Goal: Transaction & Acquisition: Purchase product/service

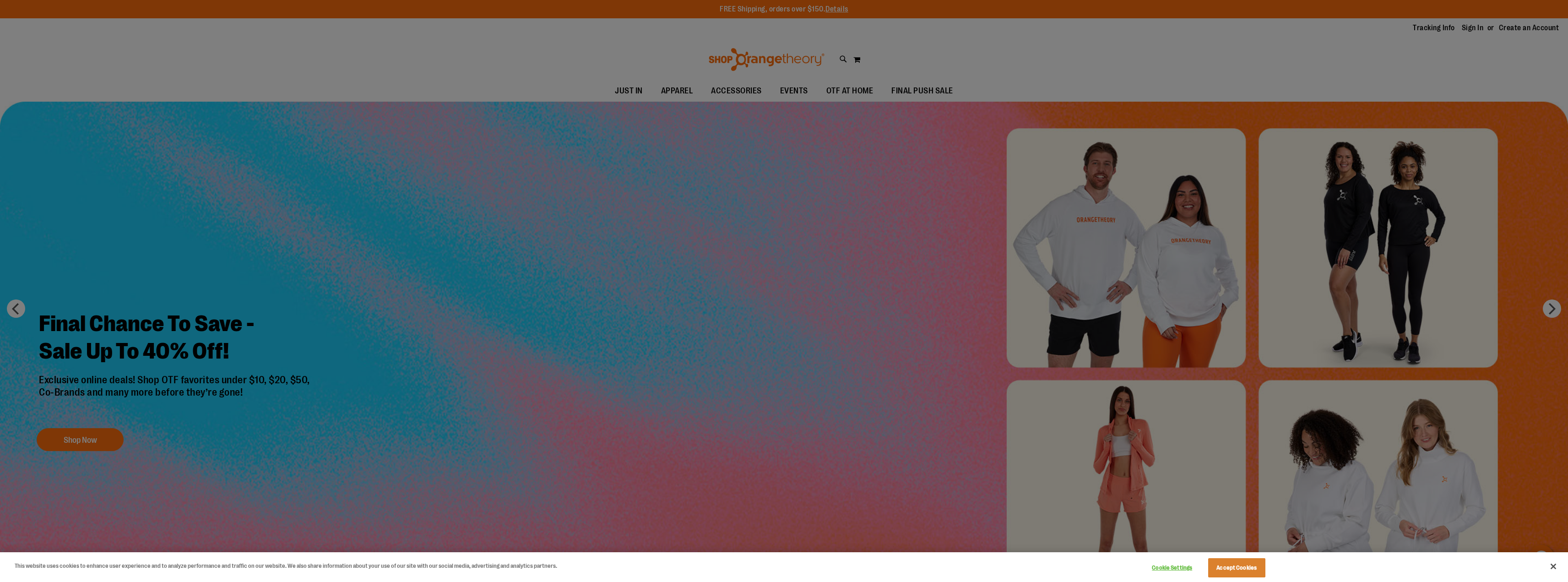
click at [1130, 453] on div at bounding box center [784, 291] width 1568 height 582
click at [1177, 568] on button "Cookie Settings" at bounding box center [1172, 568] width 57 height 18
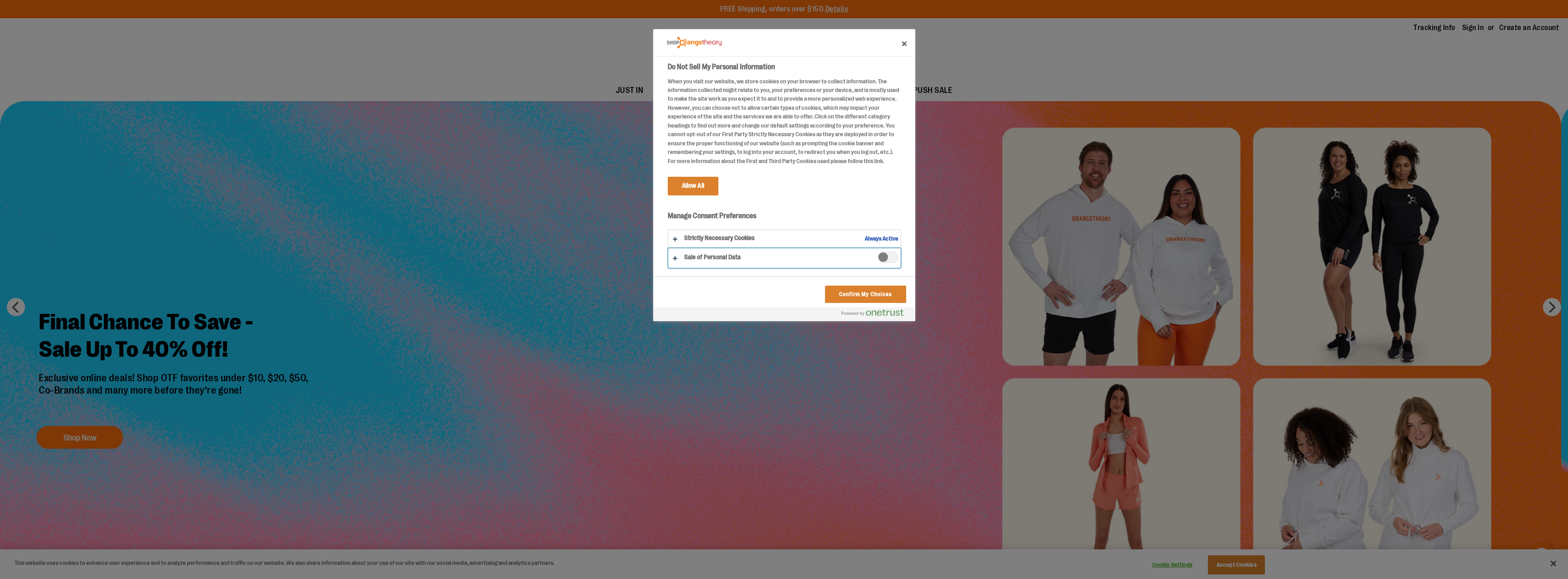
click at [673, 256] on button "Do Not Sell My Personal Information" at bounding box center [785, 258] width 233 height 19
click at [863, 293] on button "Confirm My Choices" at bounding box center [865, 294] width 81 height 17
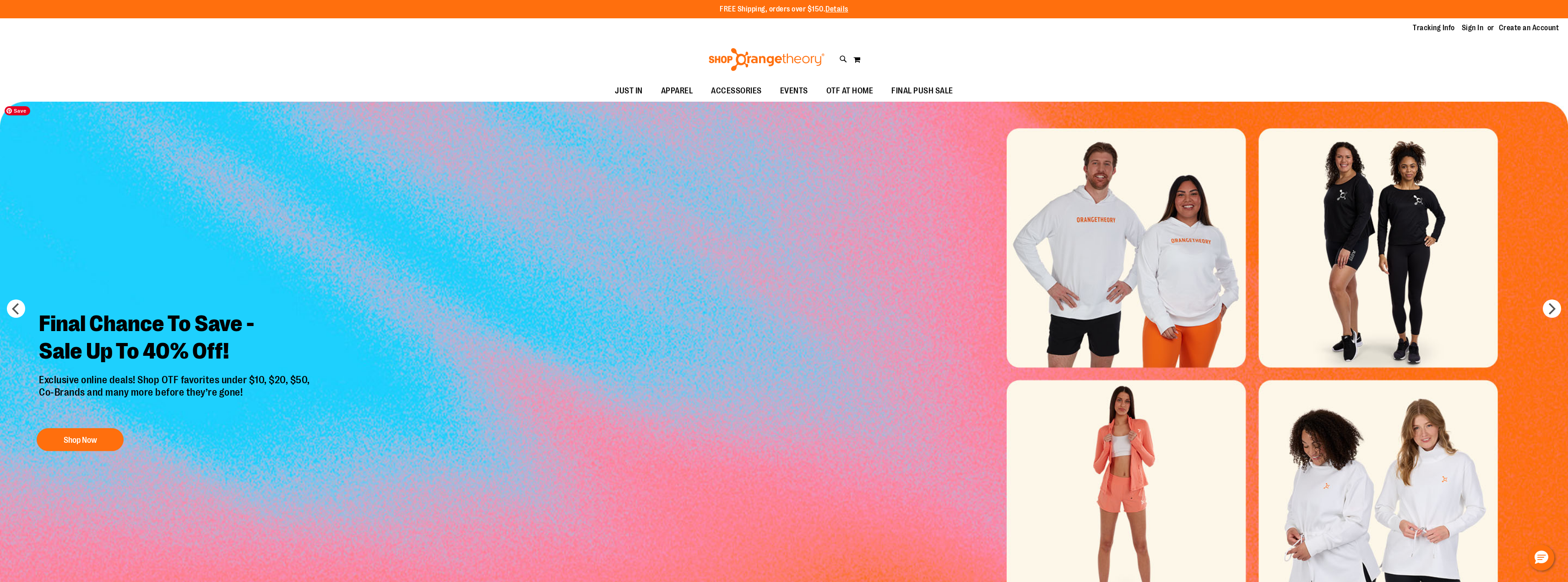
click at [1121, 463] on img "Slide 1 of 6" at bounding box center [784, 374] width 1568 height 544
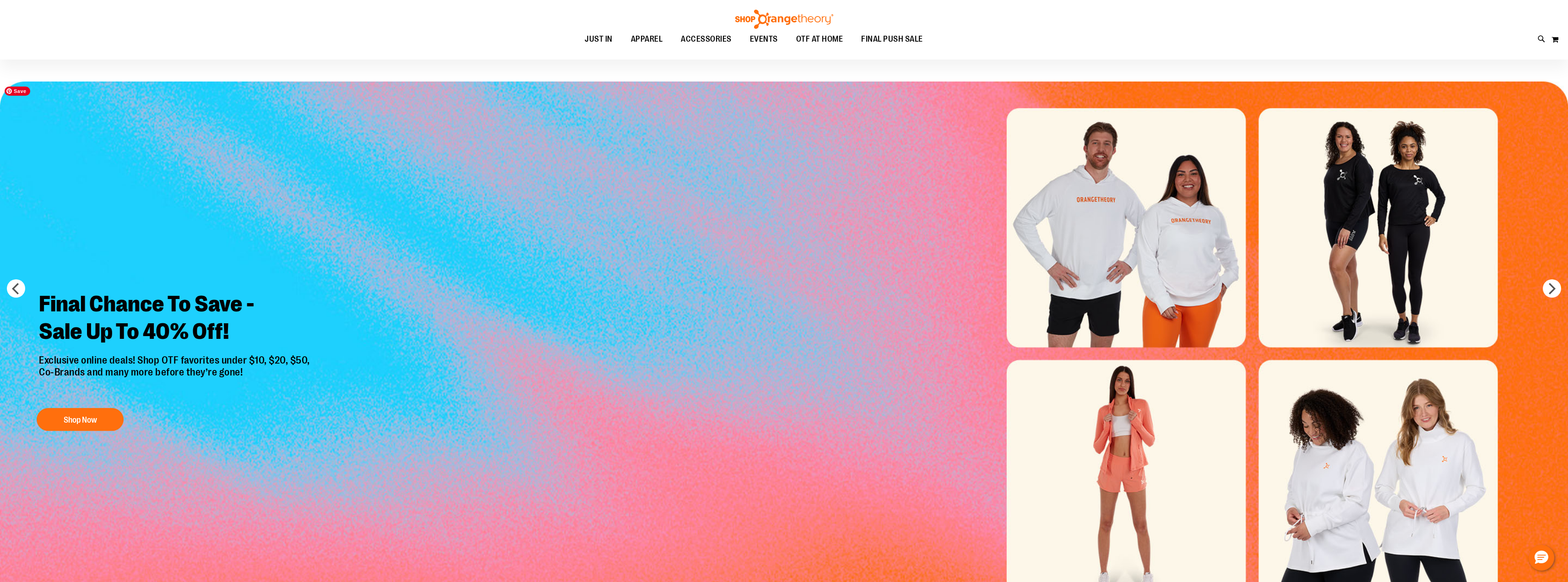
scroll to position [46, 0]
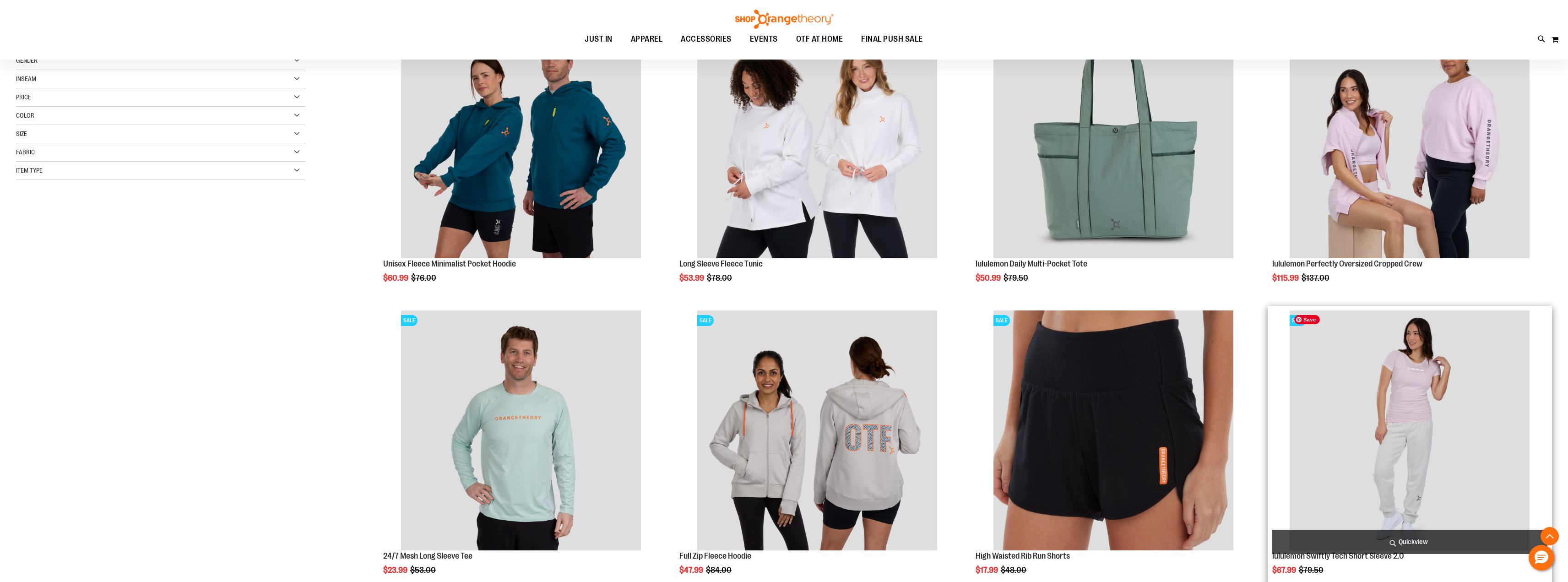
scroll to position [183, 0]
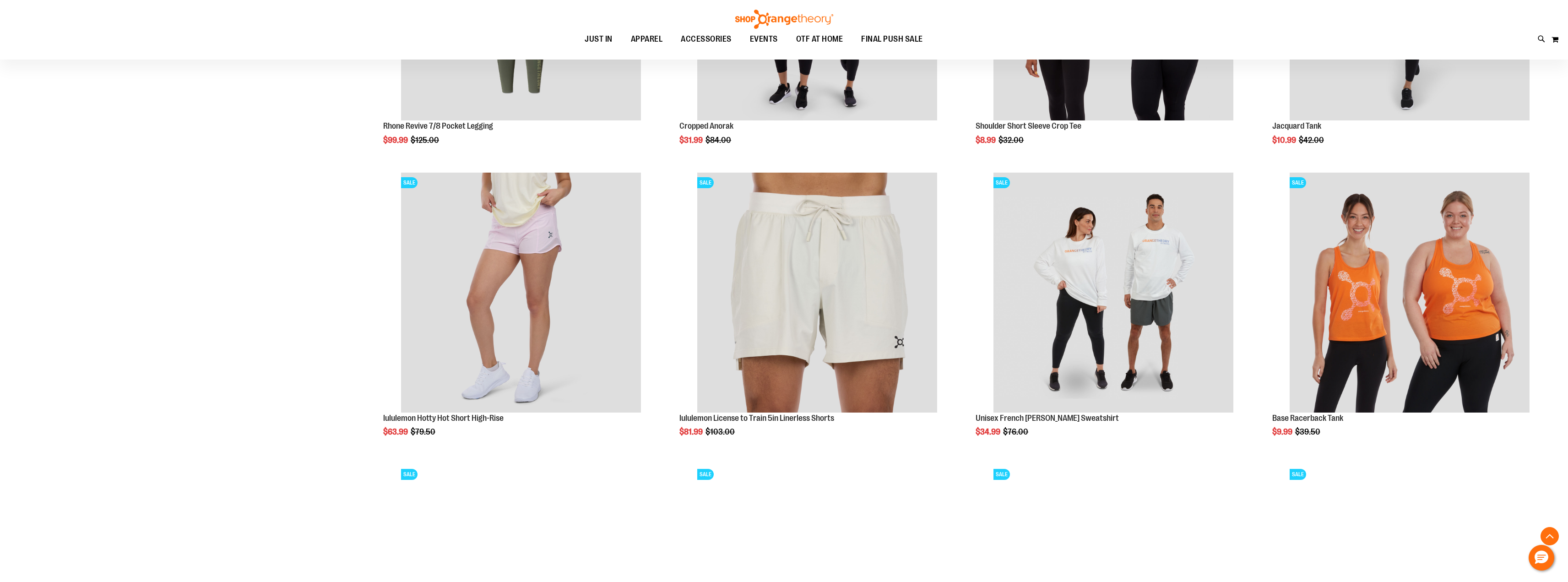
scroll to position [1184, 0]
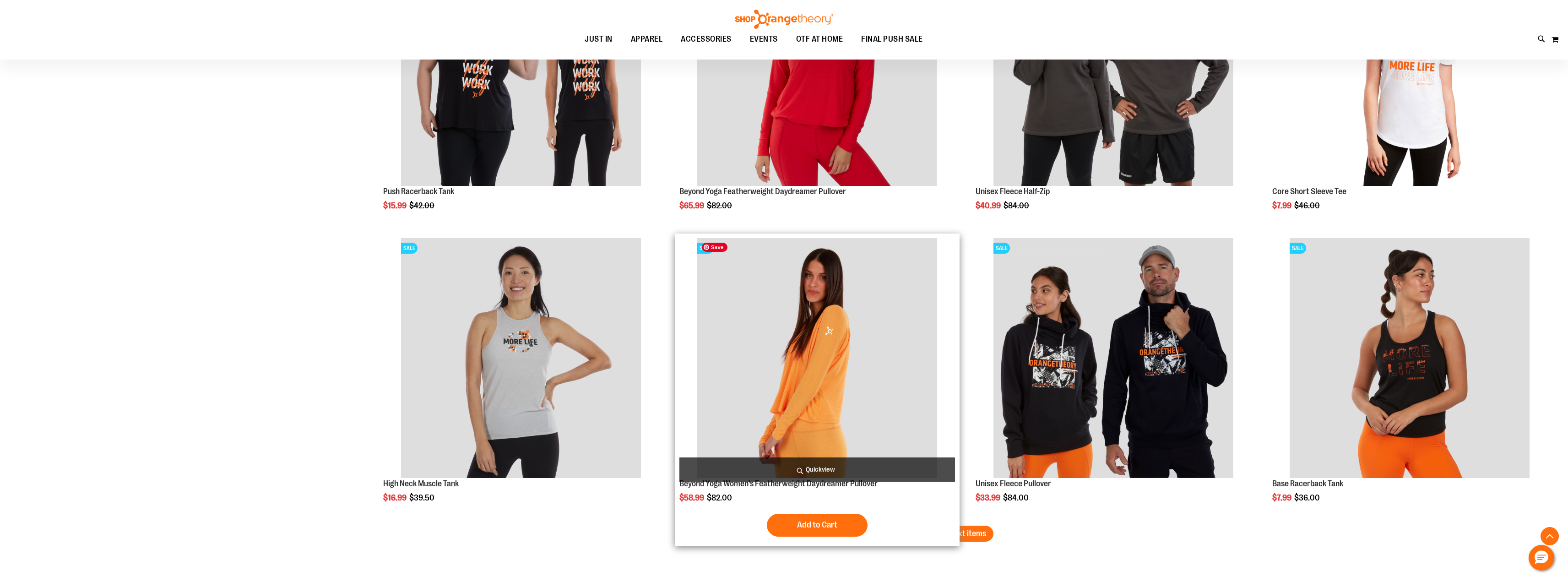
scroll to position [2286, 0]
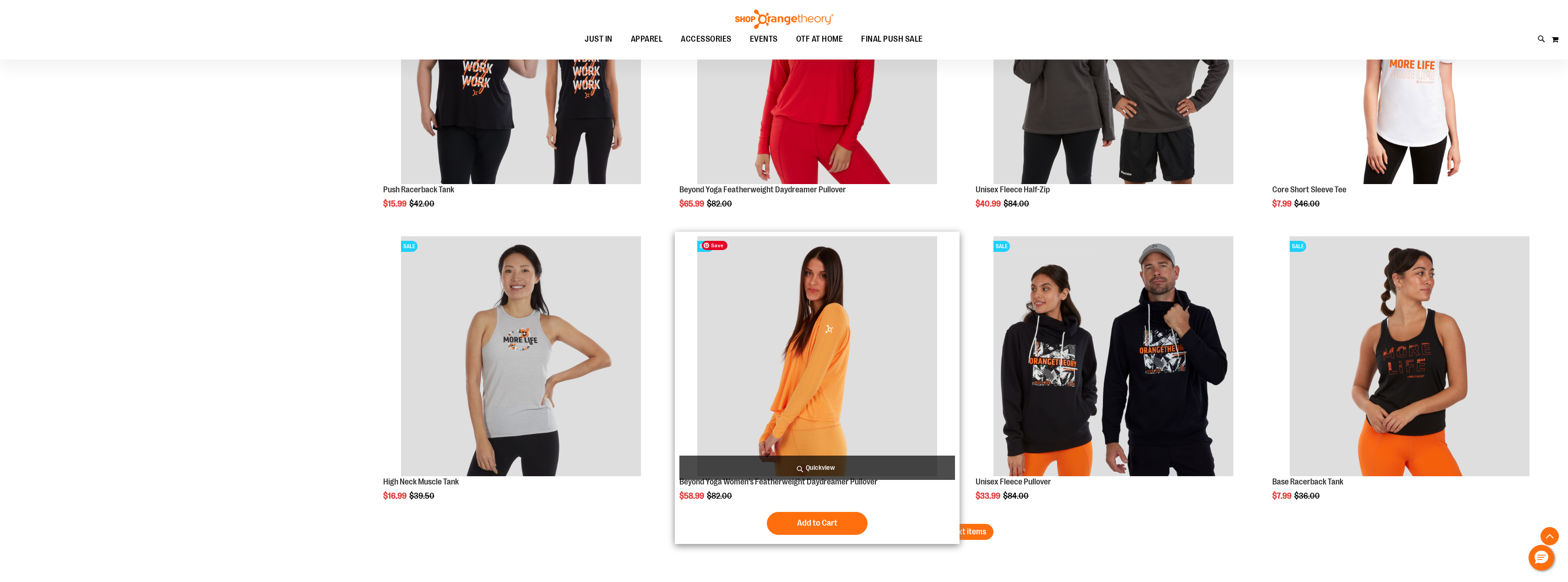
click at [823, 351] on img "product" at bounding box center [817, 356] width 240 height 240
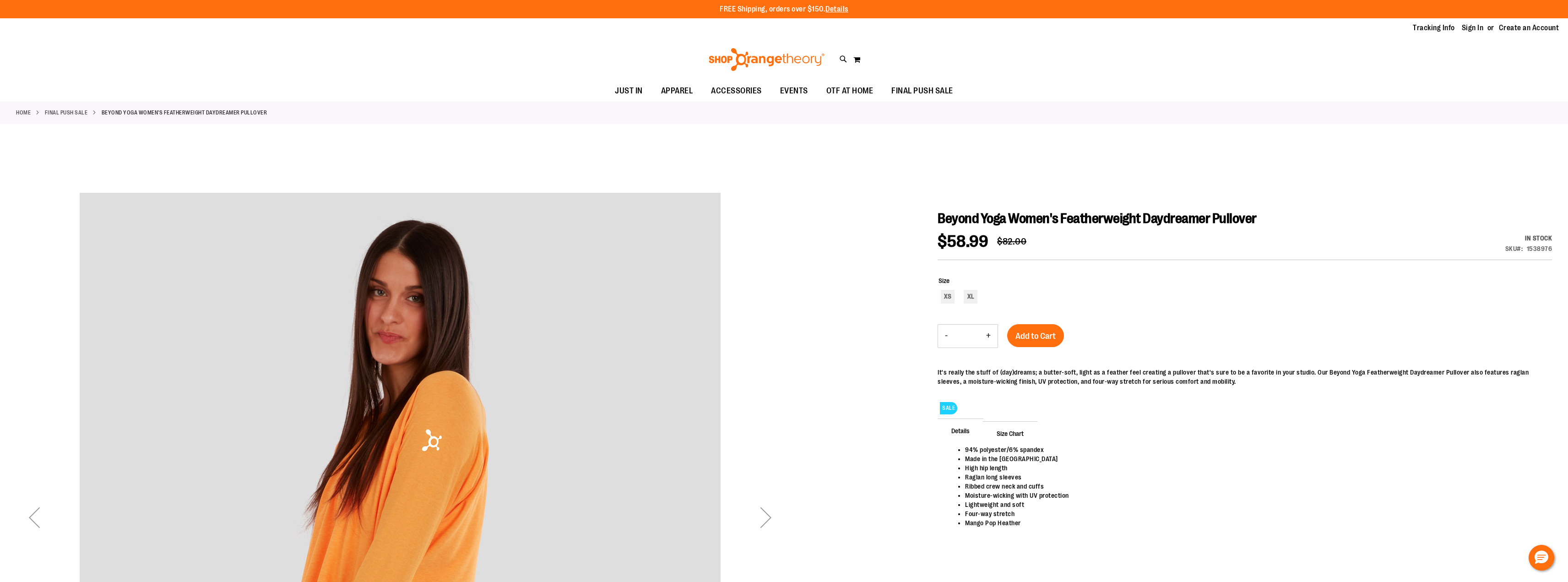
click at [763, 514] on div "Next" at bounding box center [766, 517] width 37 height 37
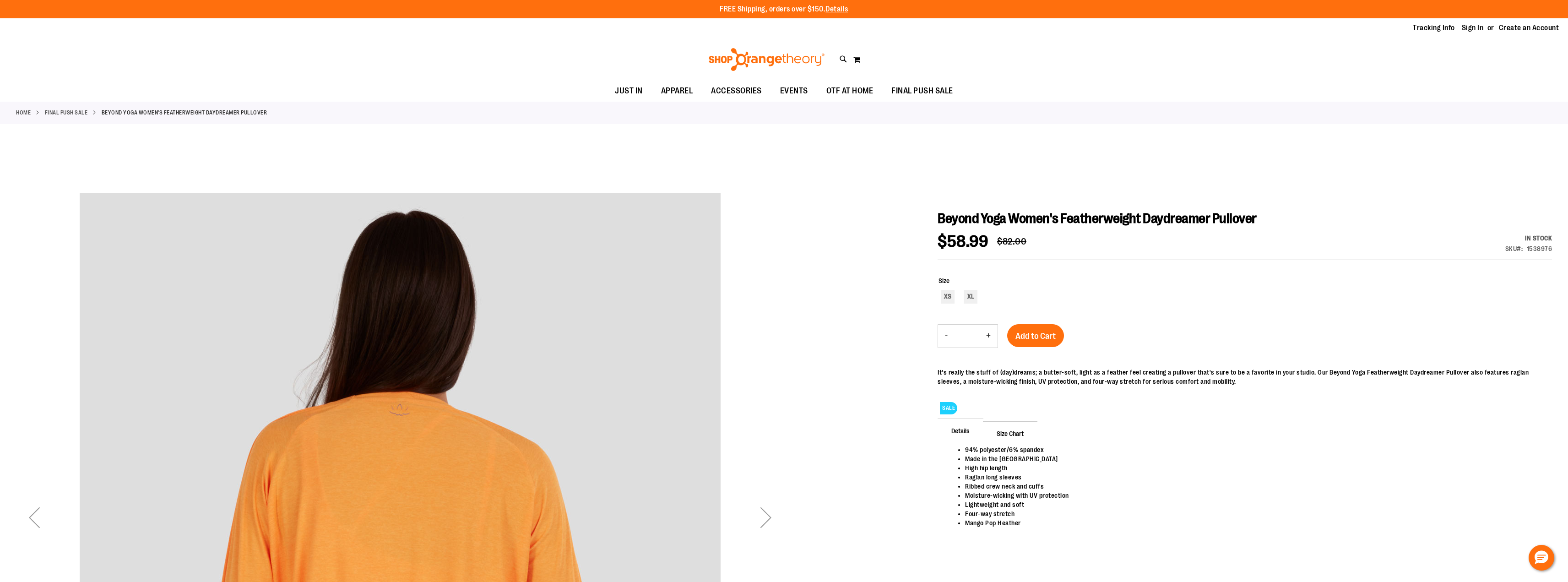
click at [761, 515] on div "Next" at bounding box center [766, 517] width 37 height 37
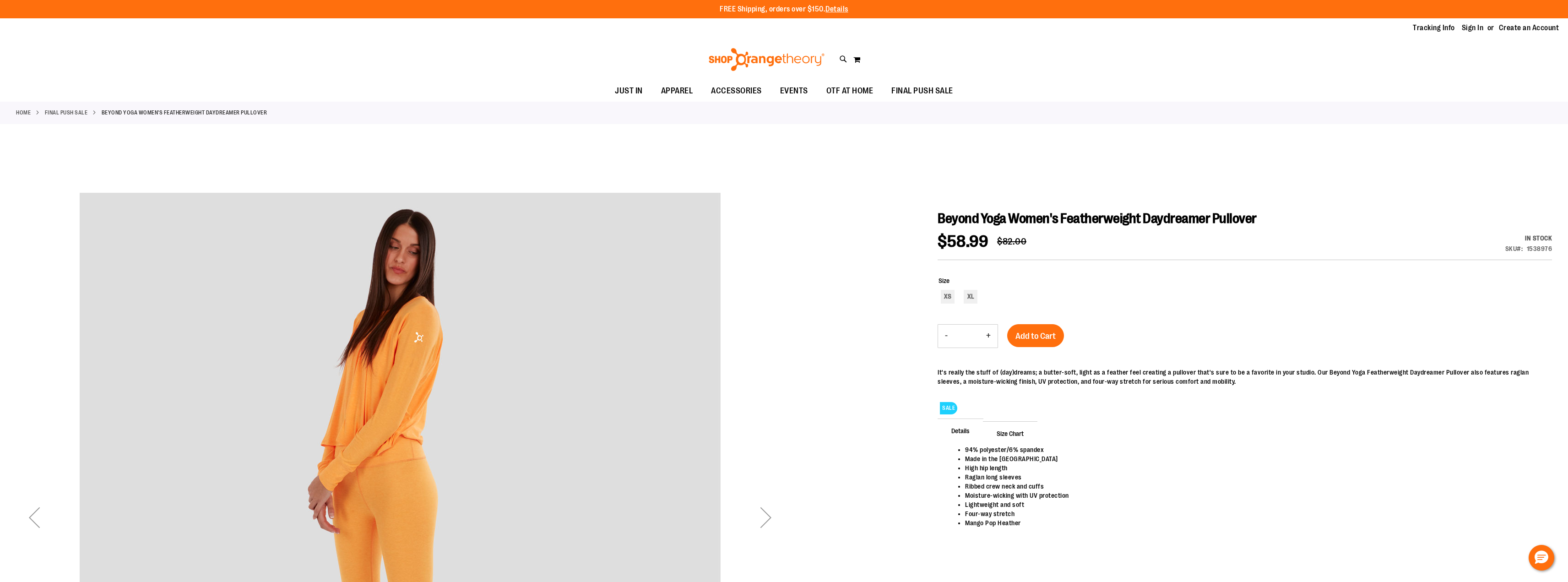
click at [761, 515] on div "Next" at bounding box center [766, 517] width 37 height 37
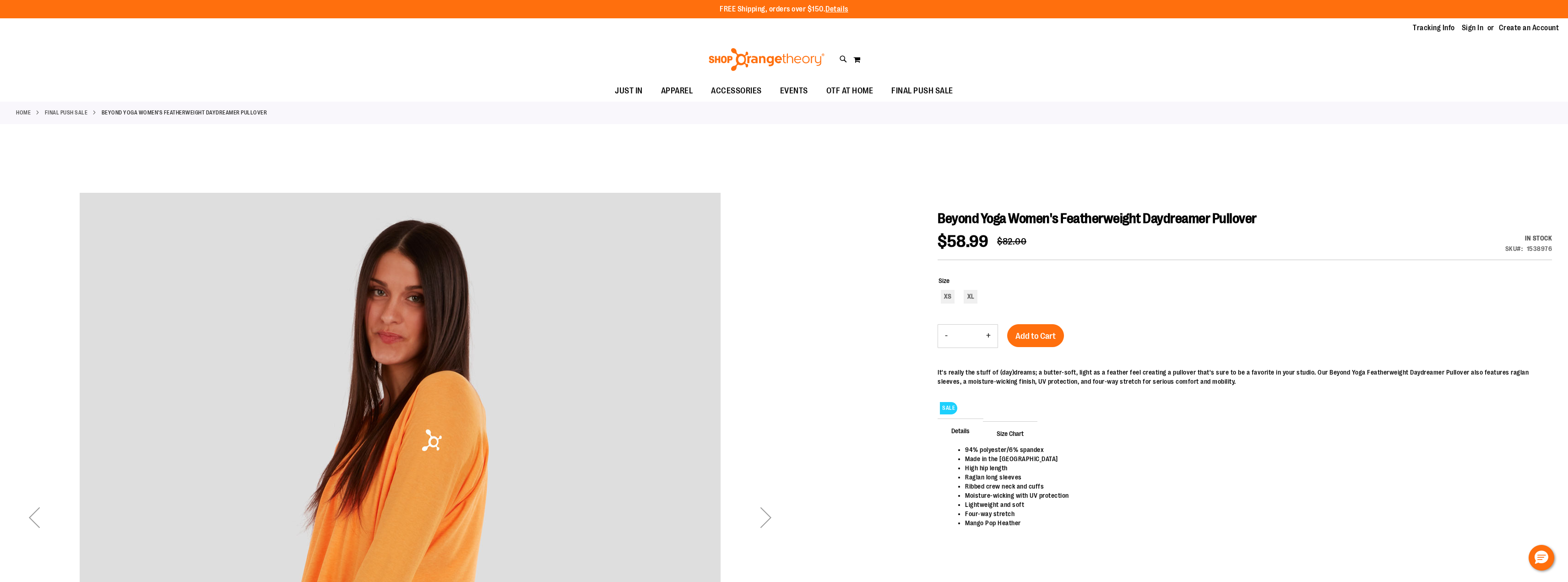
click at [761, 515] on div "Next" at bounding box center [766, 517] width 37 height 37
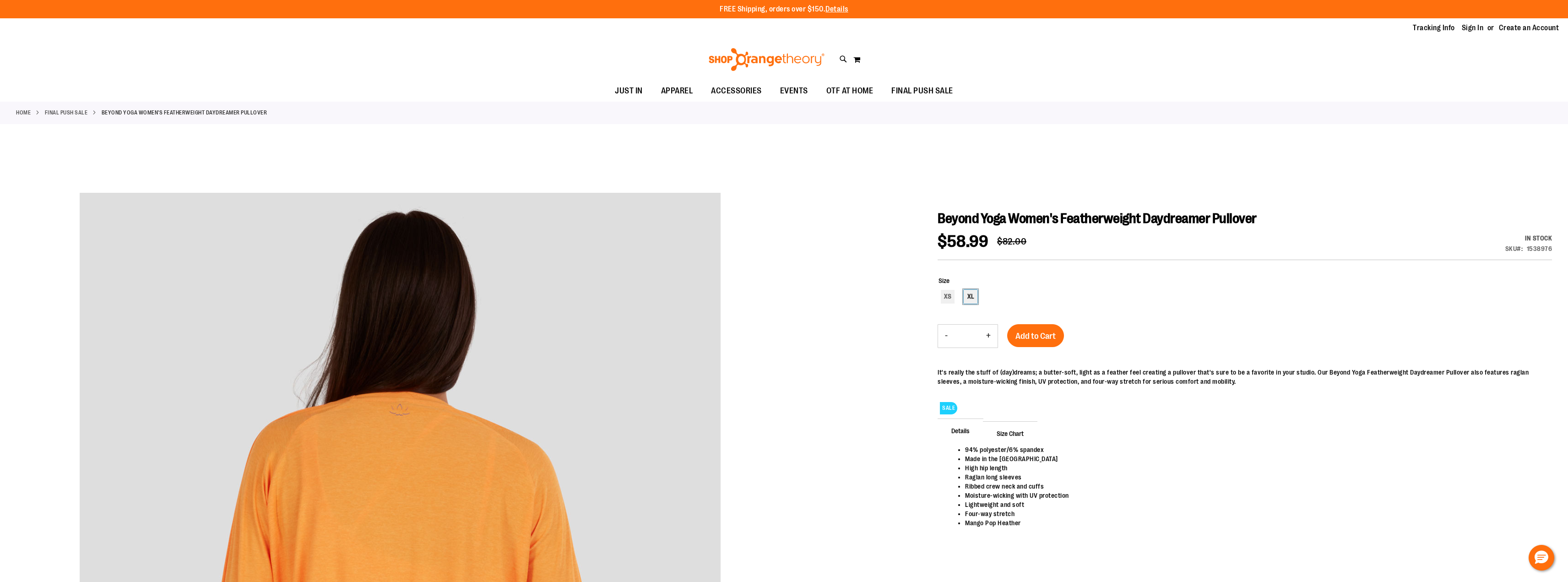
click at [970, 296] on div "XL" at bounding box center [970, 297] width 13 height 13
type input "***"
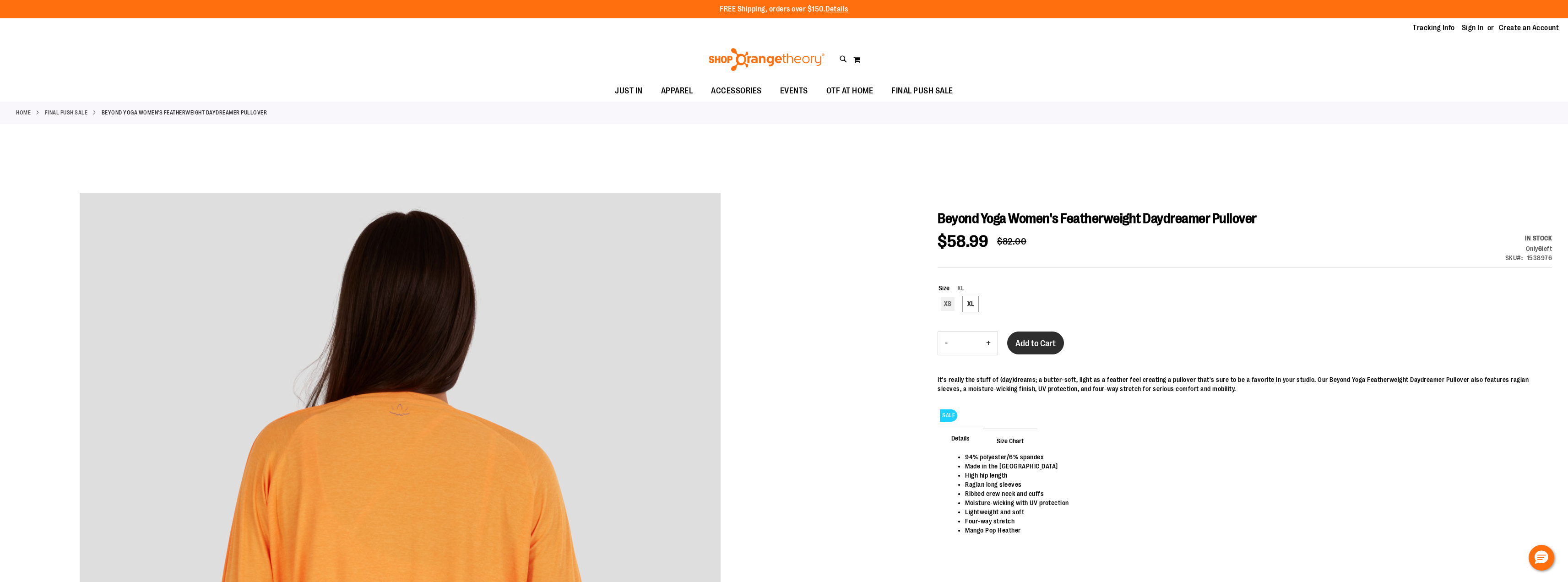
click at [1031, 342] on span "Add to Cart" at bounding box center [1036, 343] width 40 height 10
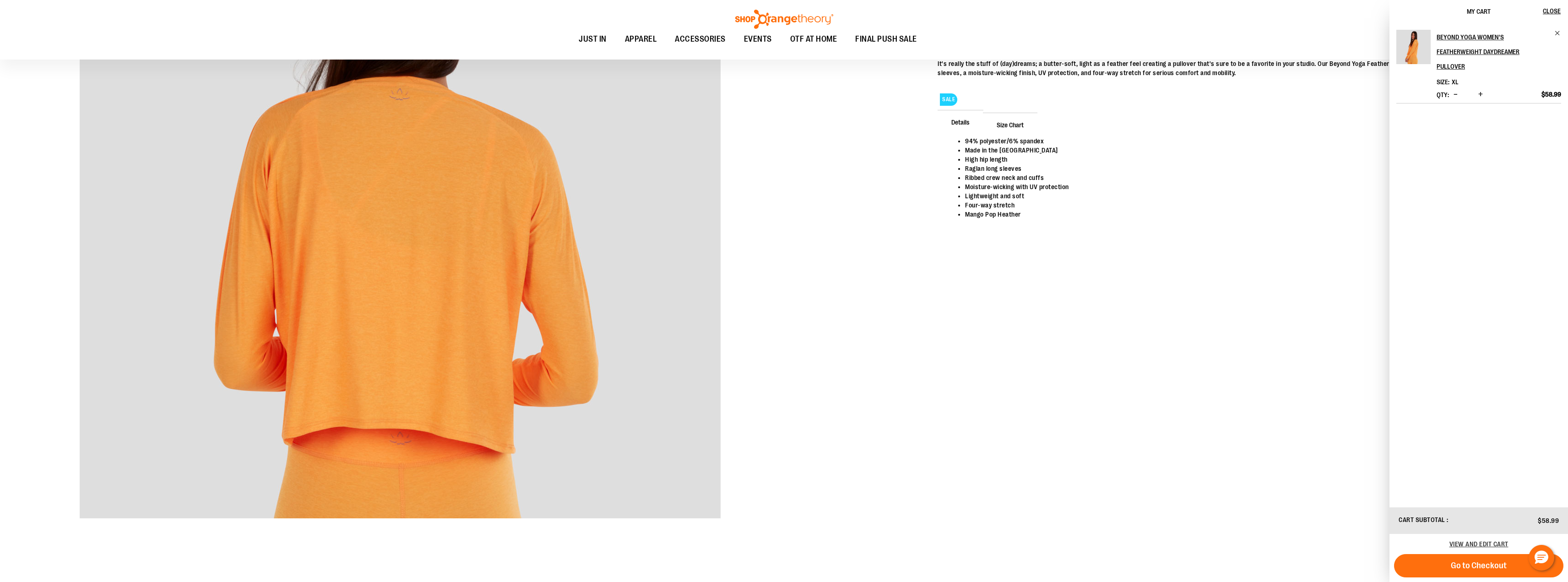
scroll to position [320, 0]
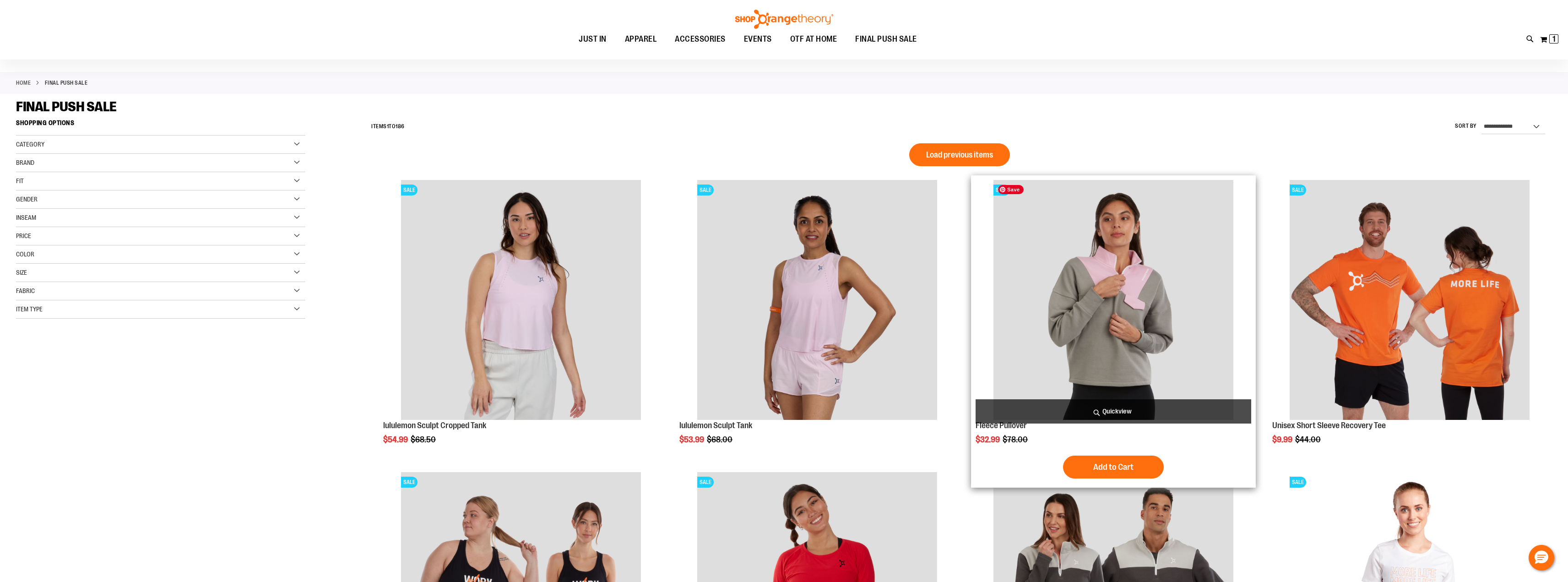
scroll to position [45, 0]
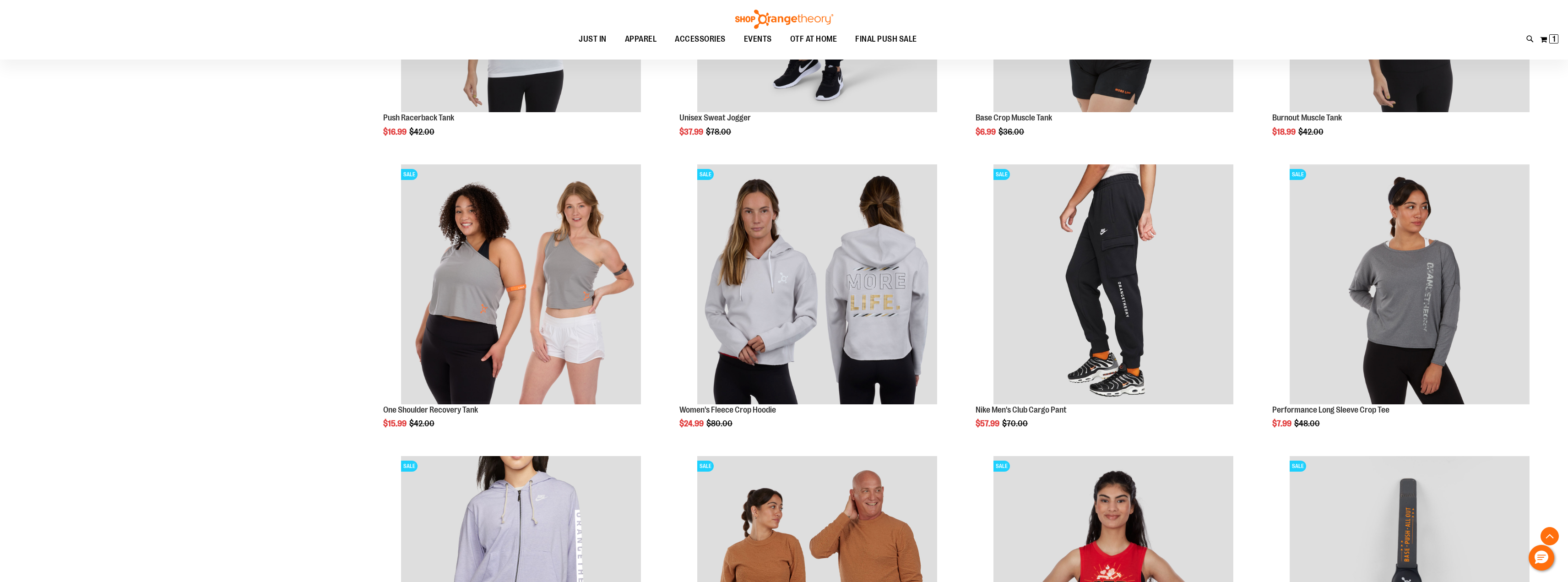
scroll to position [1229, 0]
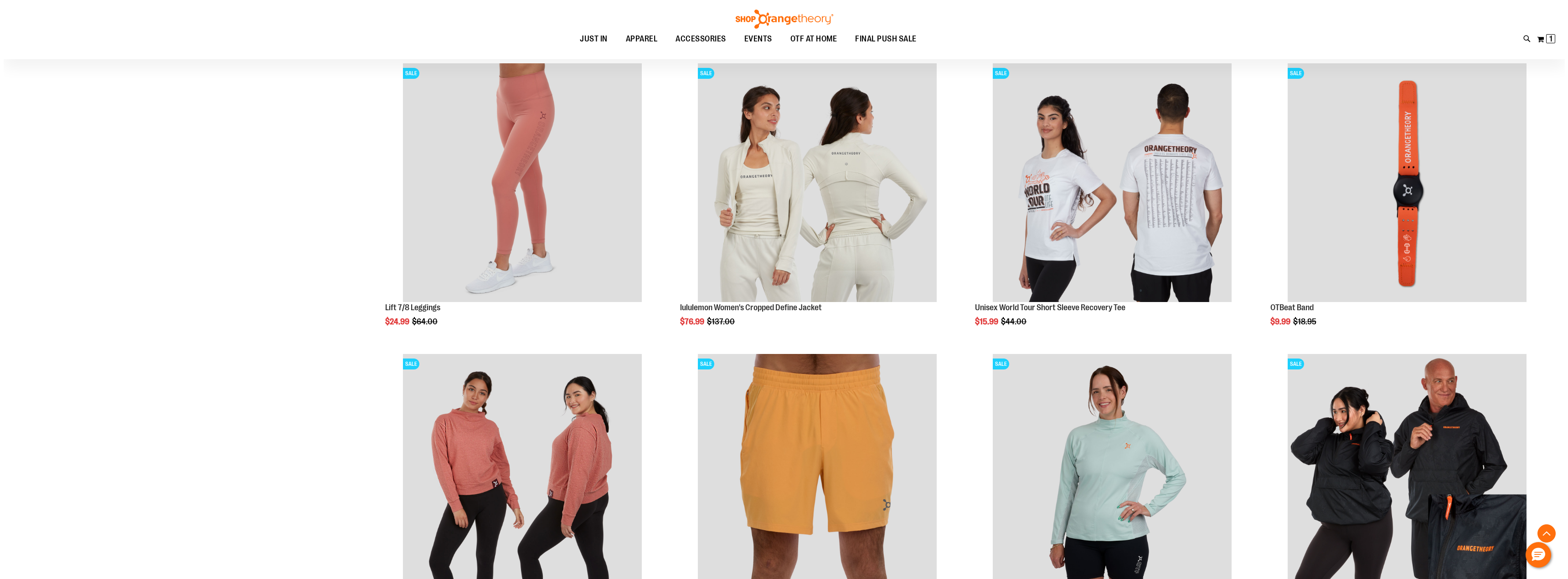
scroll to position [1900, 0]
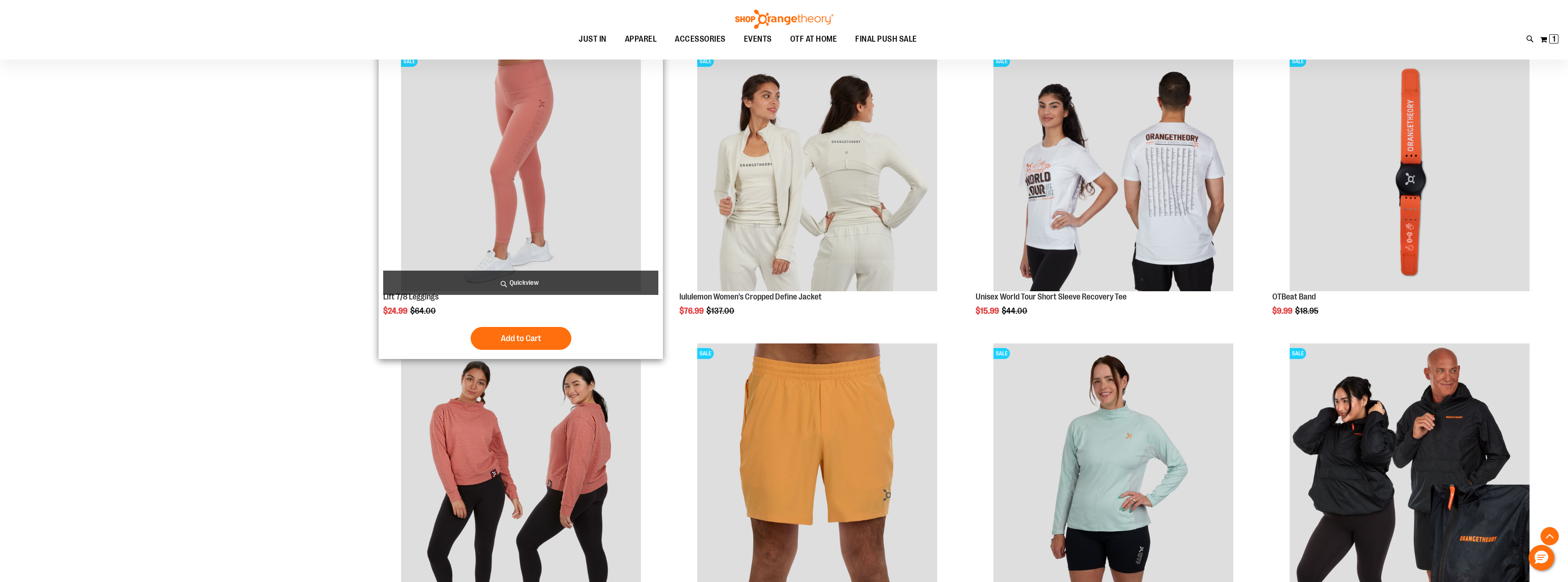
click at [525, 280] on span "Quickview" at bounding box center [521, 283] width 275 height 24
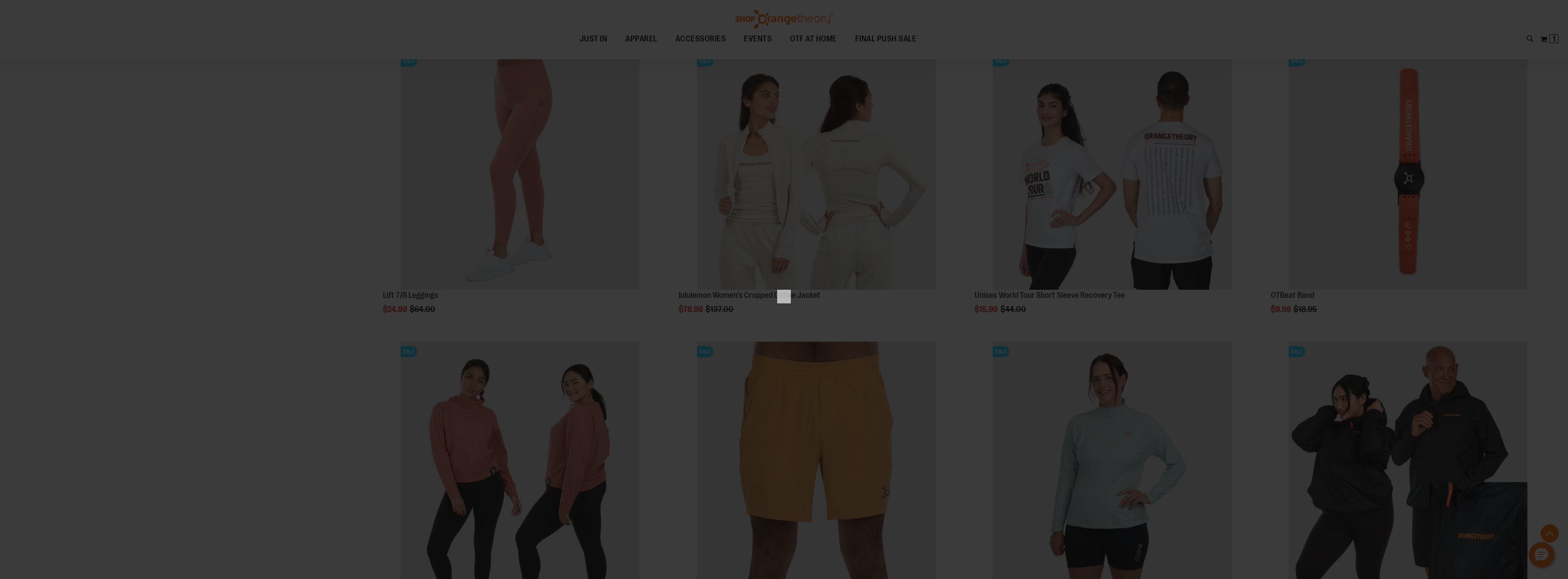
scroll to position [0, 0]
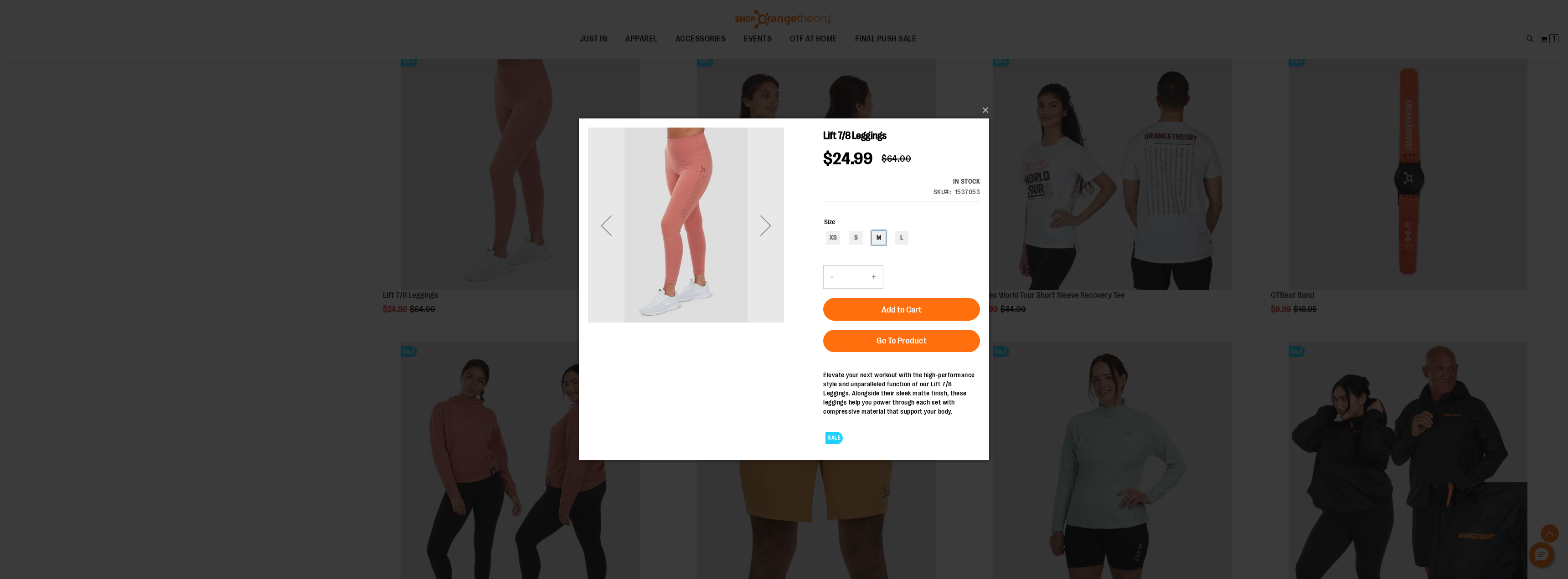
click at [880, 236] on div "M" at bounding box center [879, 238] width 13 height 13
type input "***"
click at [887, 305] on span "Add to Cart" at bounding box center [901, 310] width 40 height 10
click at [985, 106] on button "×" at bounding box center [787, 110] width 410 height 20
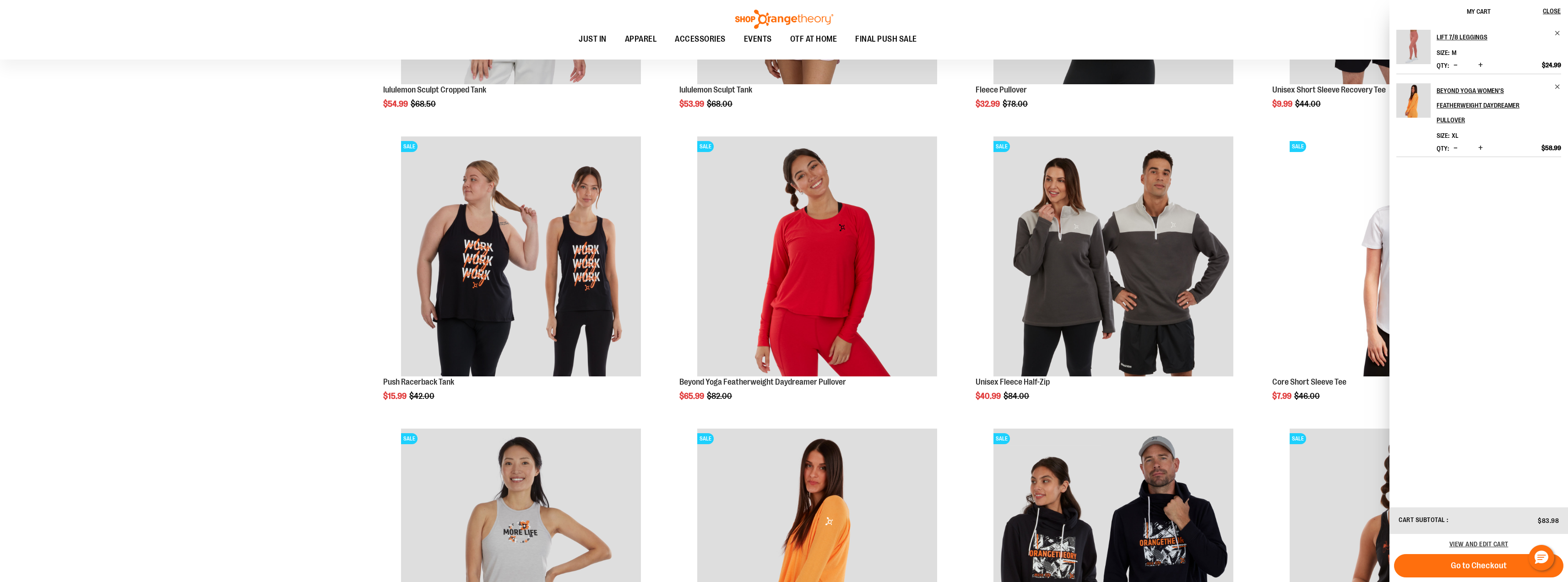
scroll to position [366, 0]
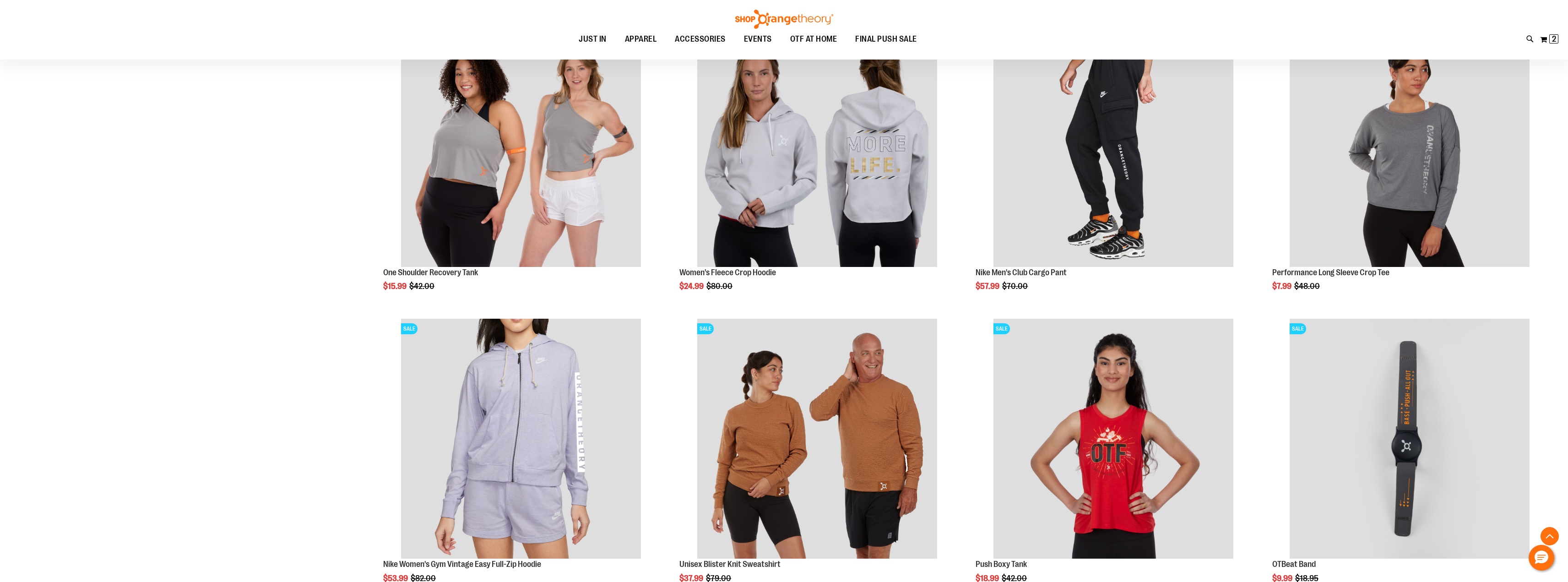
scroll to position [1355, 0]
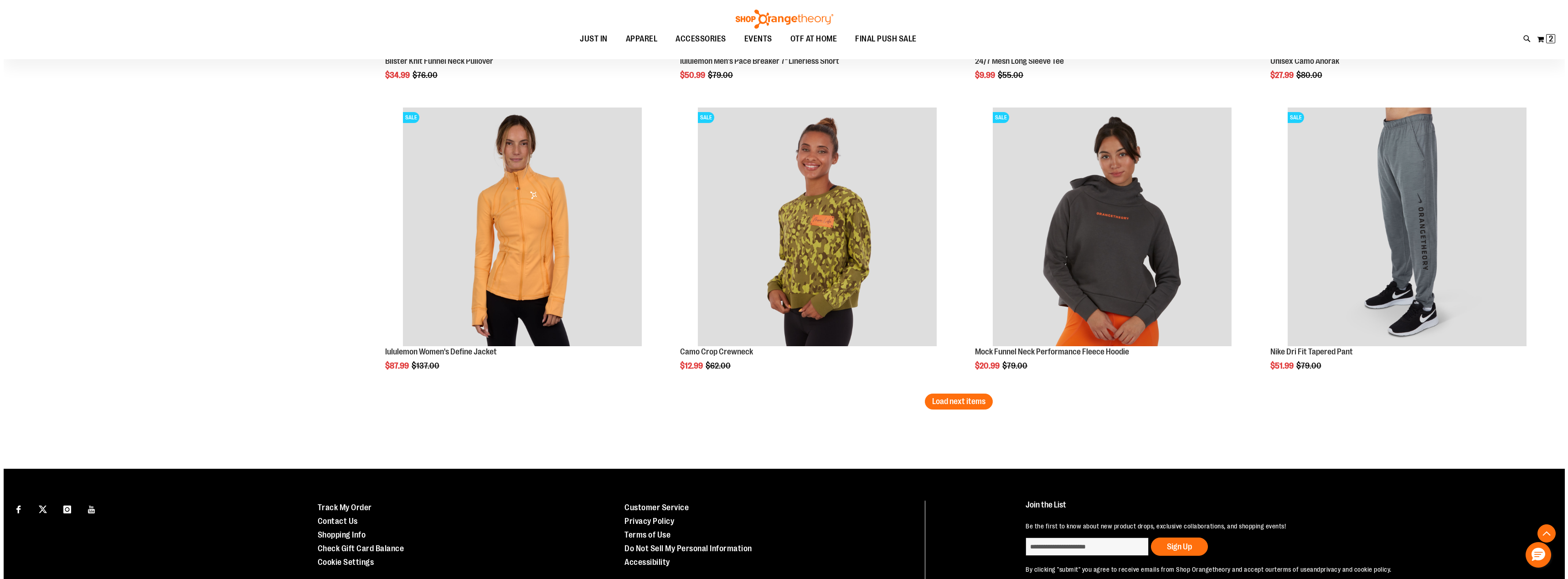
scroll to position [2435, 0]
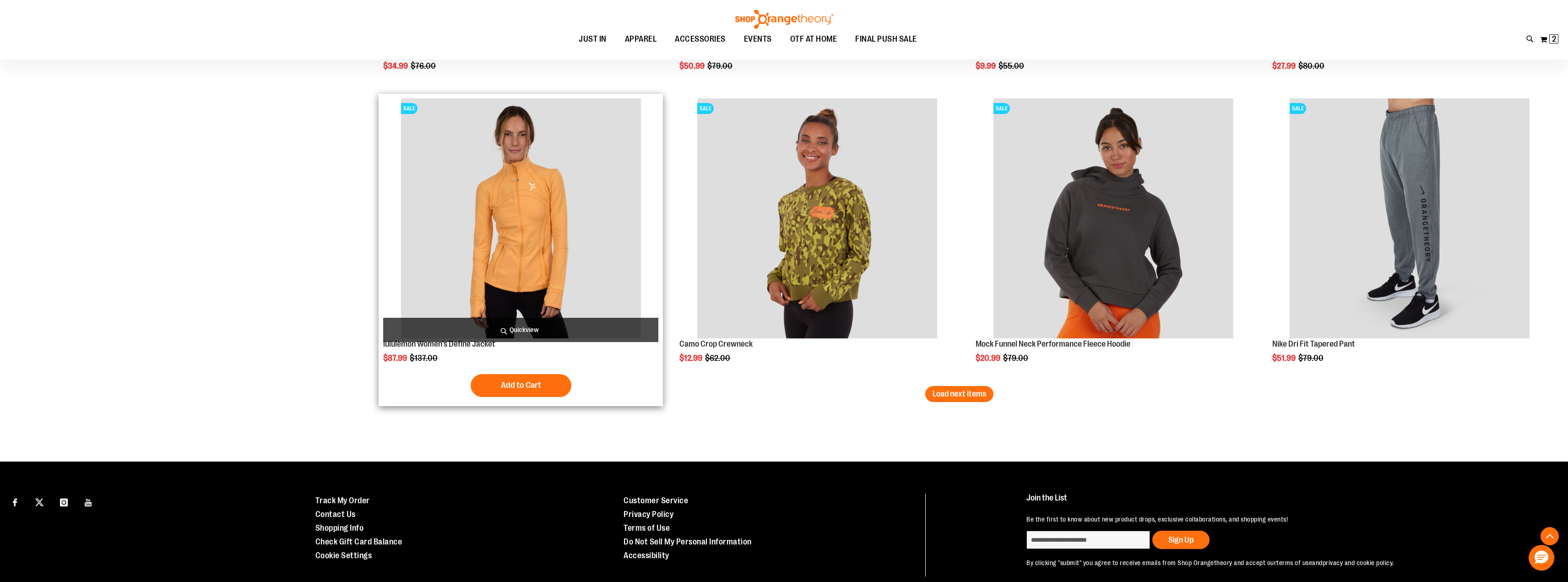
click at [528, 327] on span "Quickview" at bounding box center [521, 330] width 275 height 24
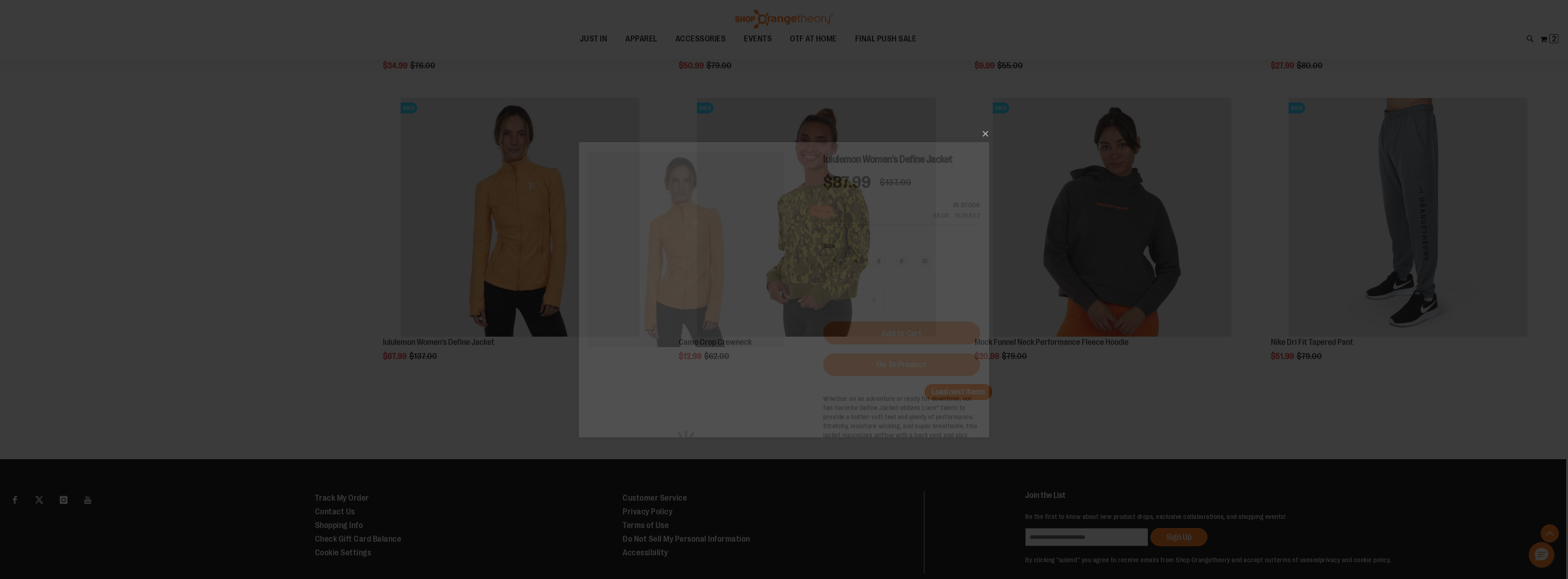
scroll to position [0, 0]
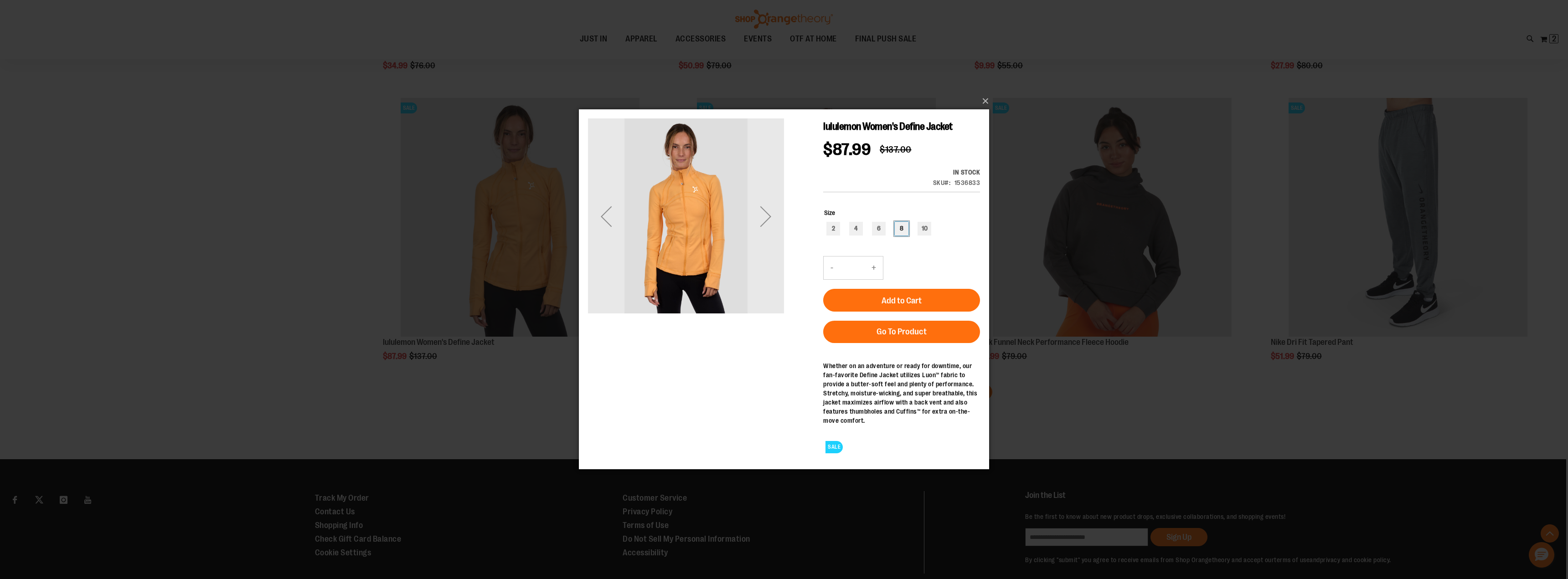
click at [904, 227] on div "8" at bounding box center [901, 229] width 13 height 13
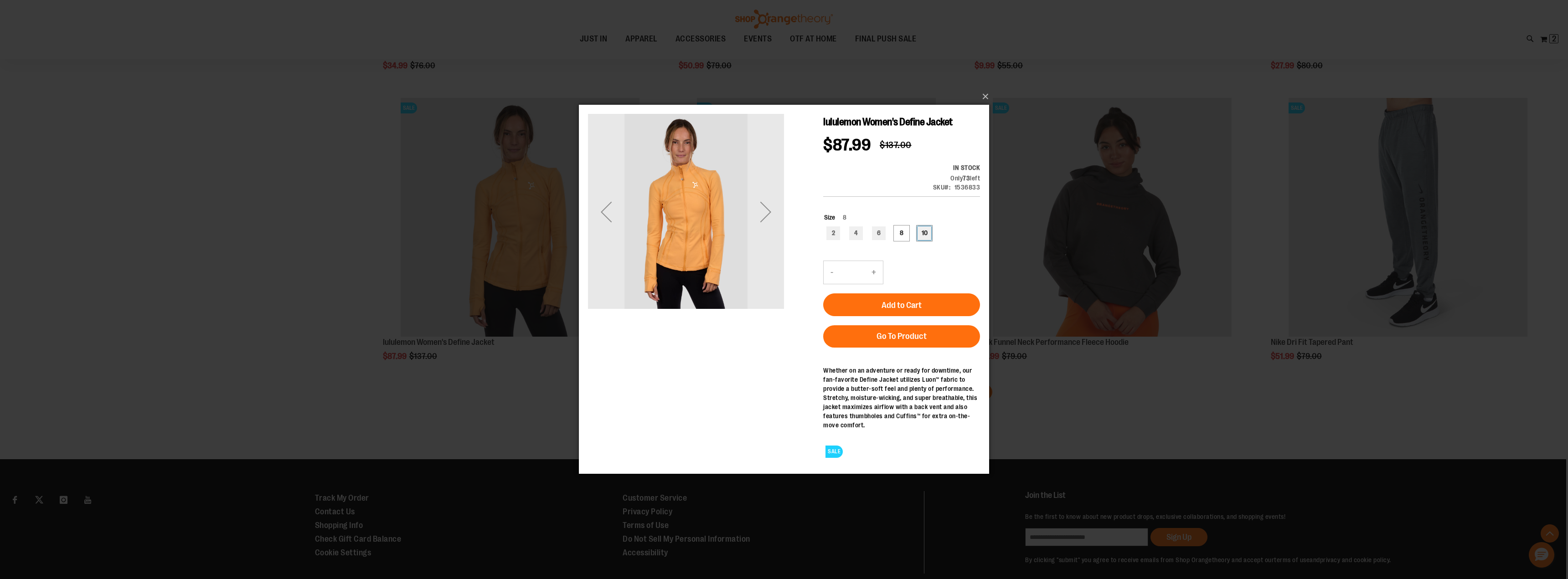
click at [921, 229] on div "10" at bounding box center [924, 233] width 13 height 13
click at [901, 232] on div "8" at bounding box center [901, 233] width 13 height 13
type input "***"
click at [899, 302] on span "Add to Cart" at bounding box center [901, 305] width 40 height 10
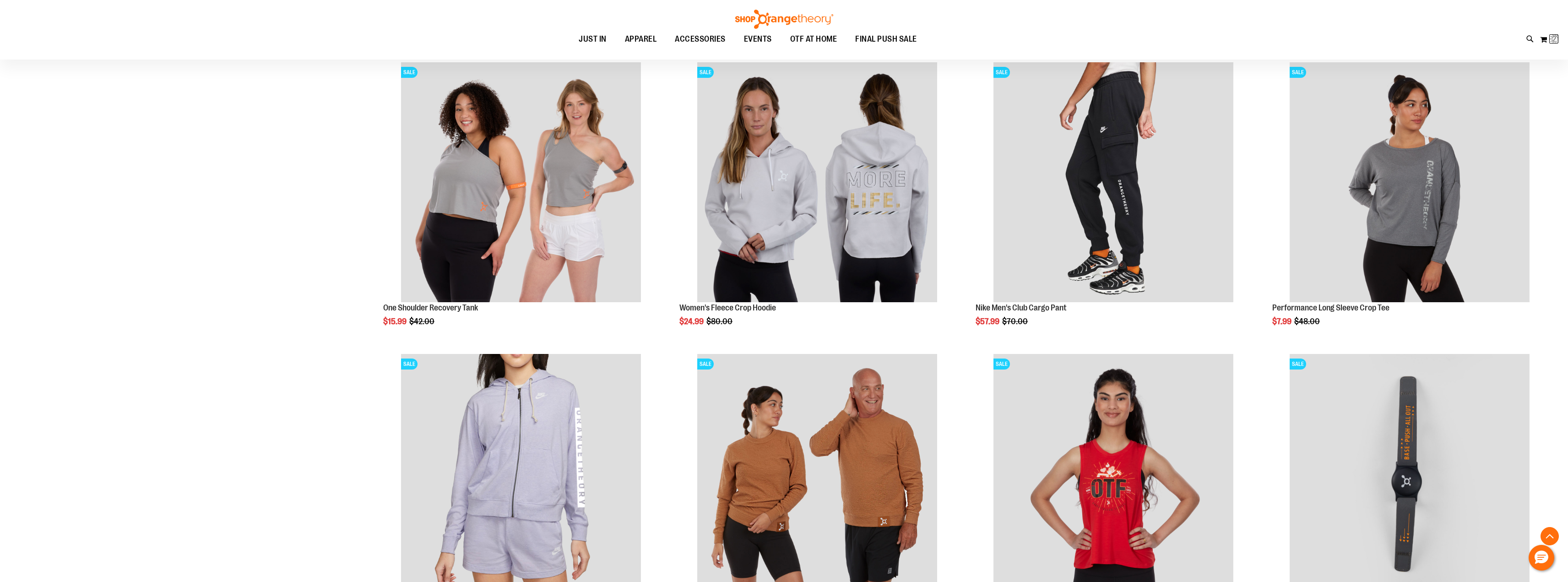
click at [989, 96] on ol "Load previous items SALE lululemon Sculpt Cropped Tank $54.99 Regular Price $68…" at bounding box center [959, 200] width 1185 height 2667
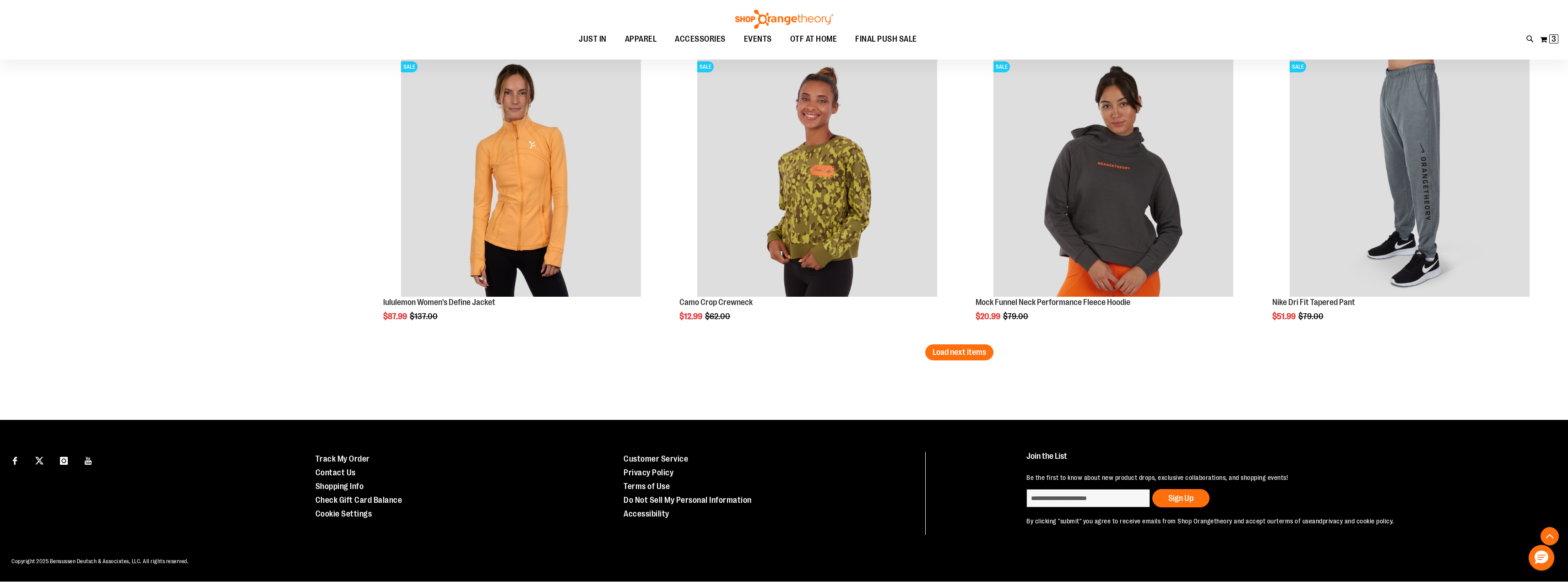
scroll to position [2412, 0]
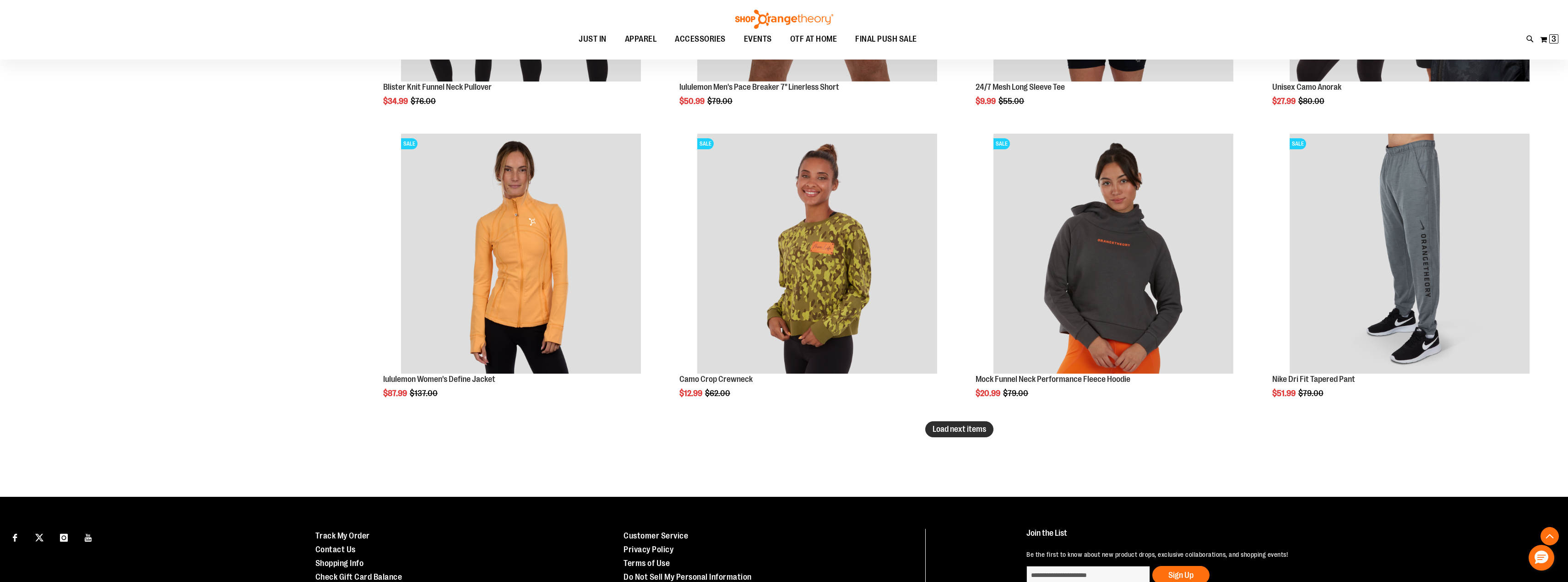
click at [969, 429] on span "Load next items" at bounding box center [959, 429] width 54 height 9
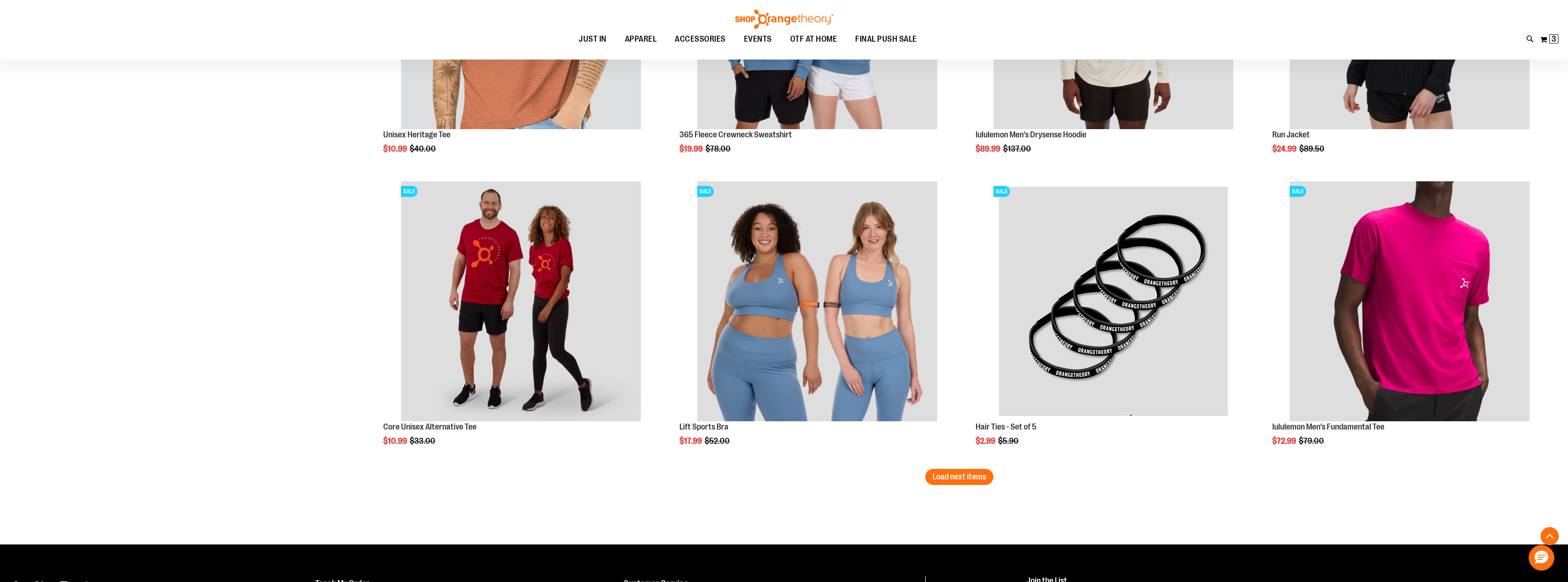
scroll to position [3246, 0]
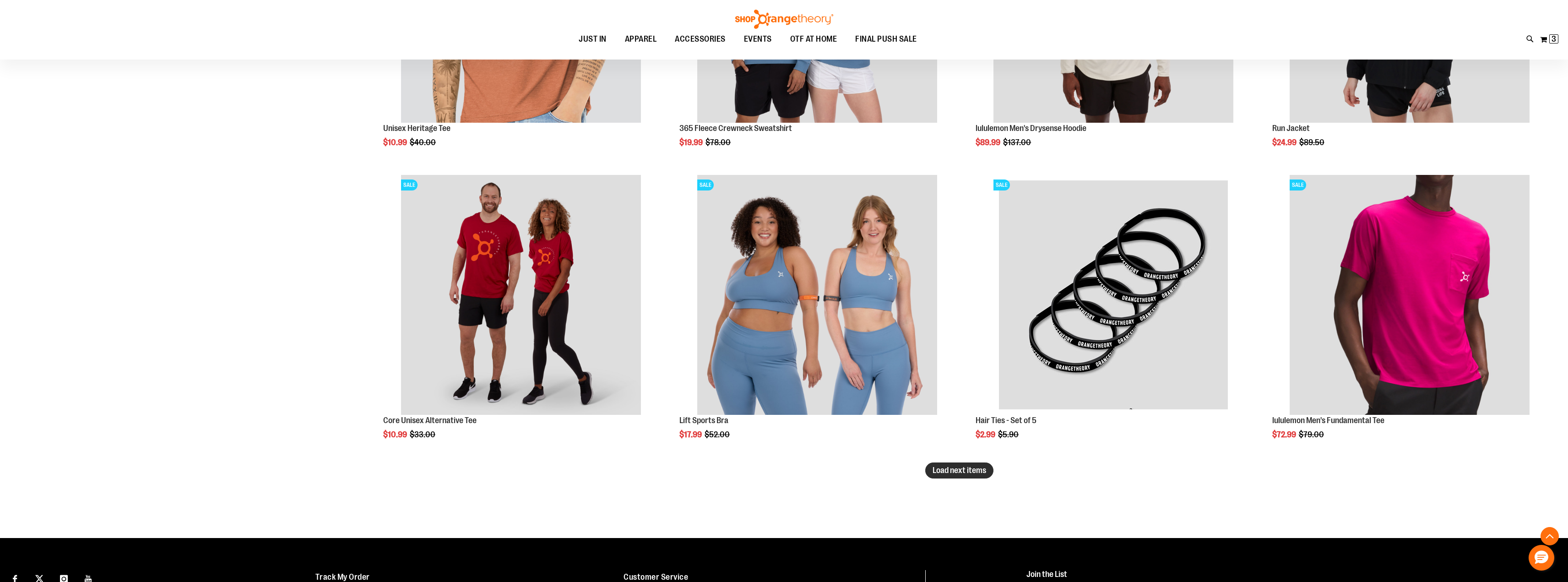
click at [962, 468] on span "Load next items" at bounding box center [959, 470] width 54 height 9
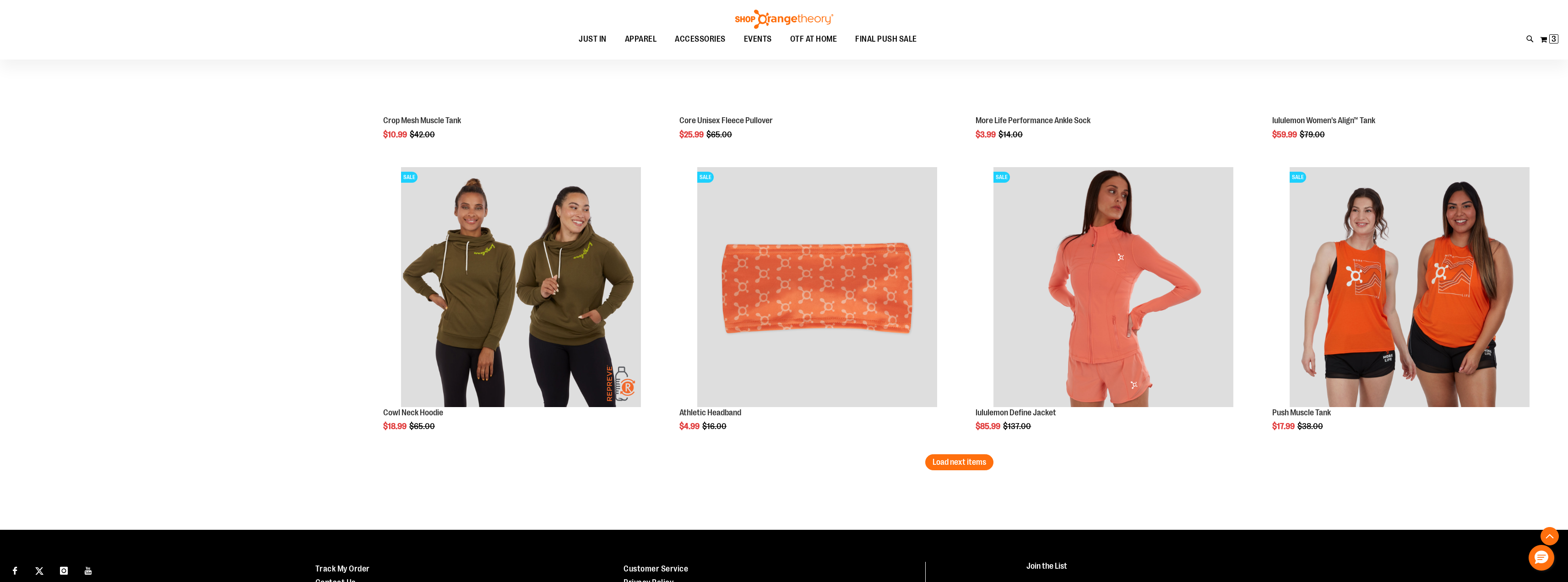
scroll to position [4146, 0]
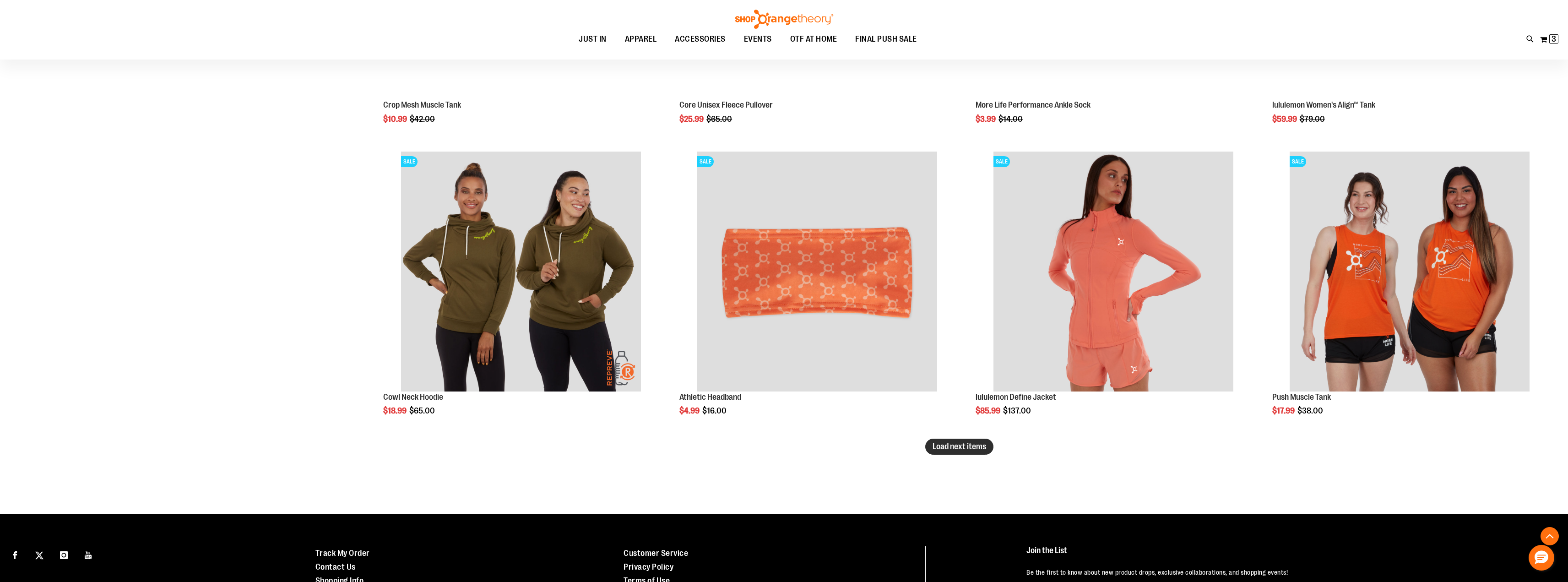
click at [953, 449] on span "Load next items" at bounding box center [959, 446] width 54 height 9
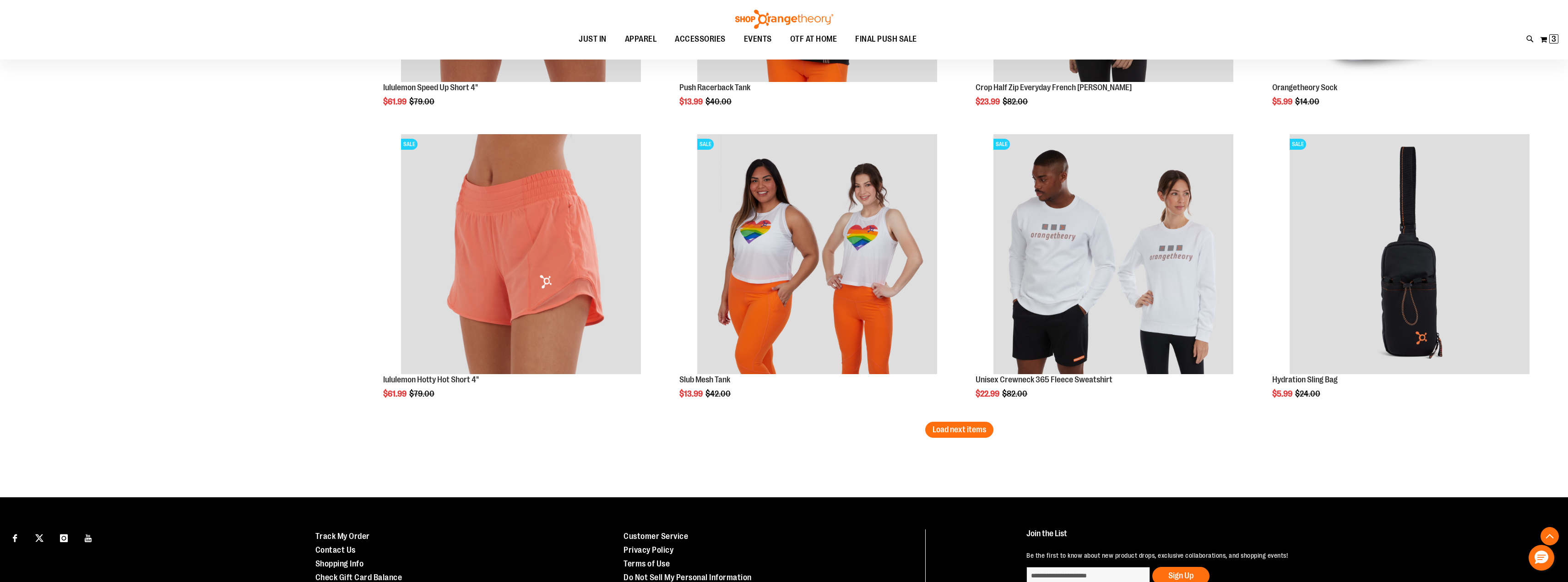
scroll to position [5116, 0]
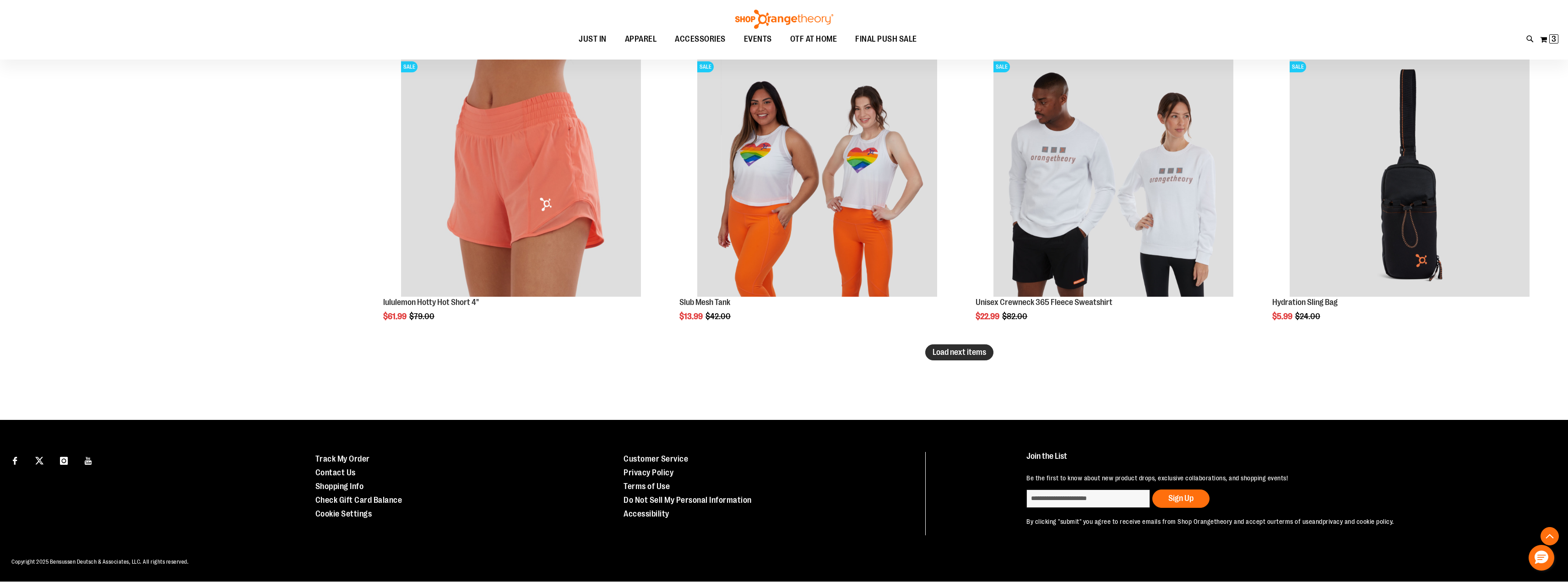
click at [977, 354] on span "Load next items" at bounding box center [959, 352] width 54 height 9
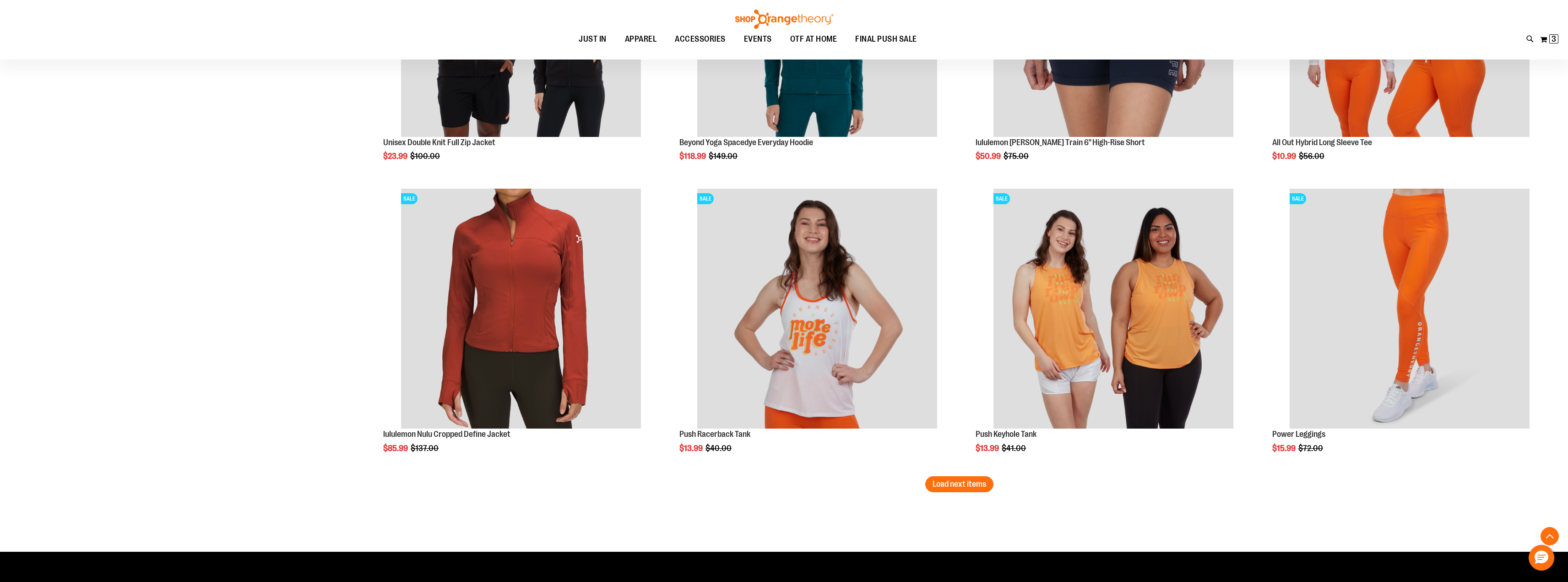
scroll to position [5876, 0]
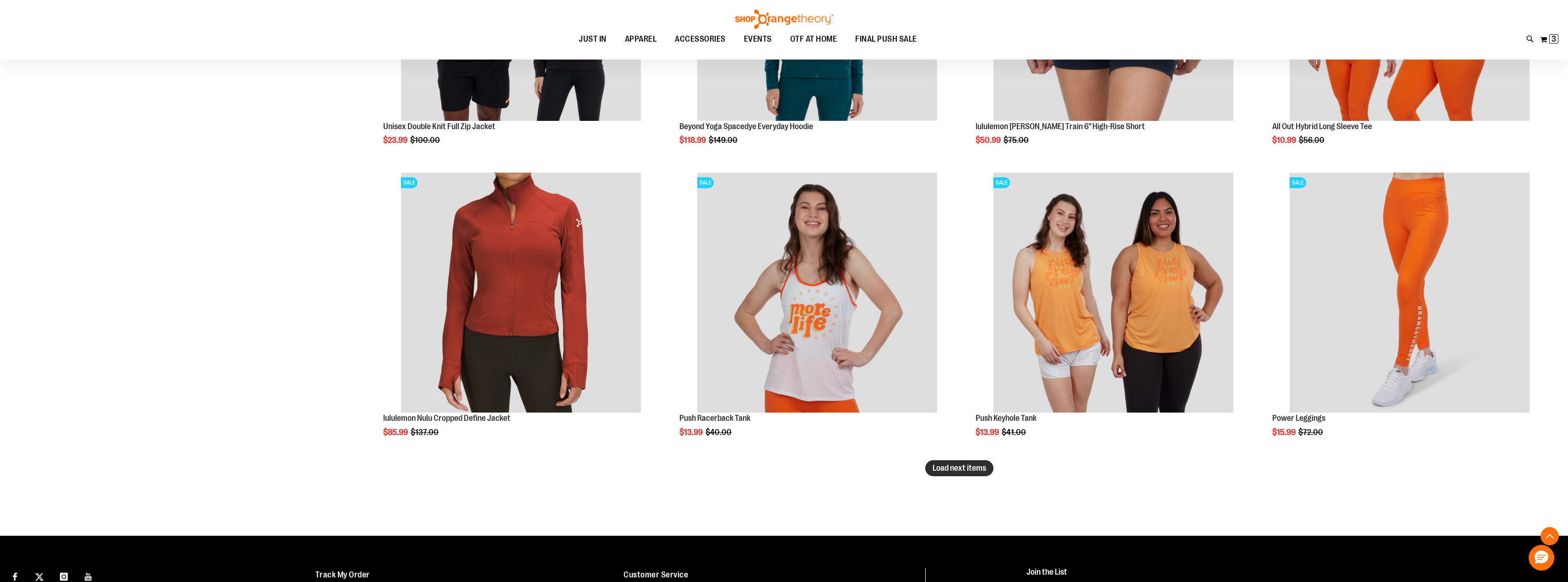
click at [963, 466] on span "Load next items" at bounding box center [959, 468] width 54 height 9
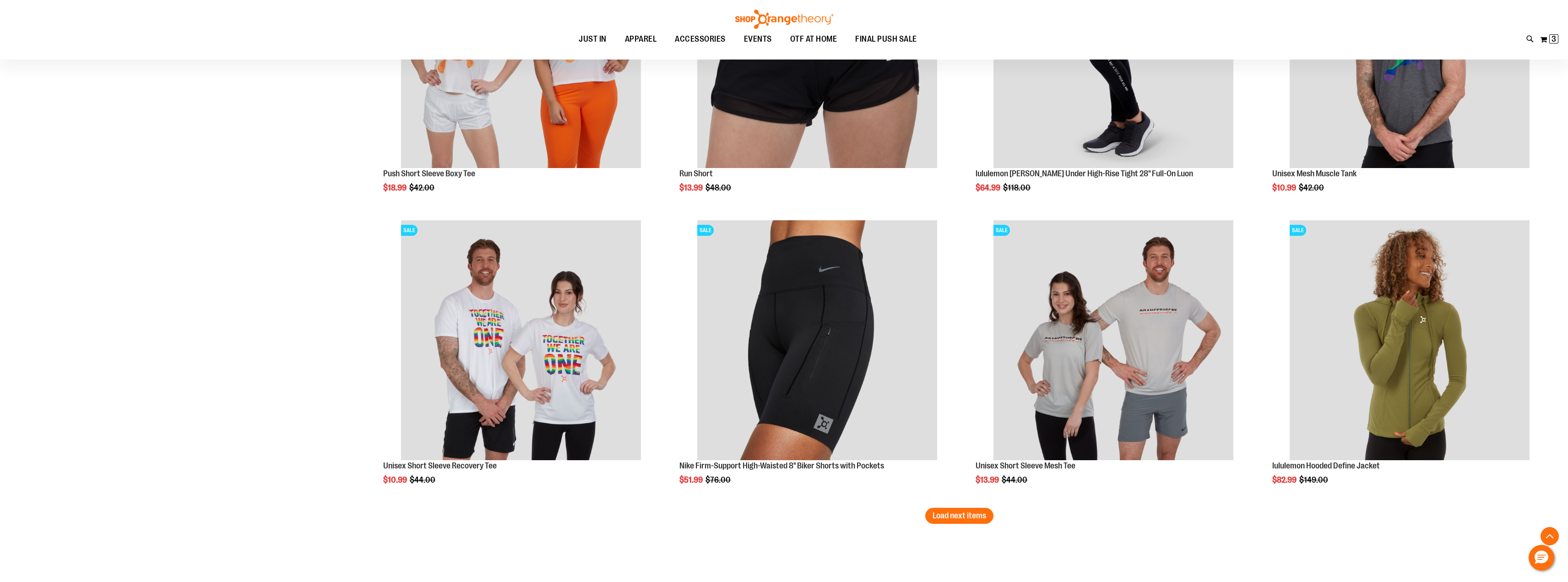
scroll to position [6759, 0]
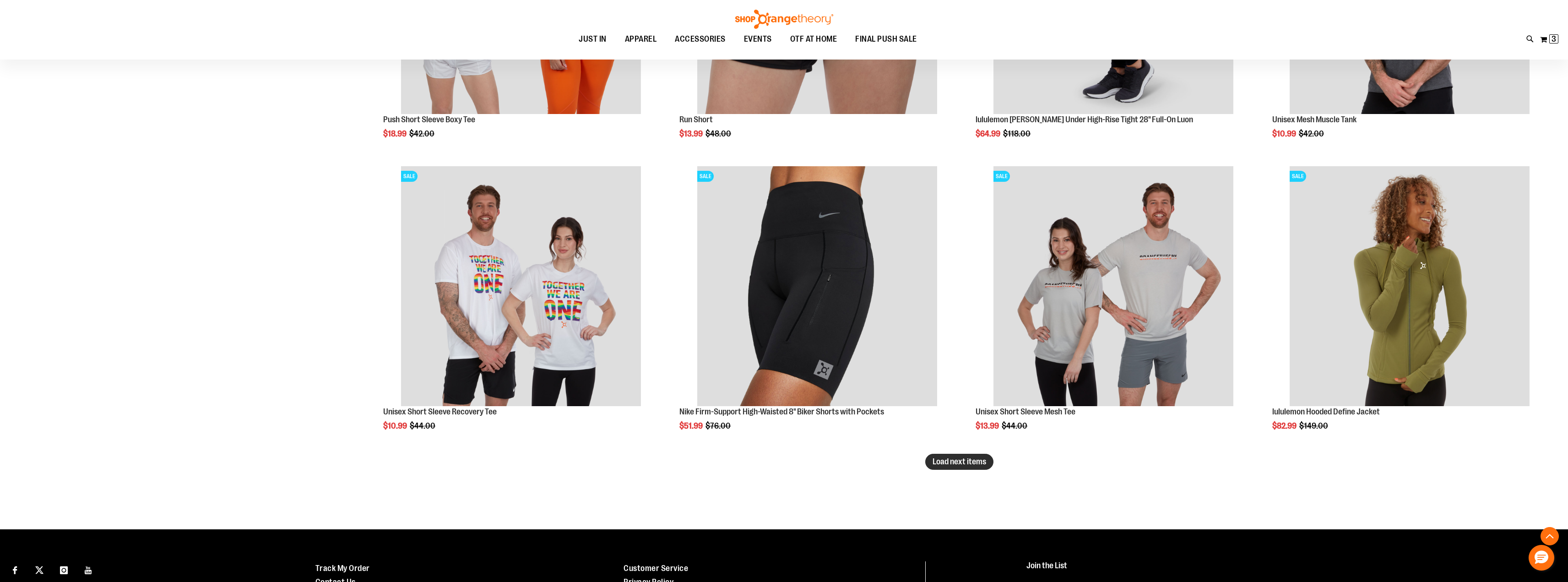
click at [960, 460] on span "Load next items" at bounding box center [959, 461] width 54 height 9
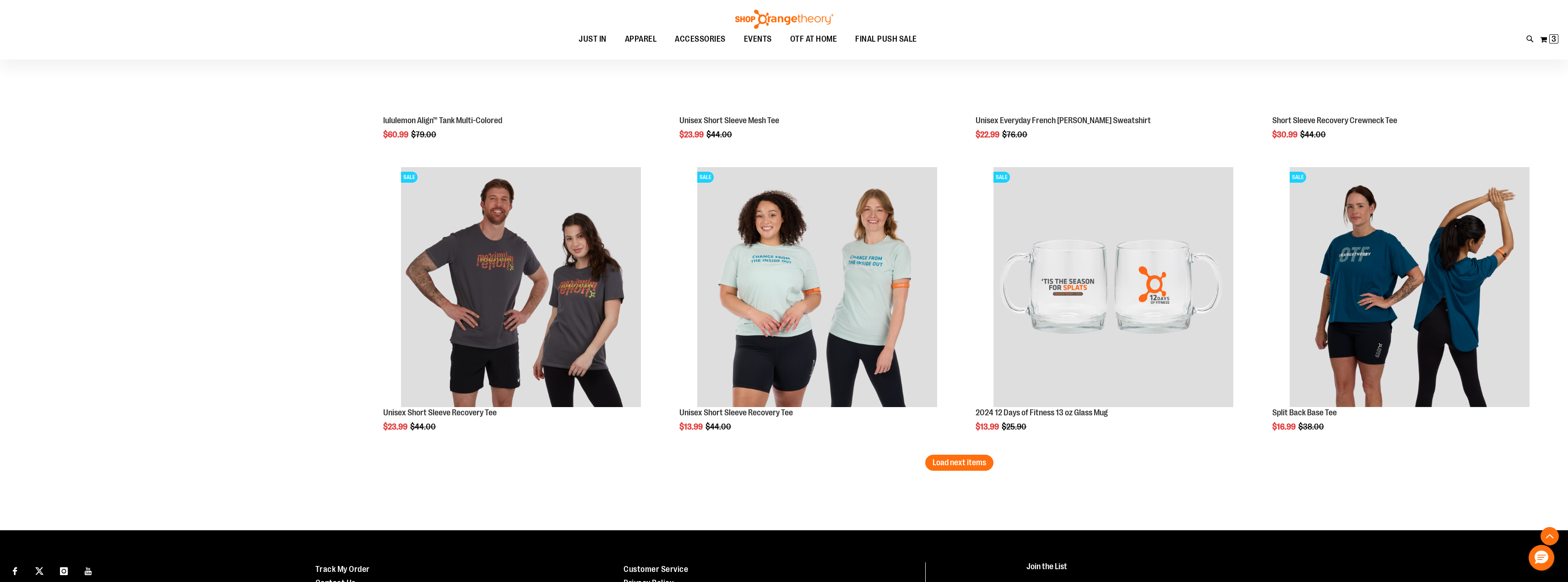
scroll to position [7641, 0]
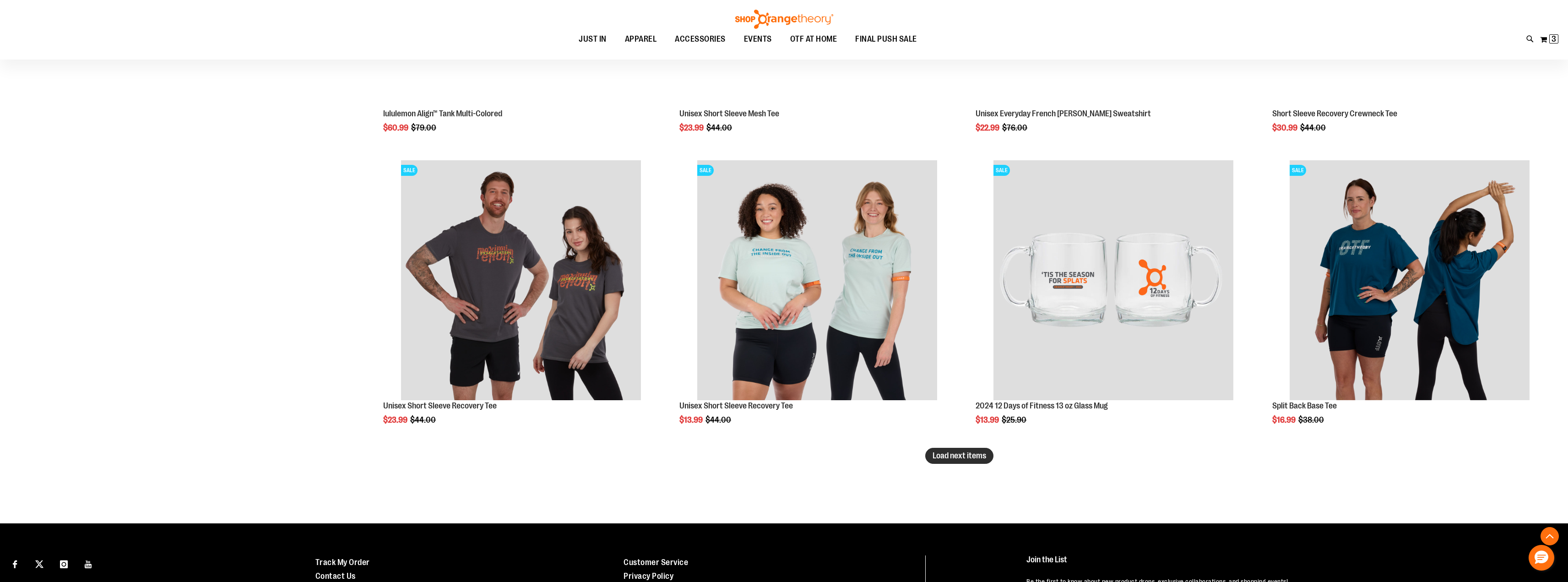
click at [960, 455] on span "Load next items" at bounding box center [959, 455] width 54 height 9
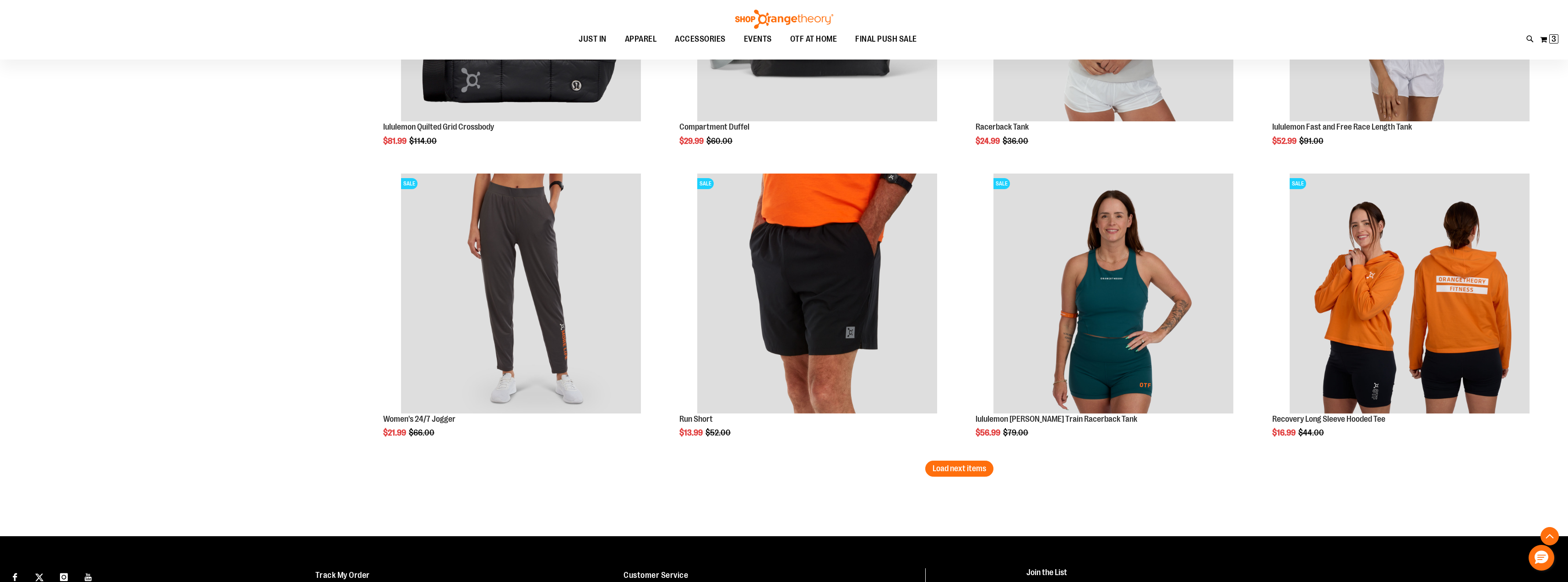
scroll to position [8533, 0]
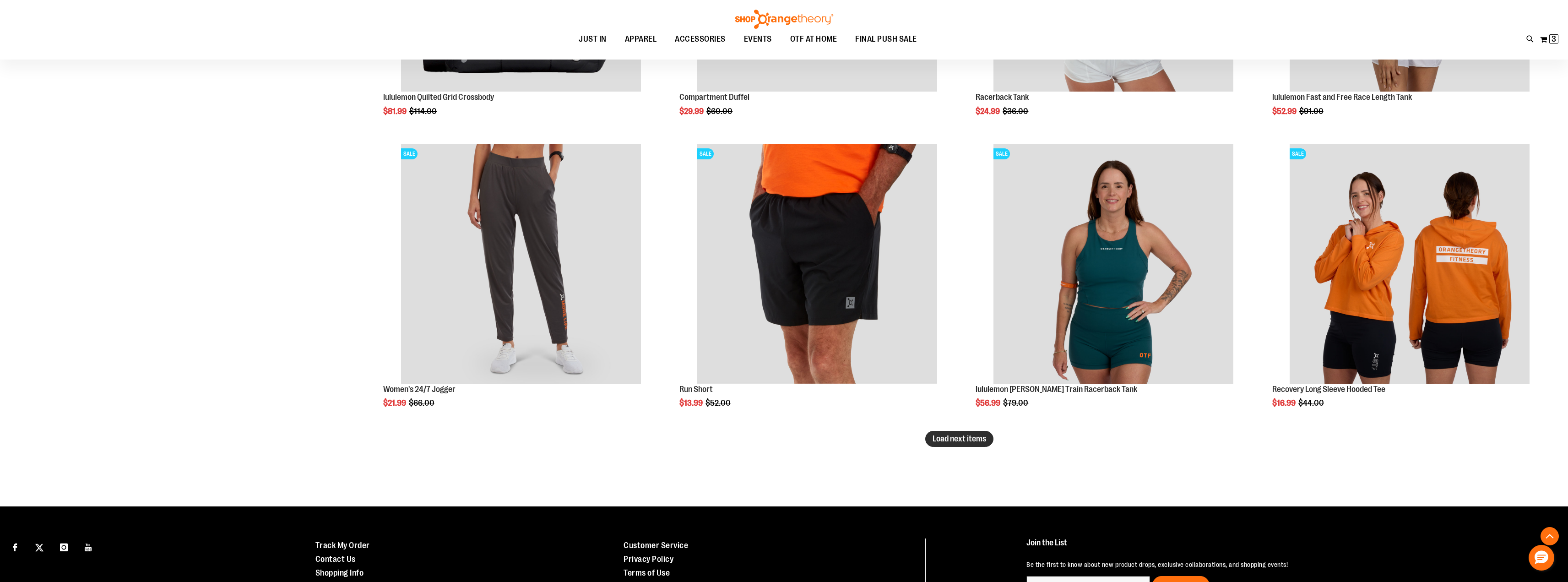
click at [954, 440] on span "Load next items" at bounding box center [959, 438] width 54 height 9
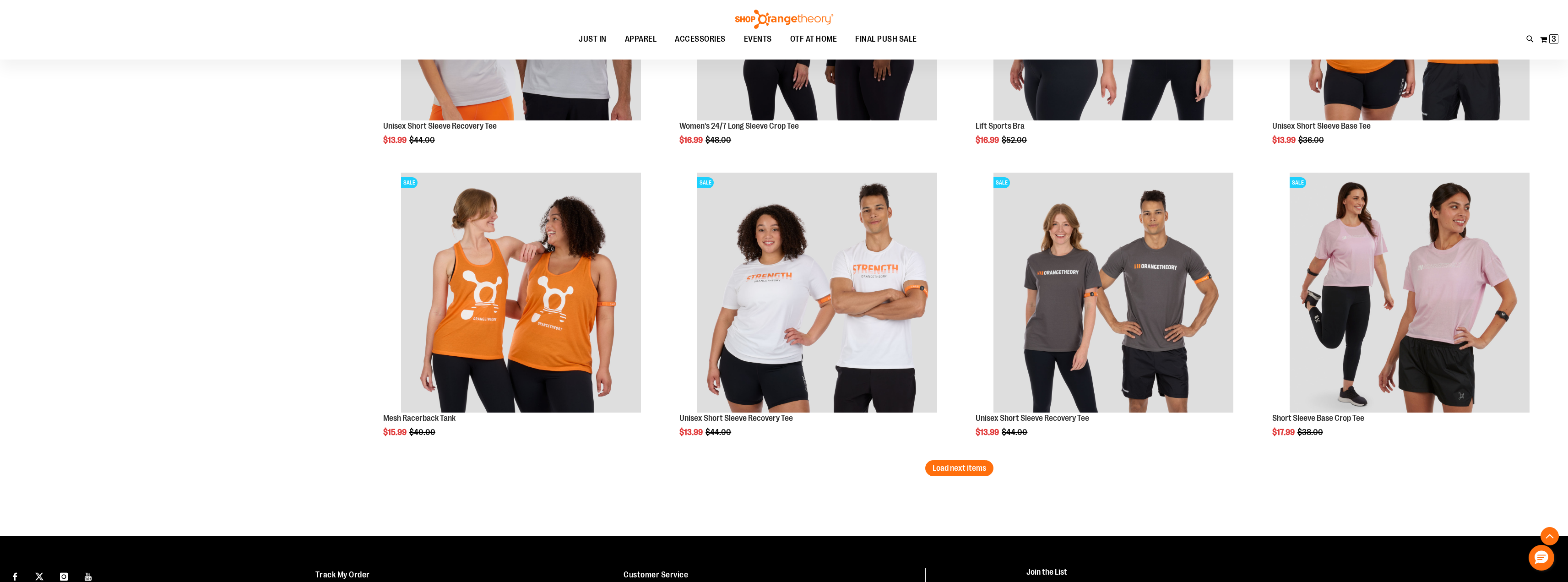
scroll to position [9388, 0]
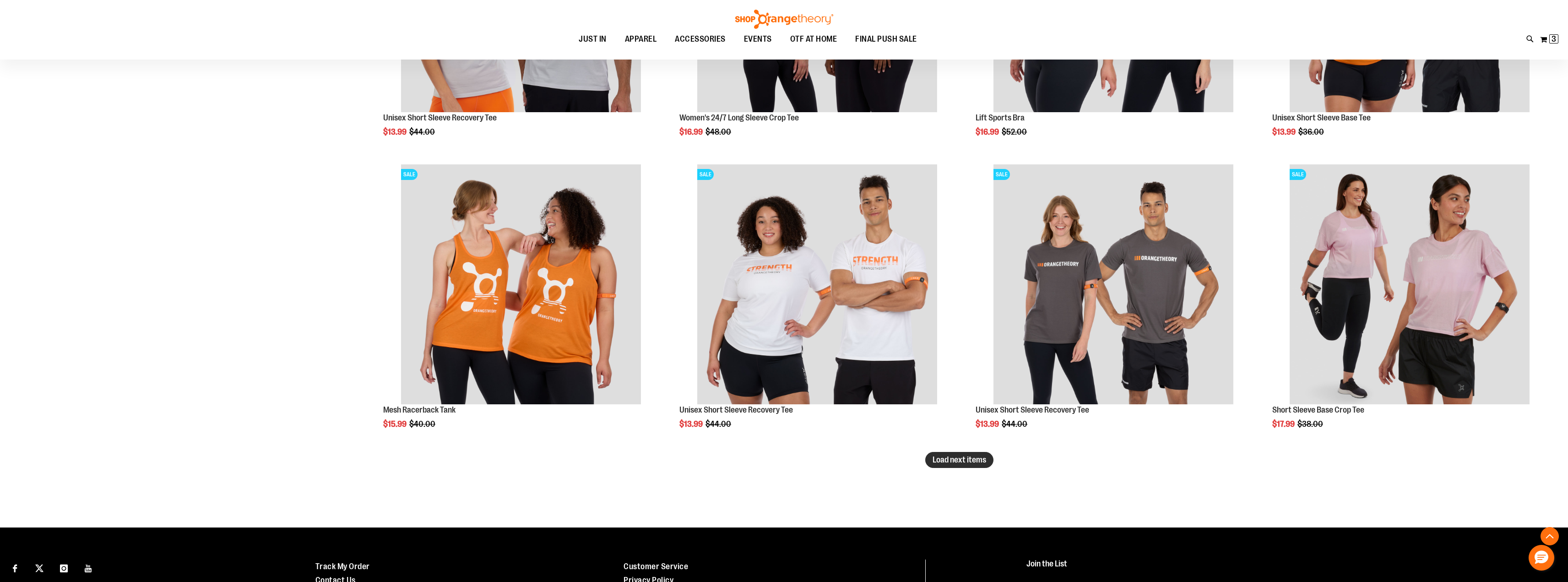
click at [952, 462] on span "Load next items" at bounding box center [959, 459] width 54 height 9
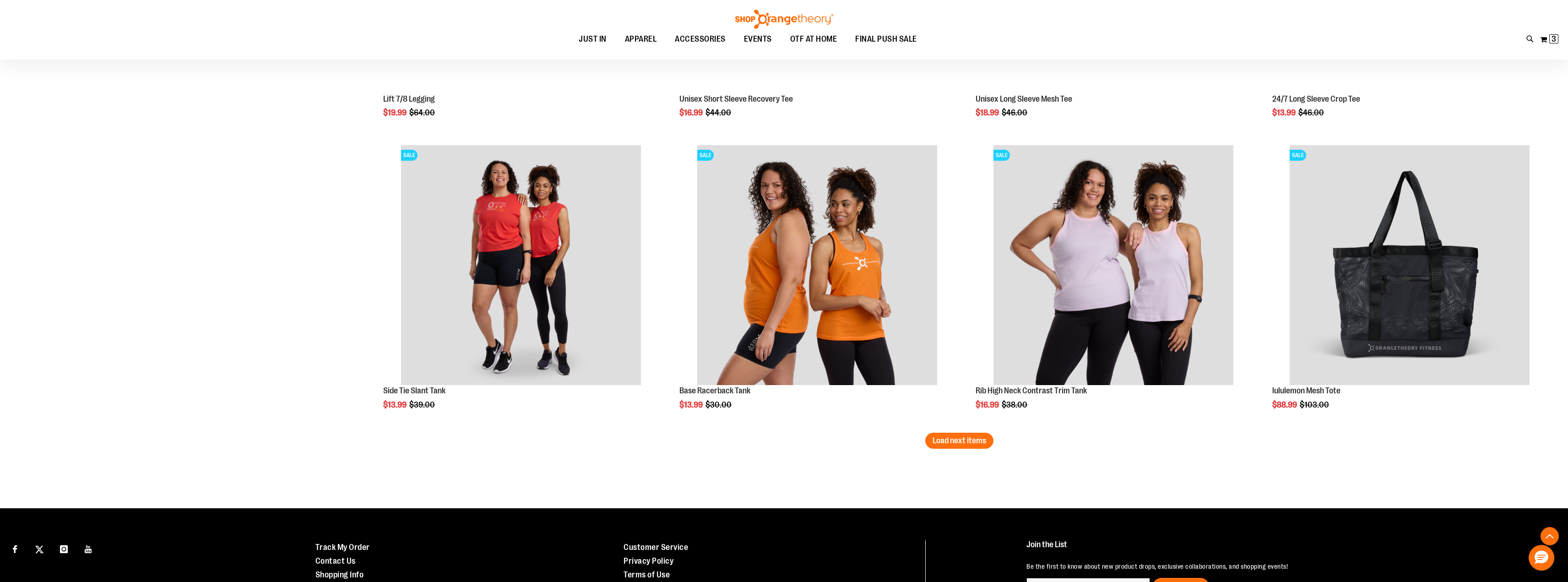
scroll to position [10301, 0]
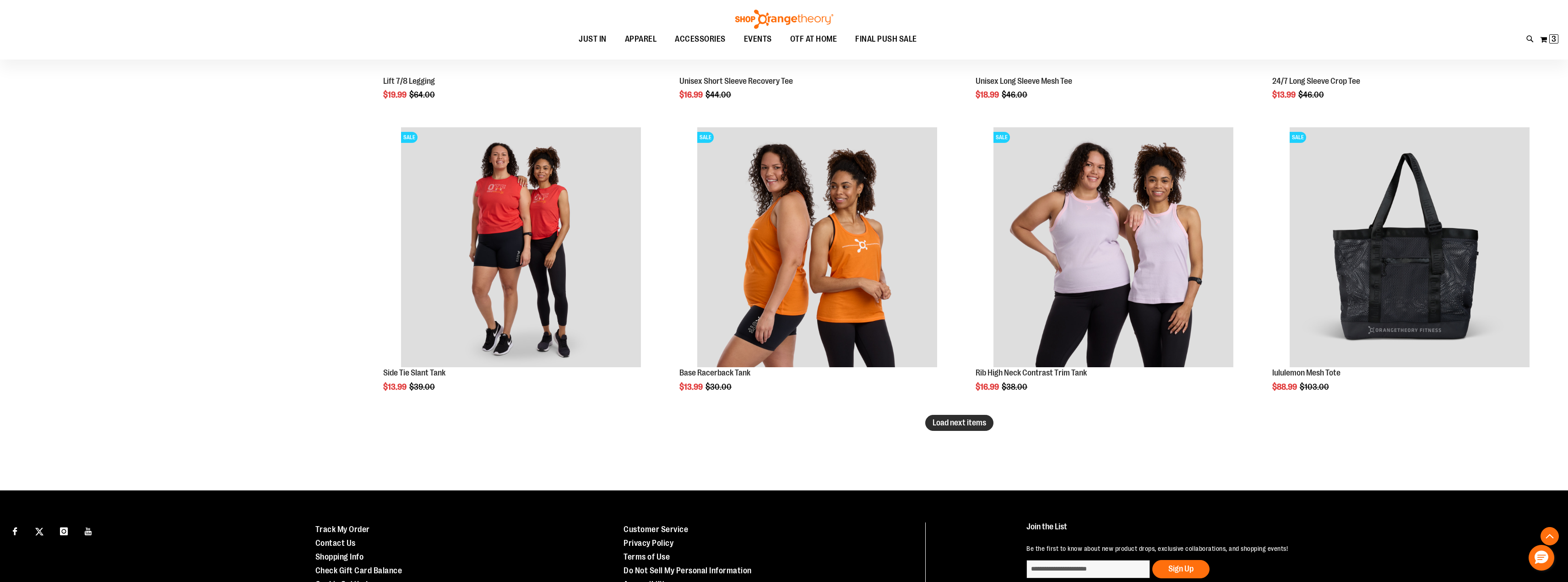
click at [974, 424] on span "Load next items" at bounding box center [959, 422] width 54 height 9
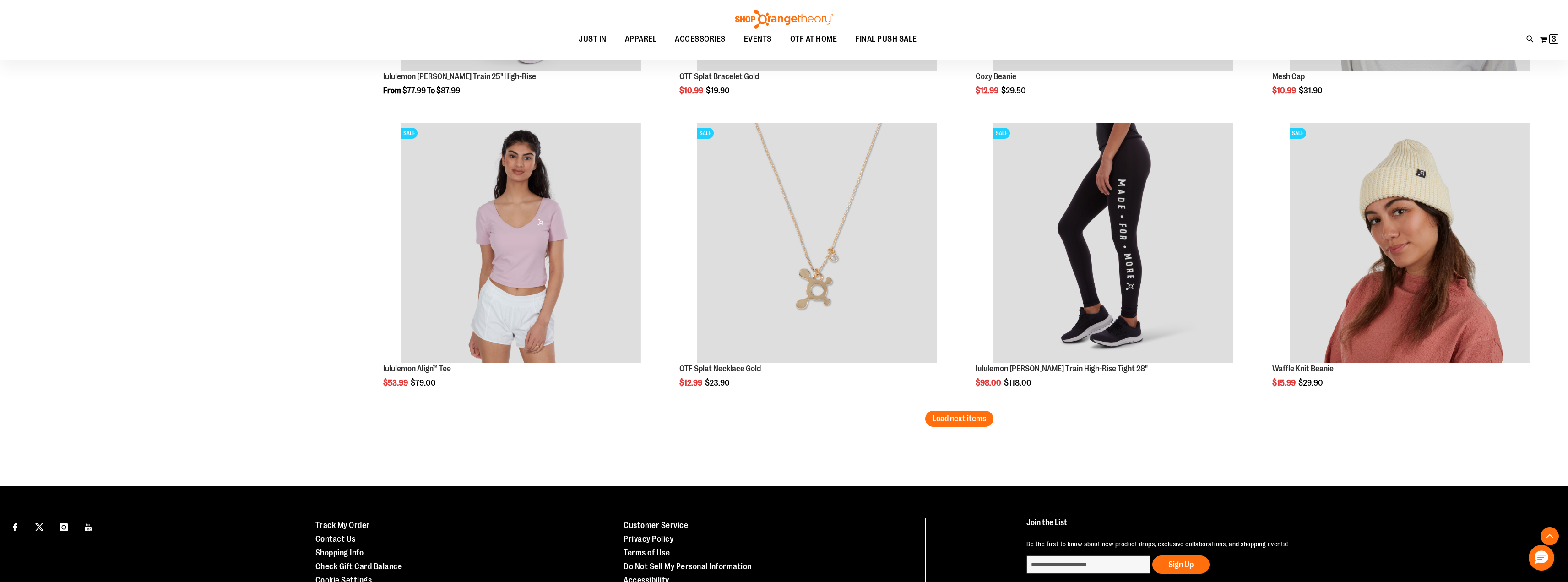
scroll to position [11210, 0]
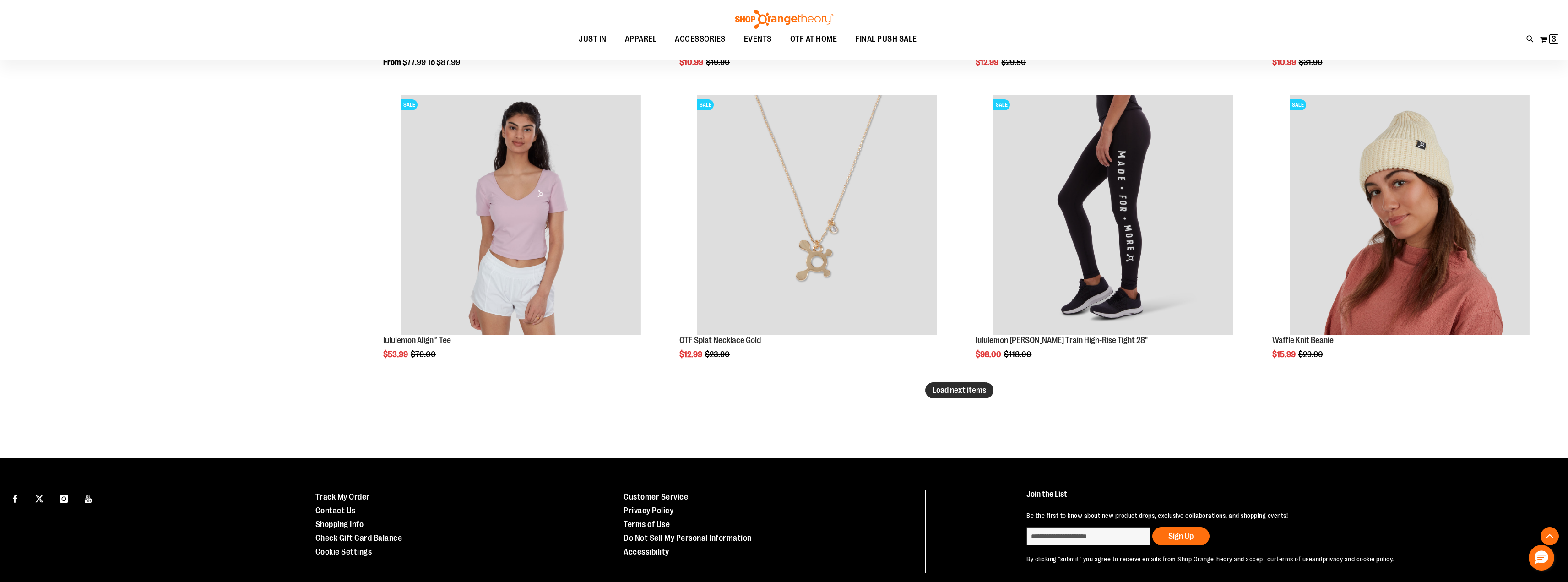
click at [978, 389] on span "Load next items" at bounding box center [959, 390] width 54 height 9
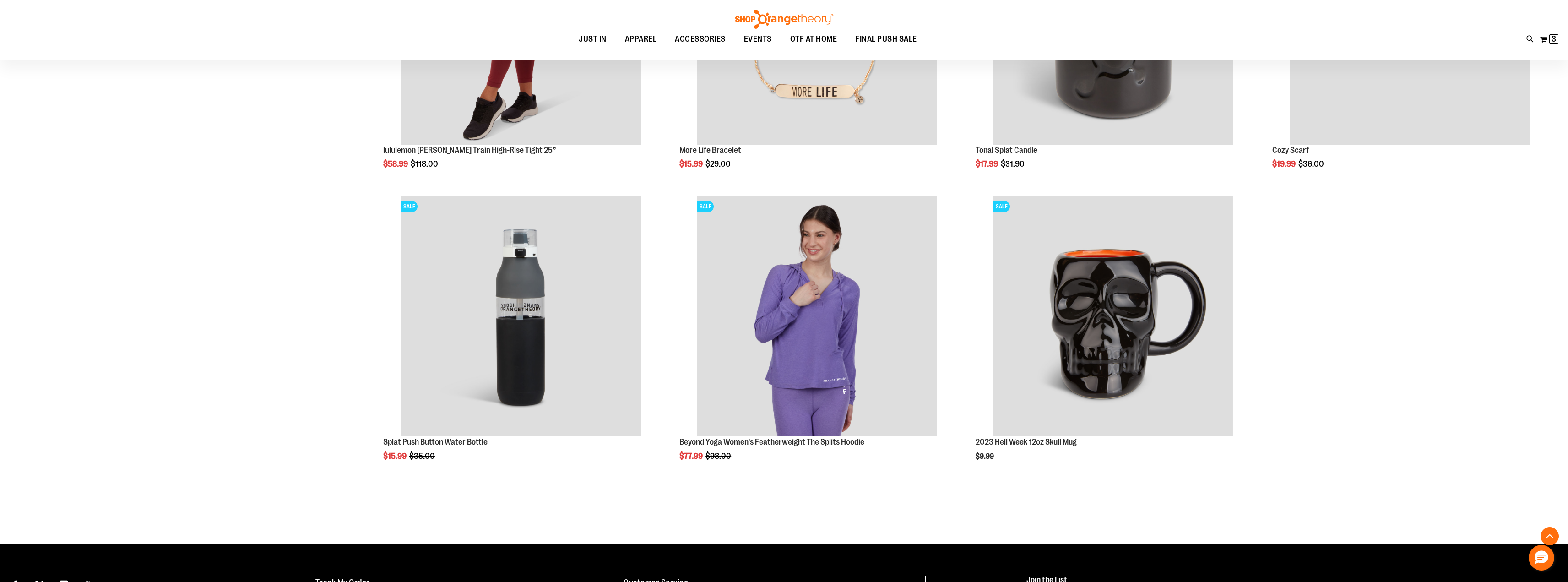
scroll to position [11743, 0]
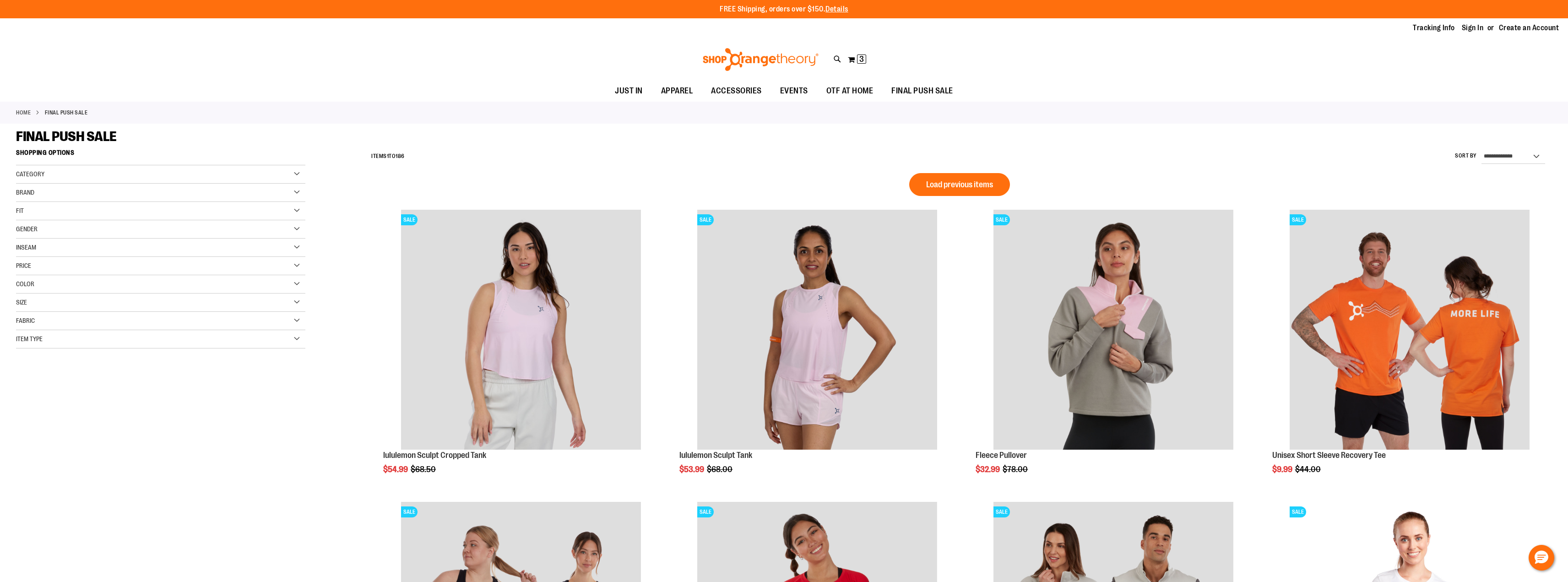
drag, startPoint x: 960, startPoint y: 182, endPoint x: 1009, endPoint y: 174, distance: 49.6
click at [960, 182] on span "Load previous items" at bounding box center [959, 184] width 67 height 9
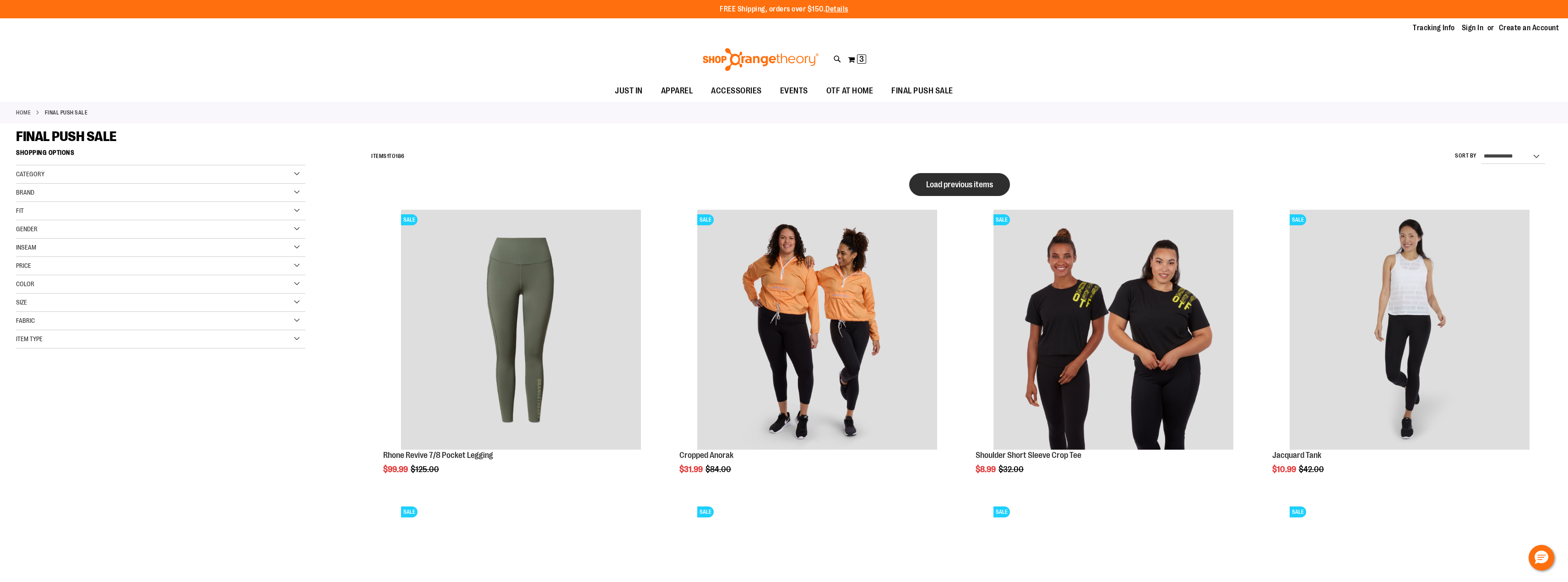
click at [975, 185] on span "Load previous items" at bounding box center [959, 184] width 67 height 9
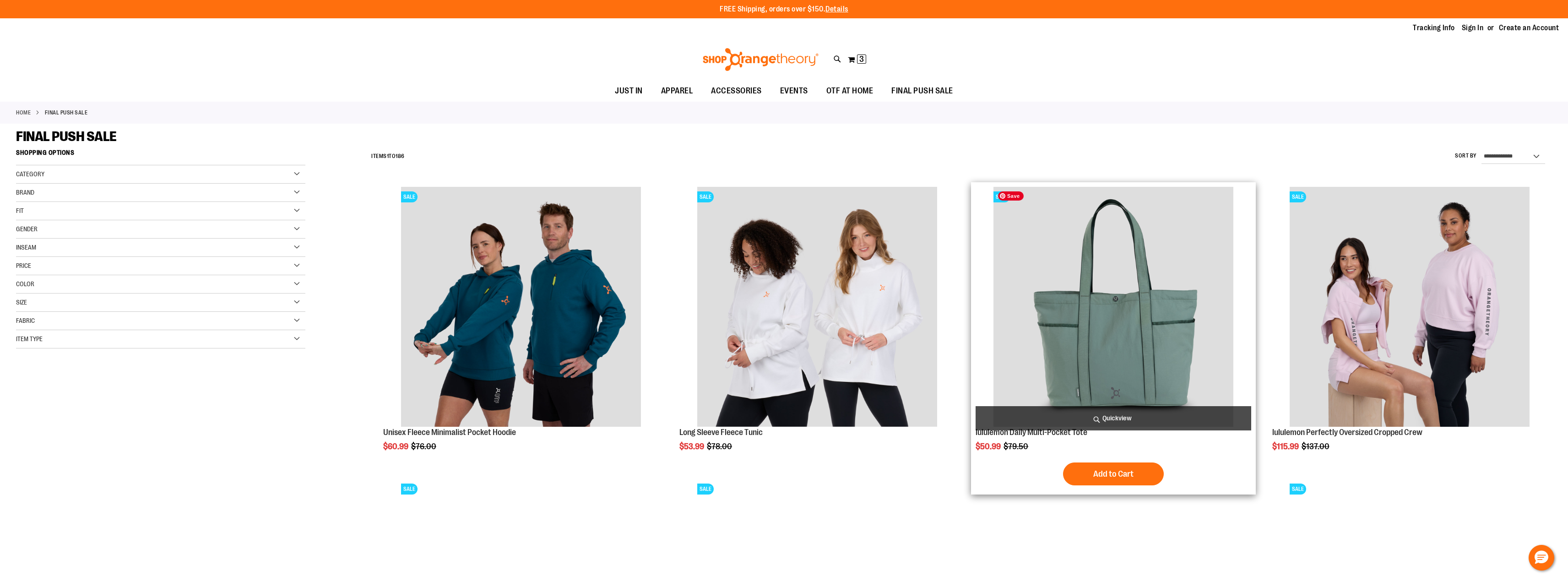
click at [1127, 325] on img "product" at bounding box center [1113, 307] width 240 height 240
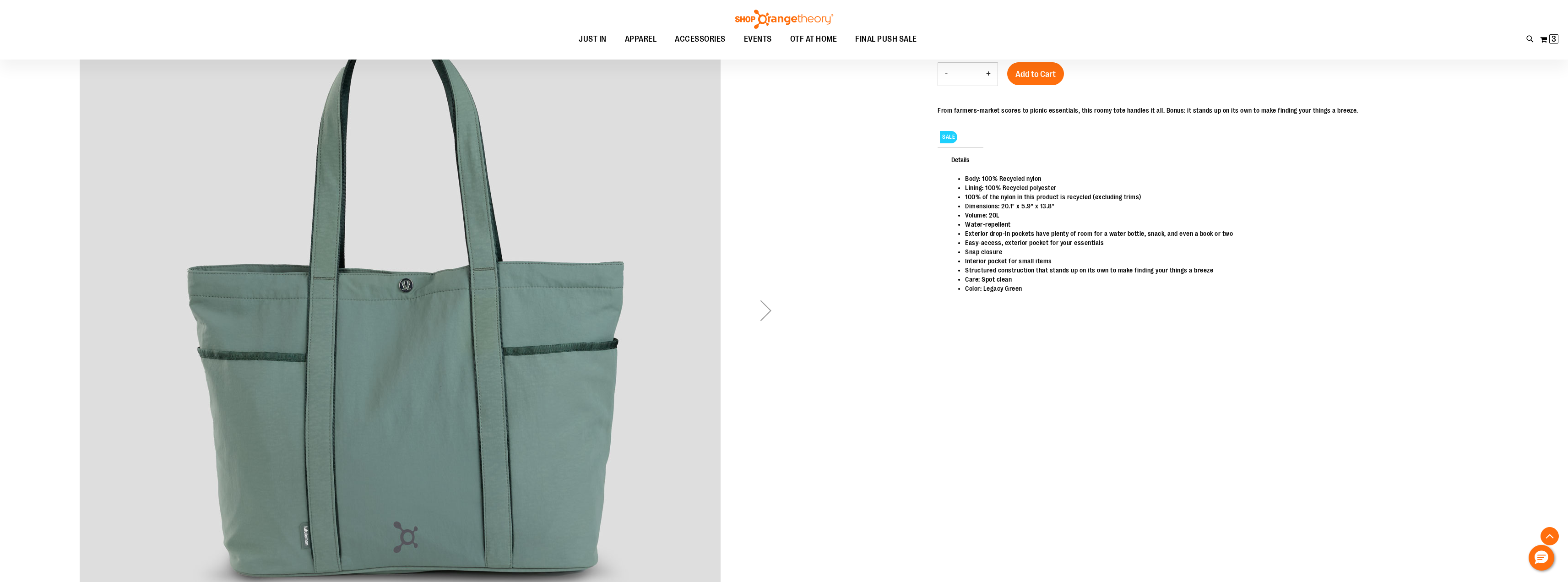
scroll to position [183, 0]
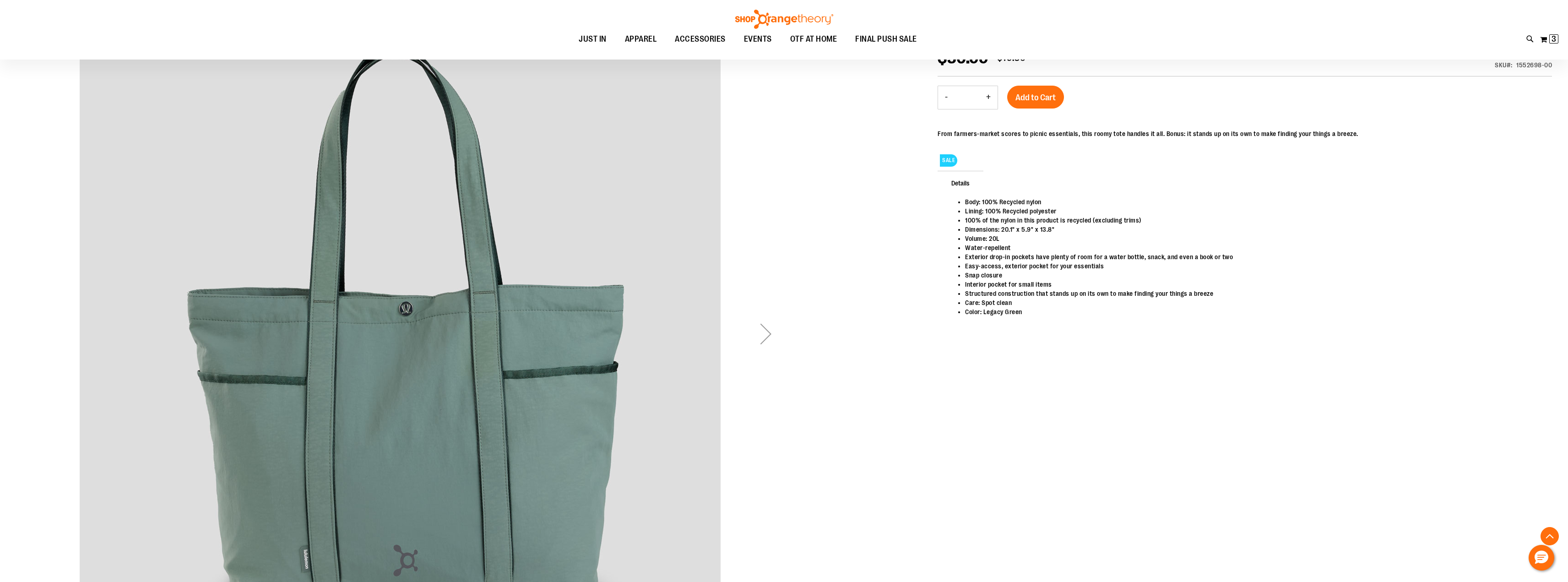
click at [765, 331] on div "Next" at bounding box center [766, 334] width 37 height 37
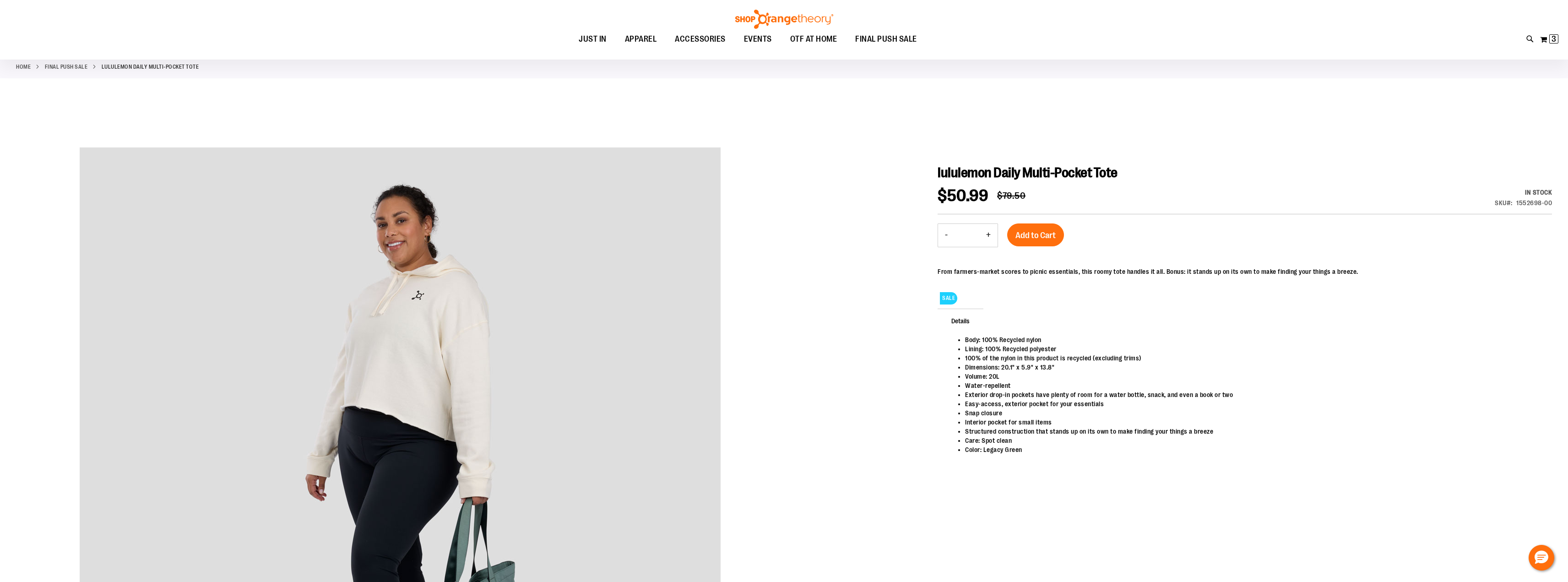
scroll to position [0, 0]
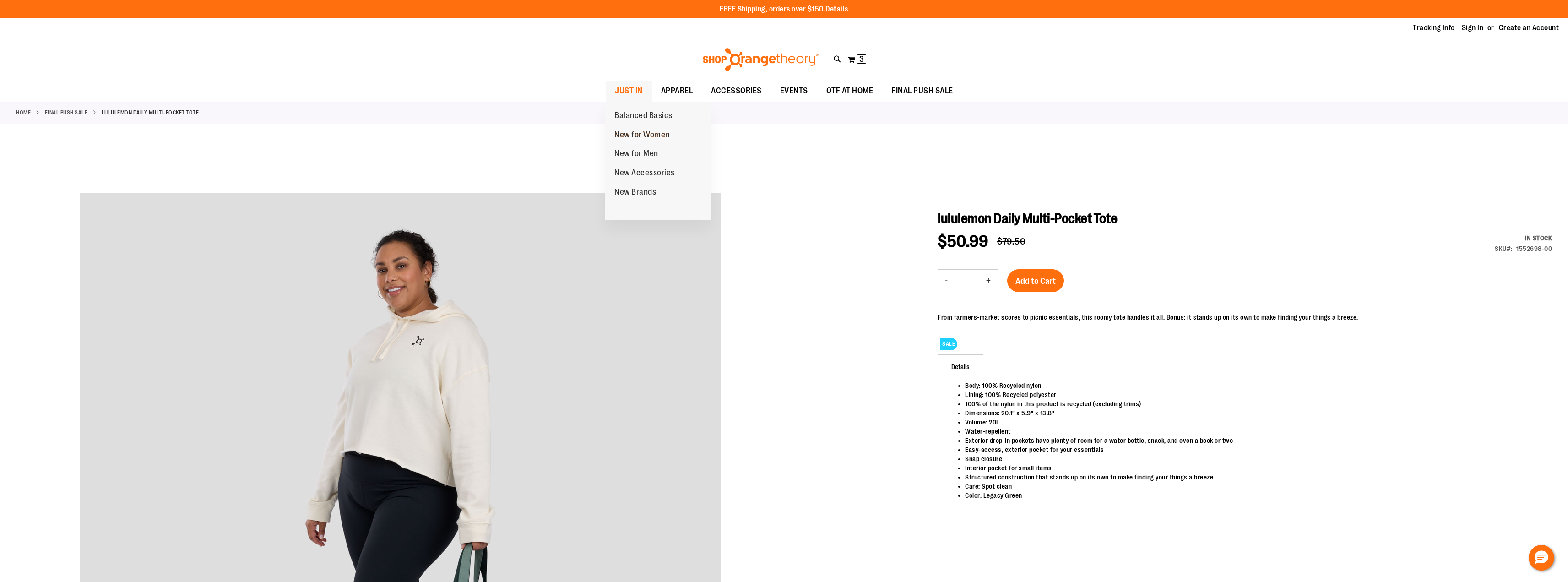
click at [633, 132] on span "New for Women" at bounding box center [642, 136] width 56 height 12
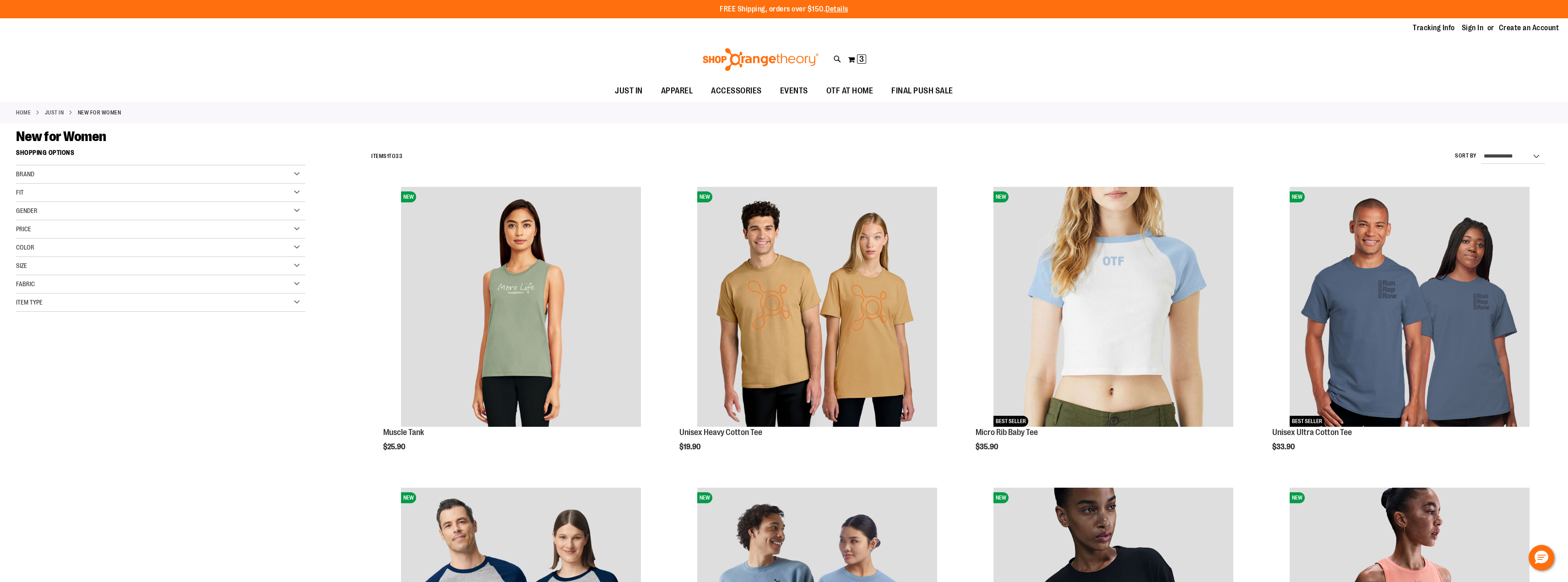
click at [295, 281] on div "Fabric" at bounding box center [160, 284] width 289 height 18
click at [295, 401] on div "Item Type" at bounding box center [160, 405] width 289 height 18
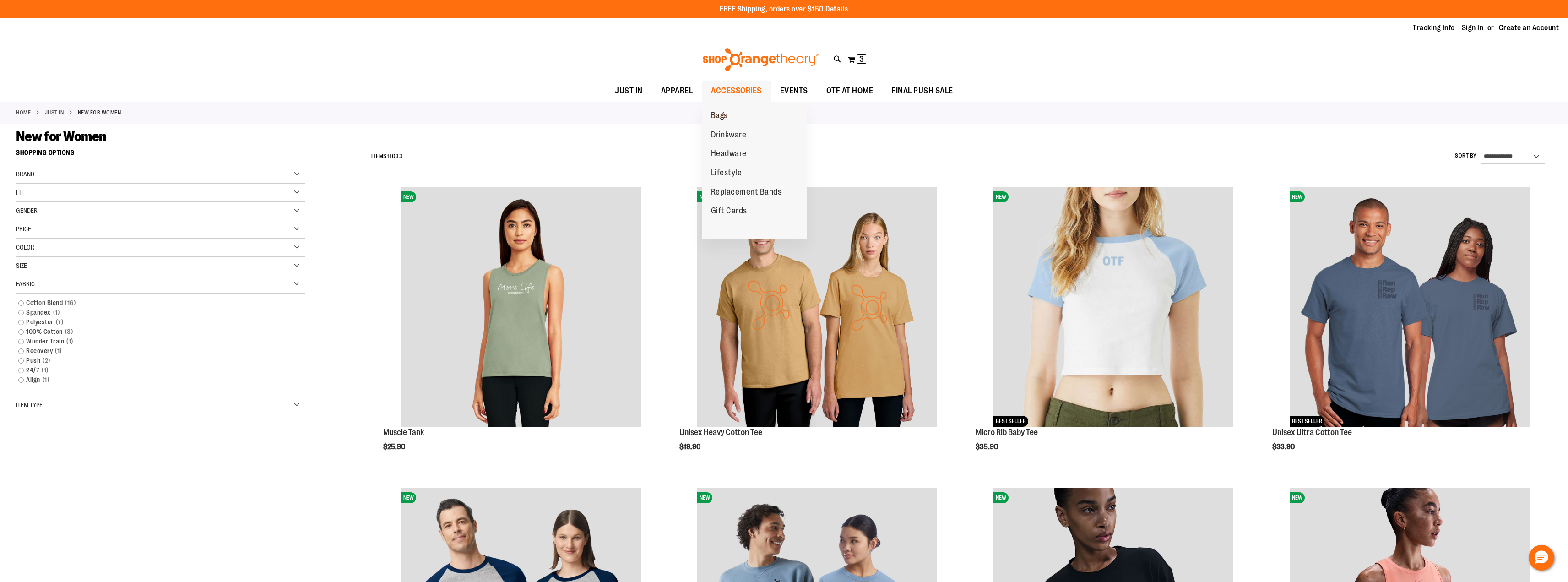
click at [723, 114] on span "Bags" at bounding box center [720, 116] width 17 height 12
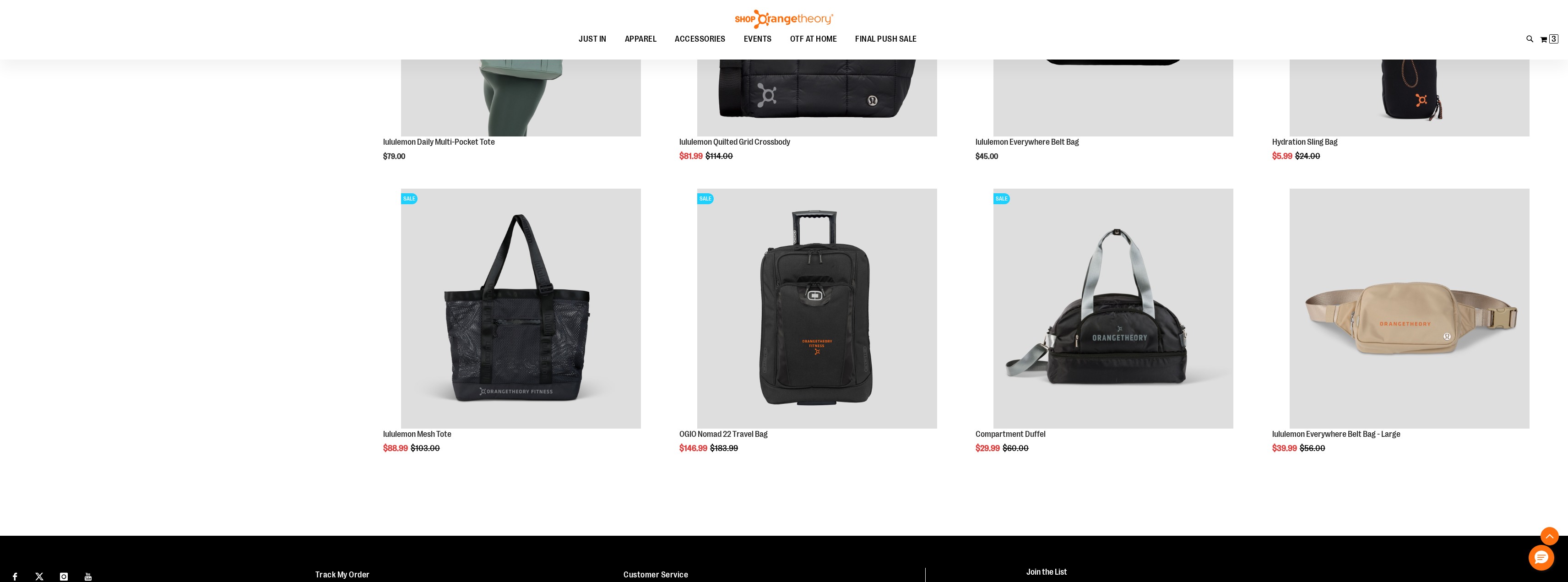
scroll to position [864, 0]
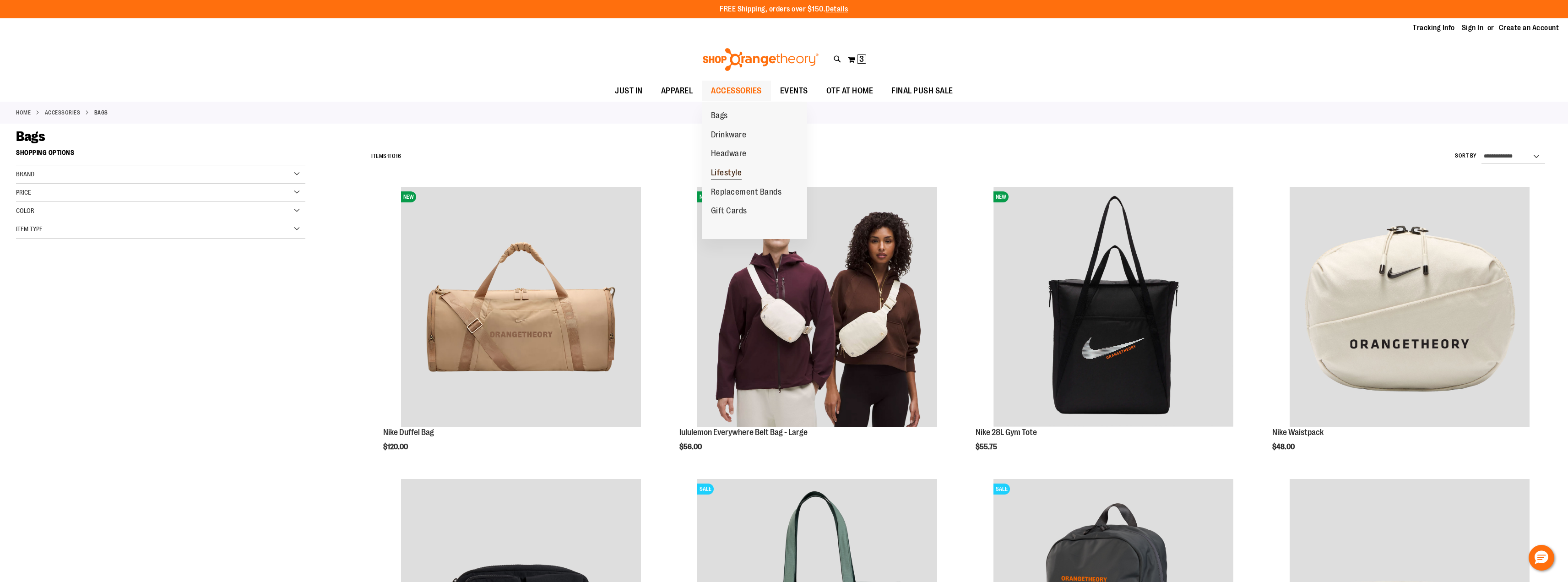
click at [724, 172] on span "Lifestyle" at bounding box center [726, 174] width 31 height 12
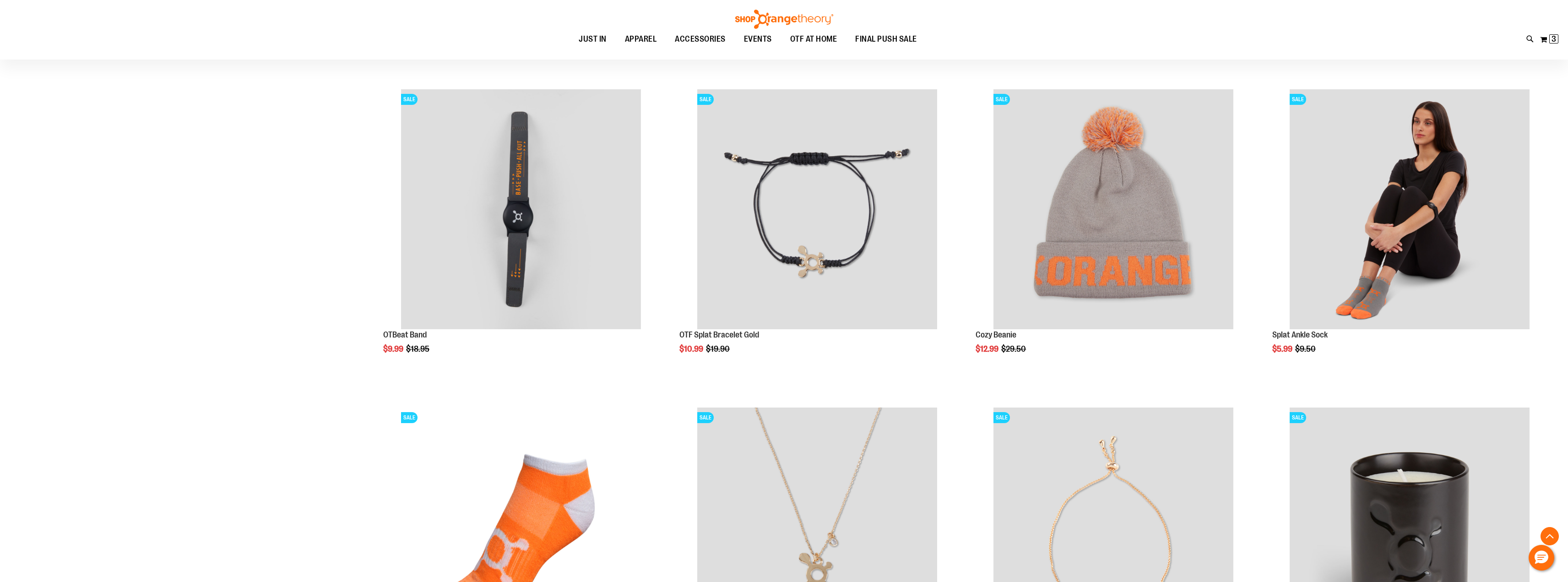
scroll to position [750, 0]
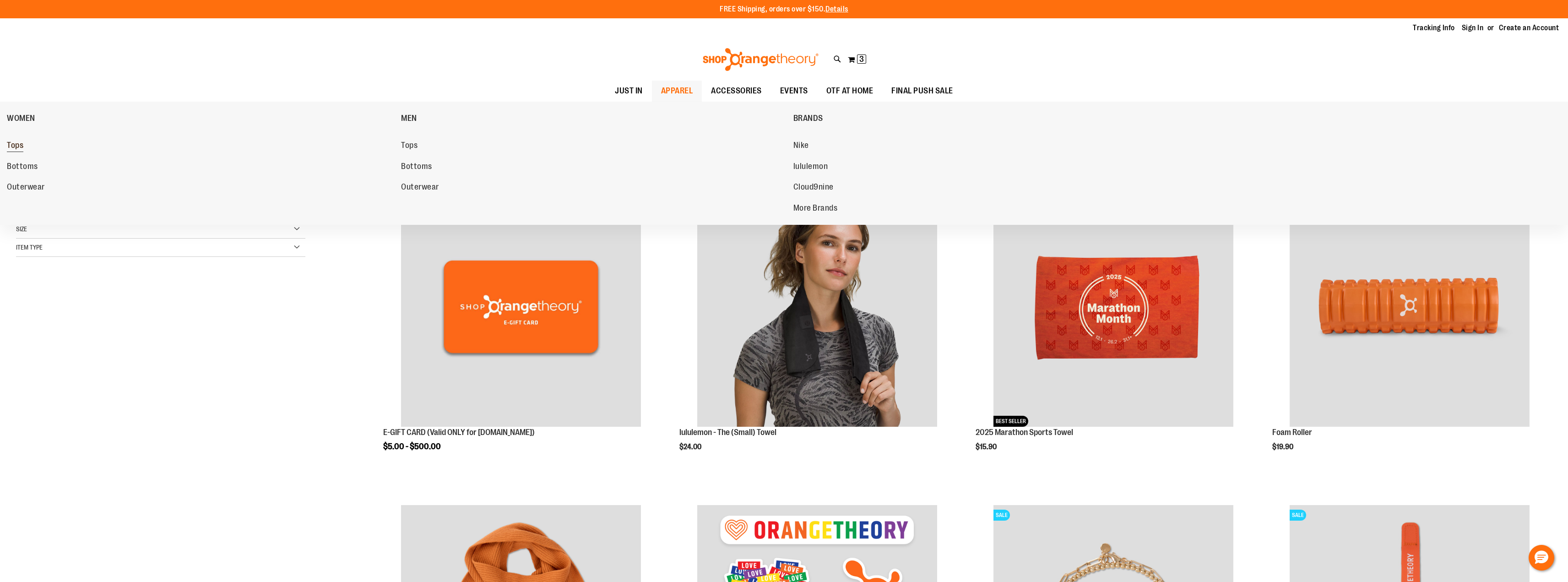
click at [17, 144] on span "Tops" at bounding box center [15, 146] width 17 height 12
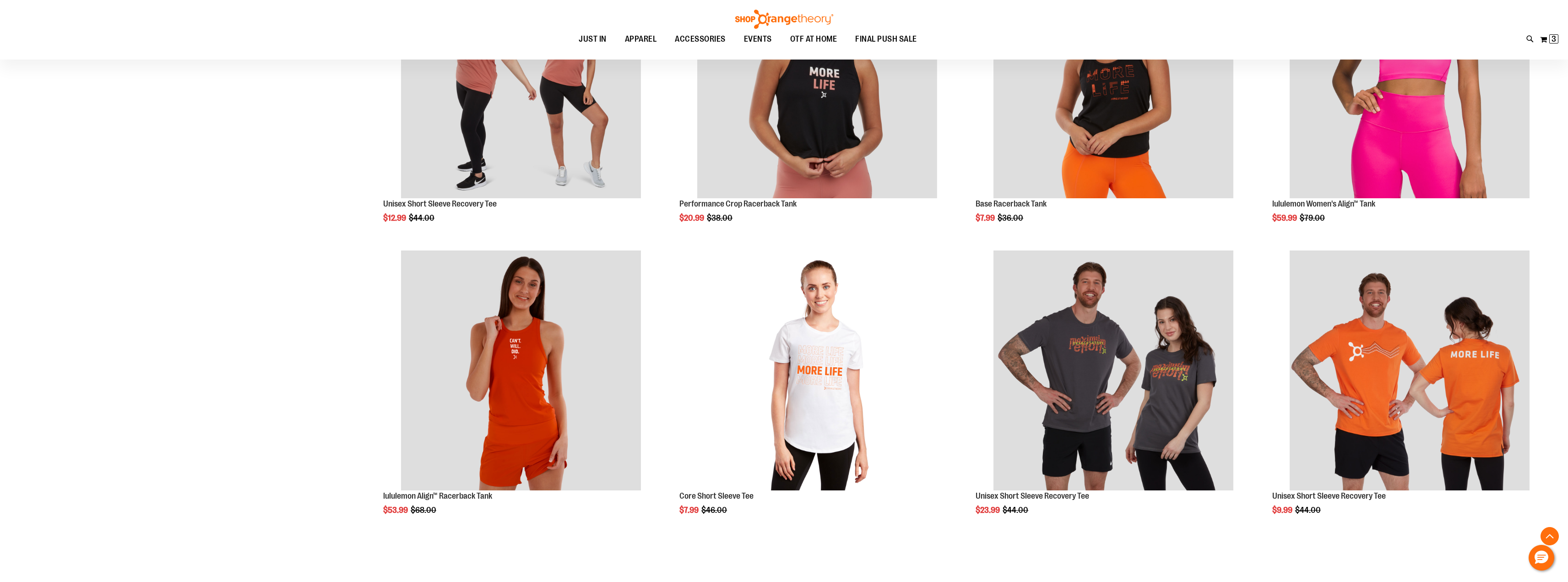
scroll to position [814, 0]
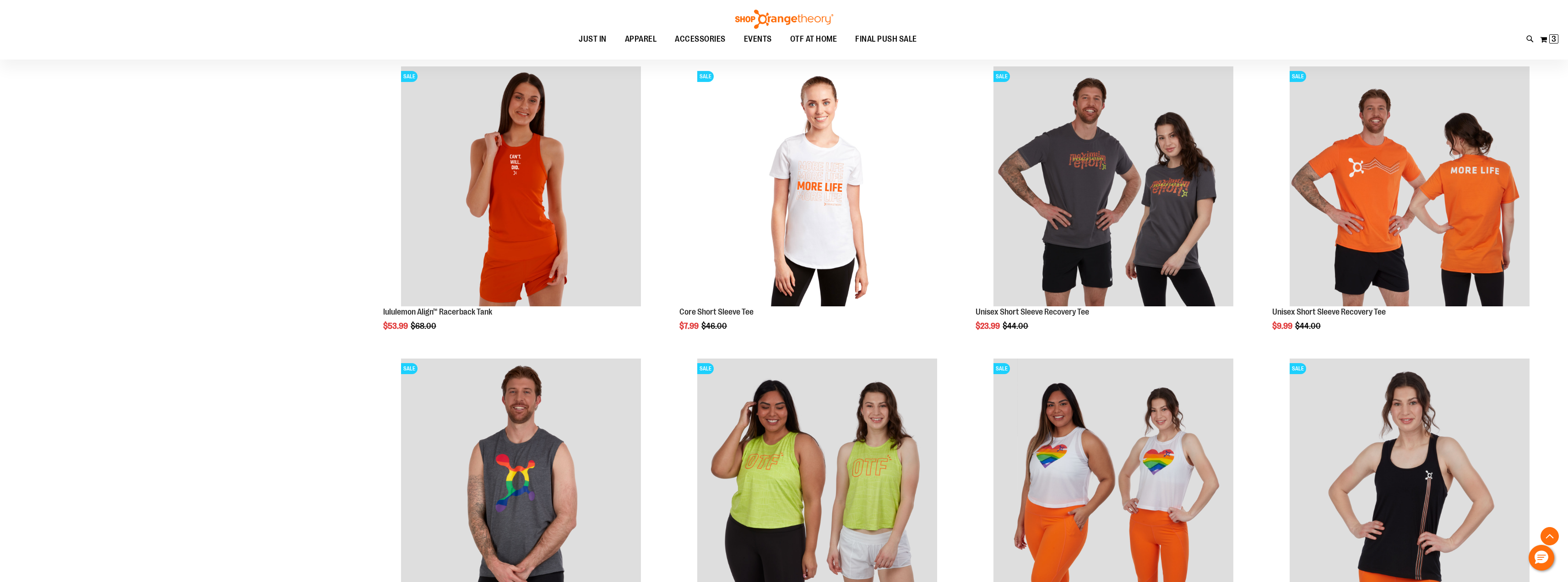
scroll to position [1292, 0]
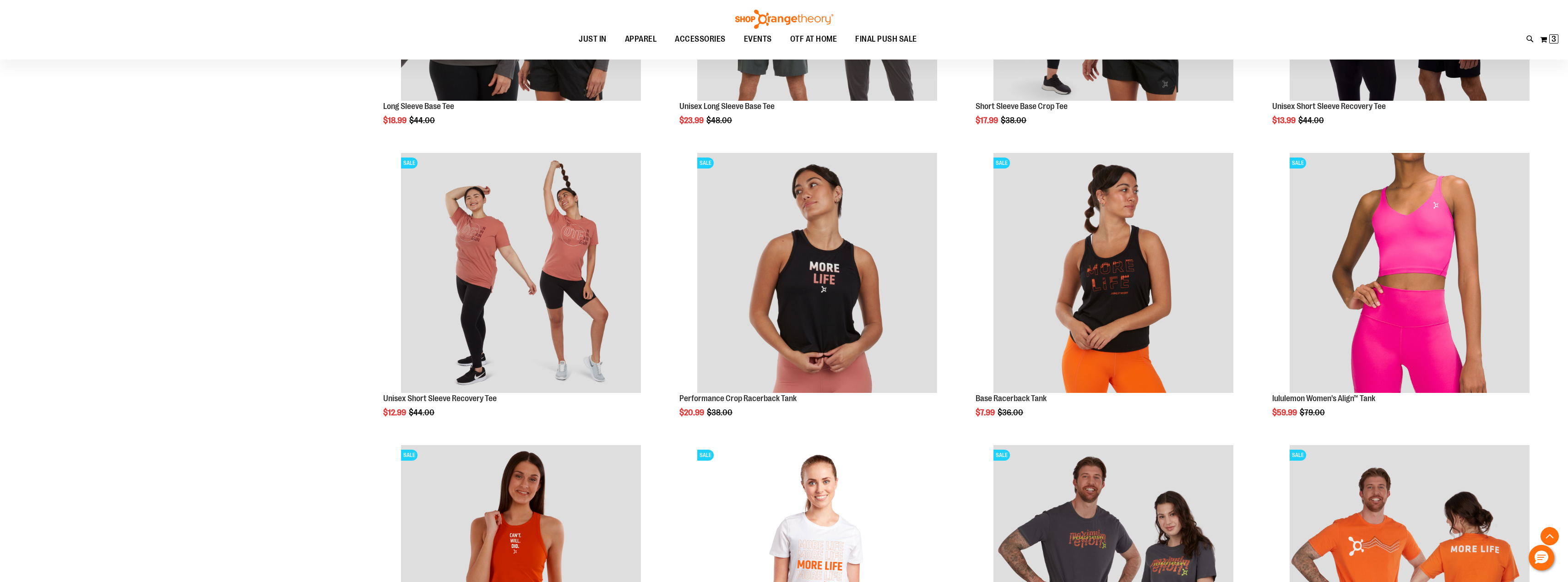
scroll to position [608, 0]
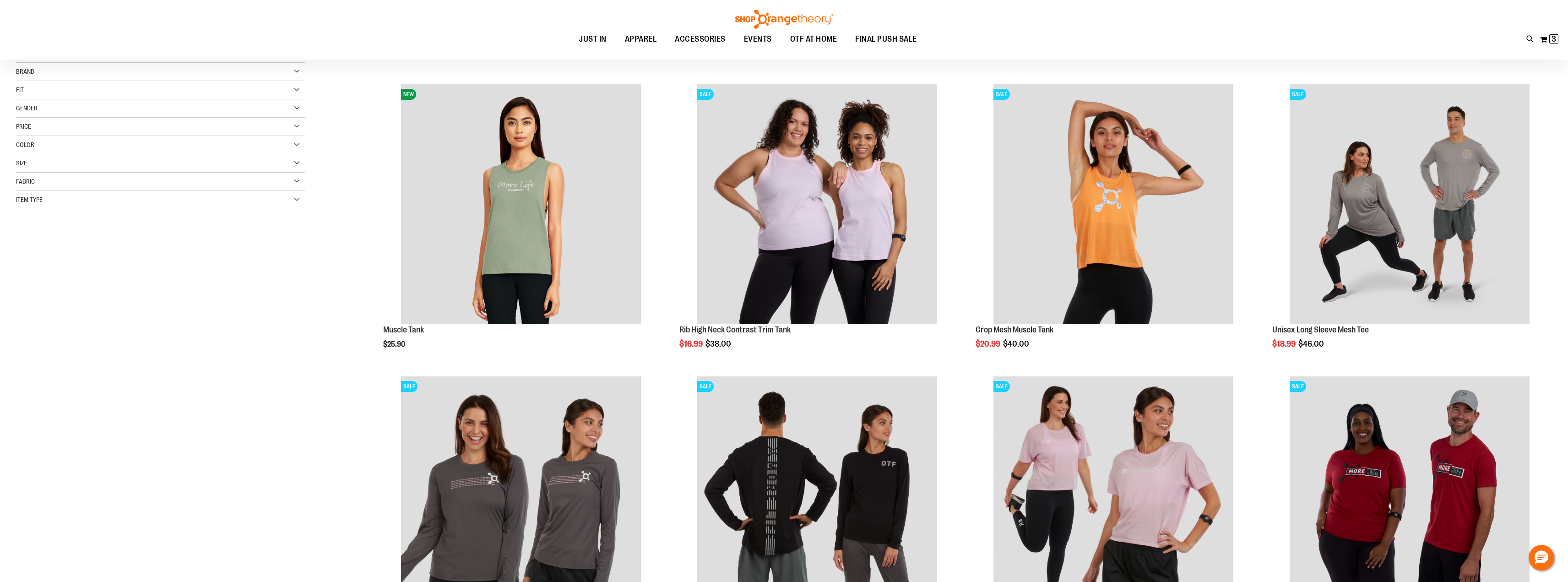
scroll to position [99, 0]
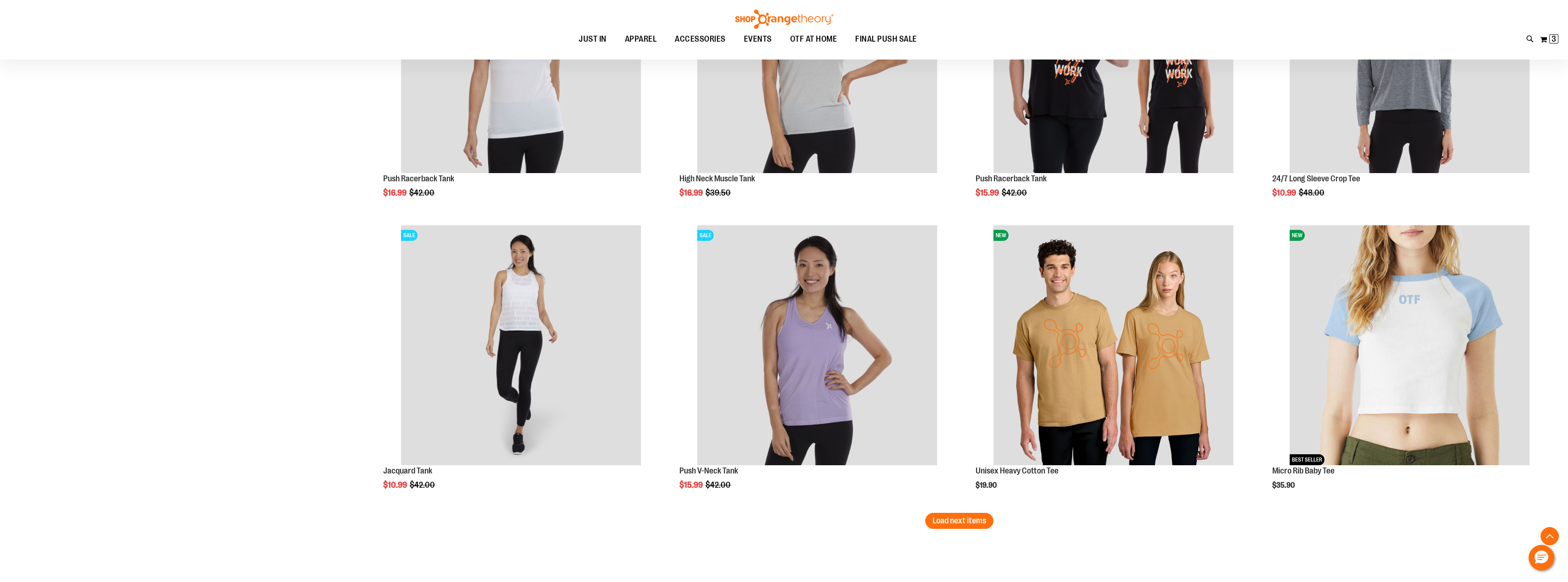
scroll to position [2413, 0]
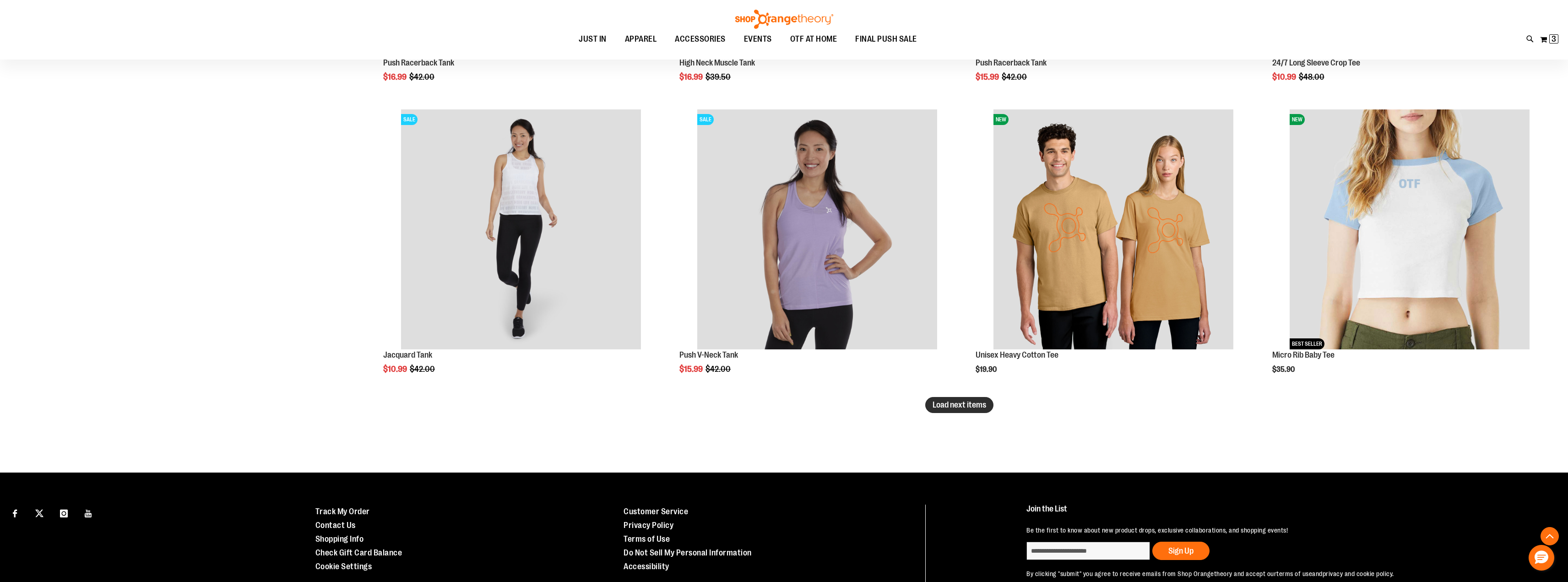
click at [956, 408] on span "Load next items" at bounding box center [959, 404] width 54 height 9
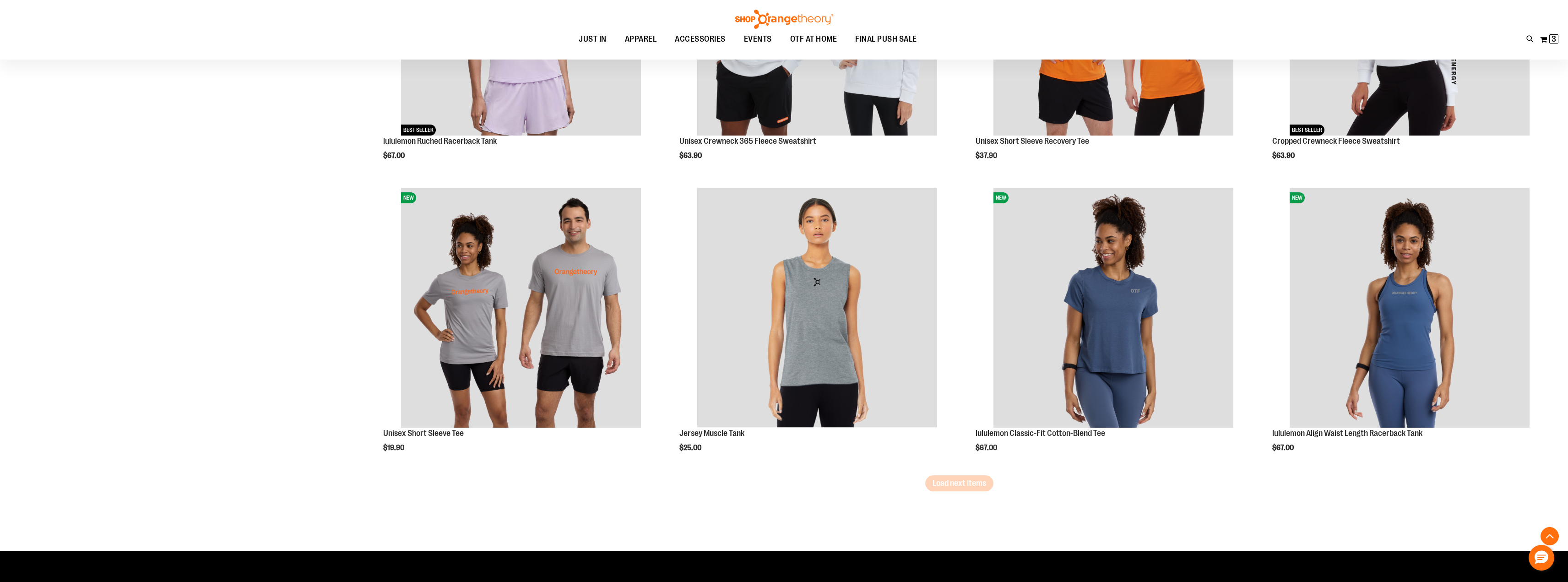
scroll to position [3242, 0]
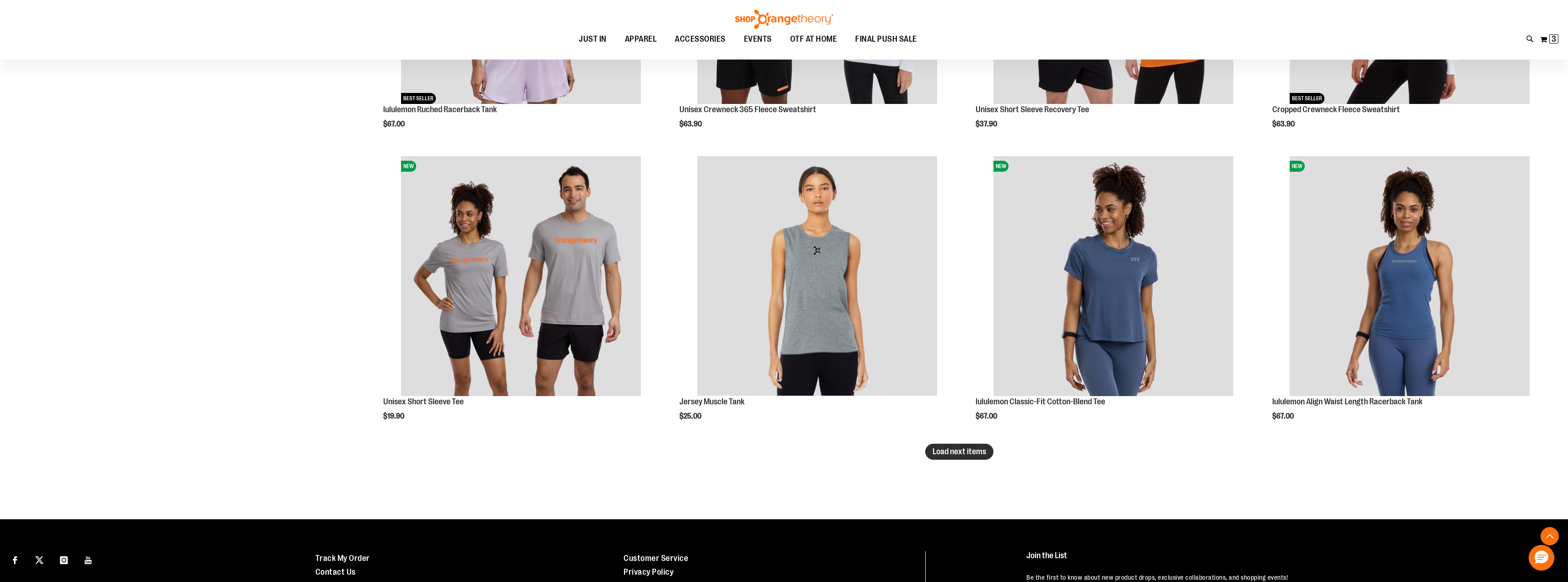
click at [967, 450] on span "Load next items" at bounding box center [959, 451] width 54 height 9
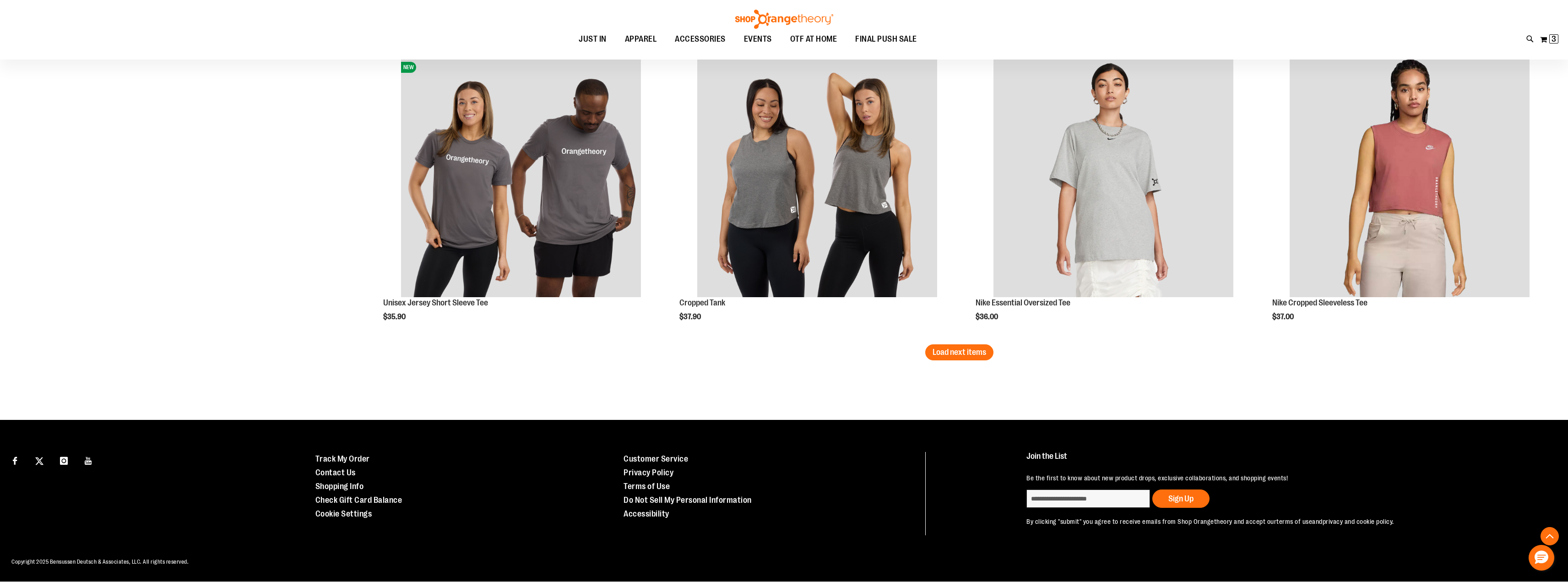
scroll to position [4205, 0]
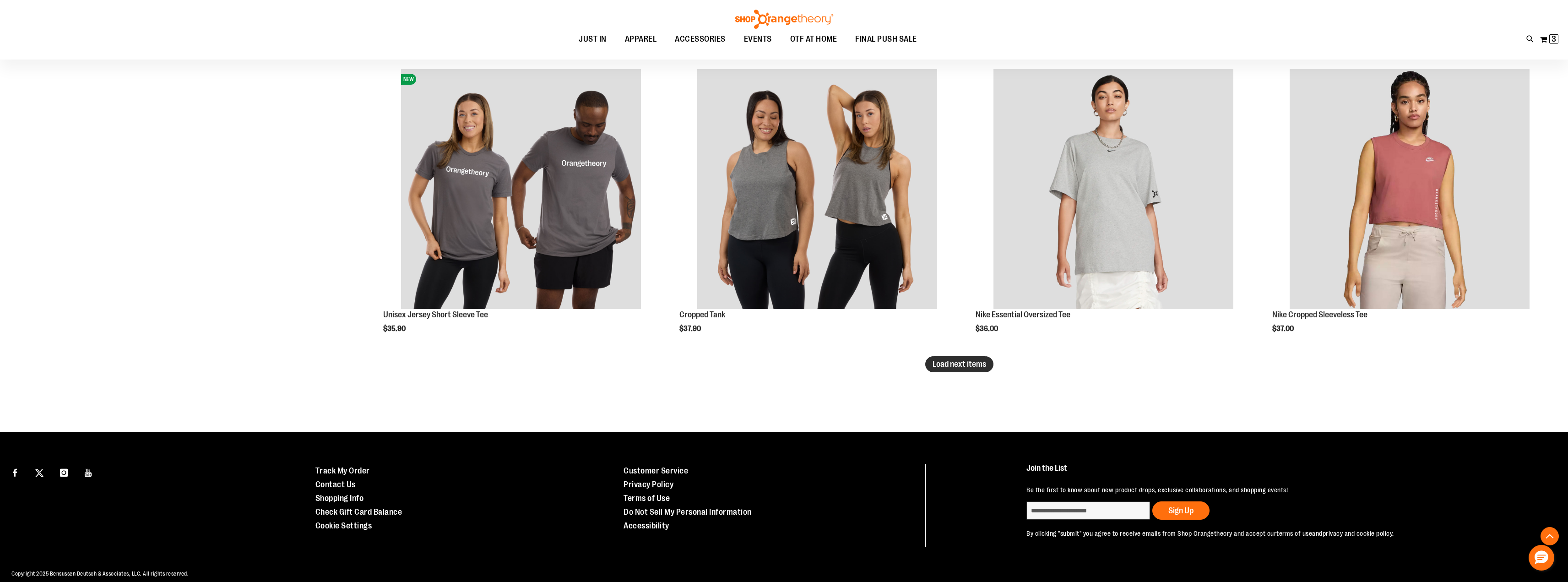
click at [960, 365] on span "Load next items" at bounding box center [959, 364] width 54 height 9
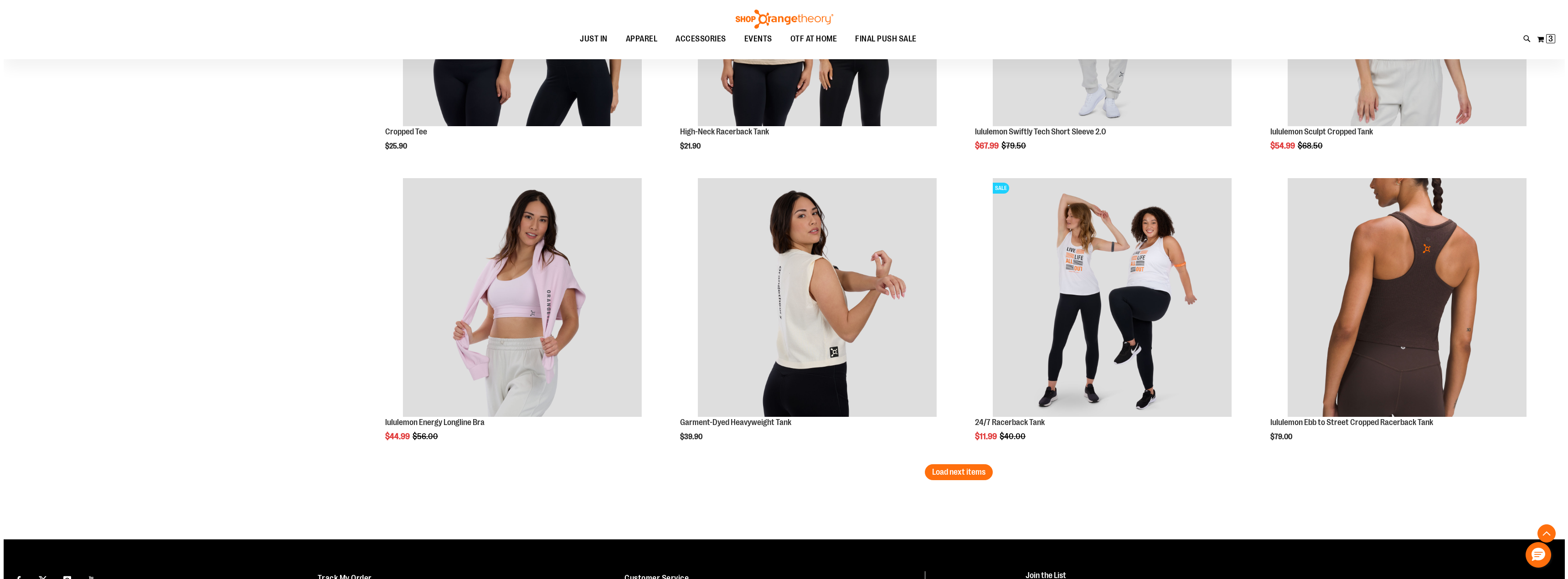
scroll to position [4927, 0]
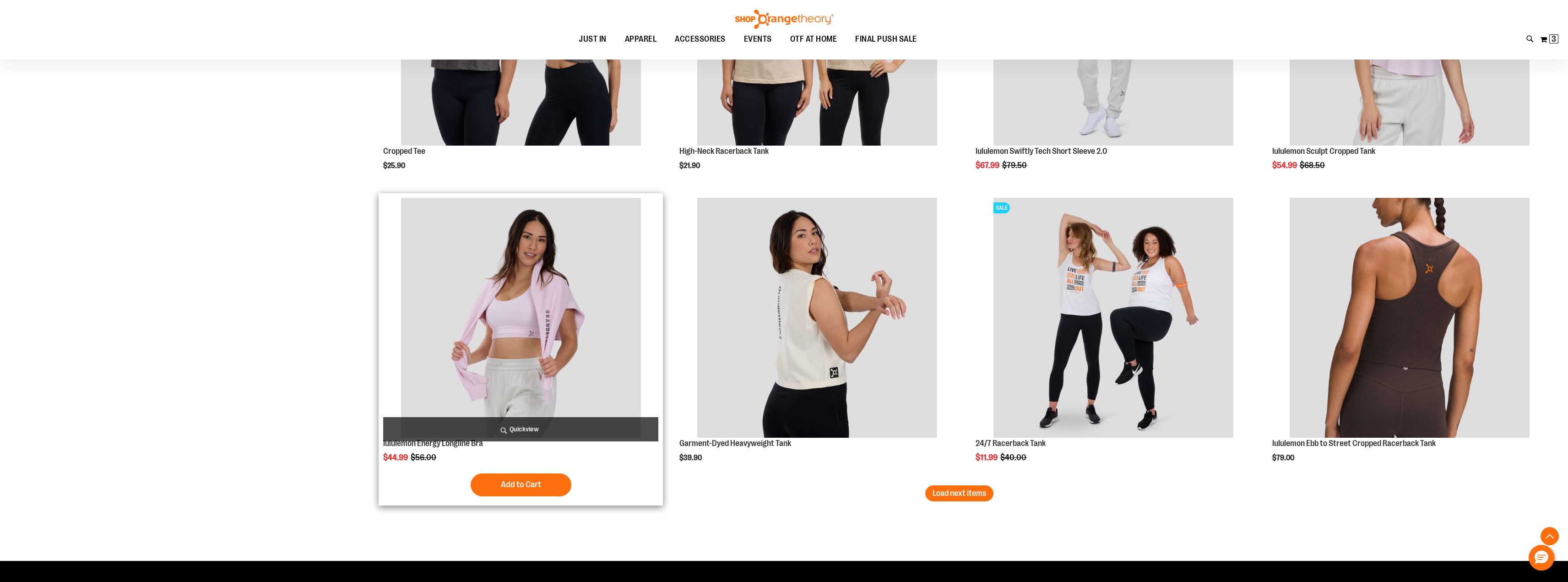
click at [523, 426] on span "Quickview" at bounding box center [521, 429] width 275 height 24
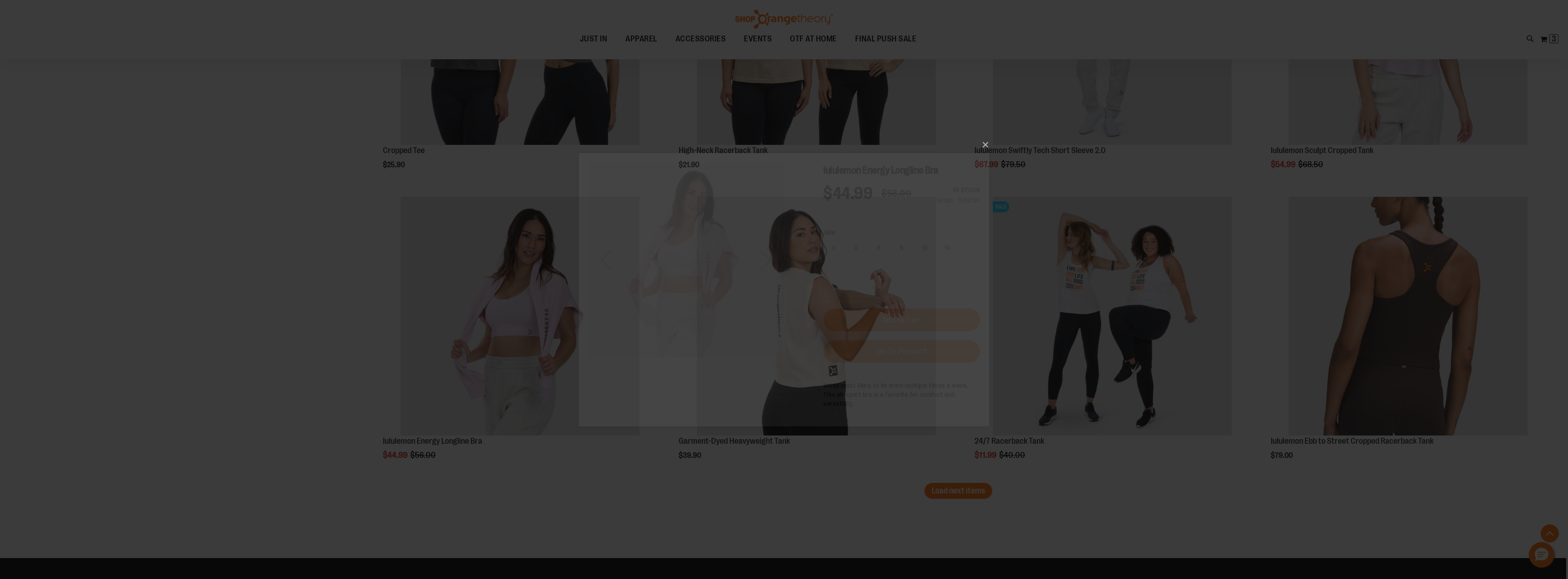
scroll to position [0, 0]
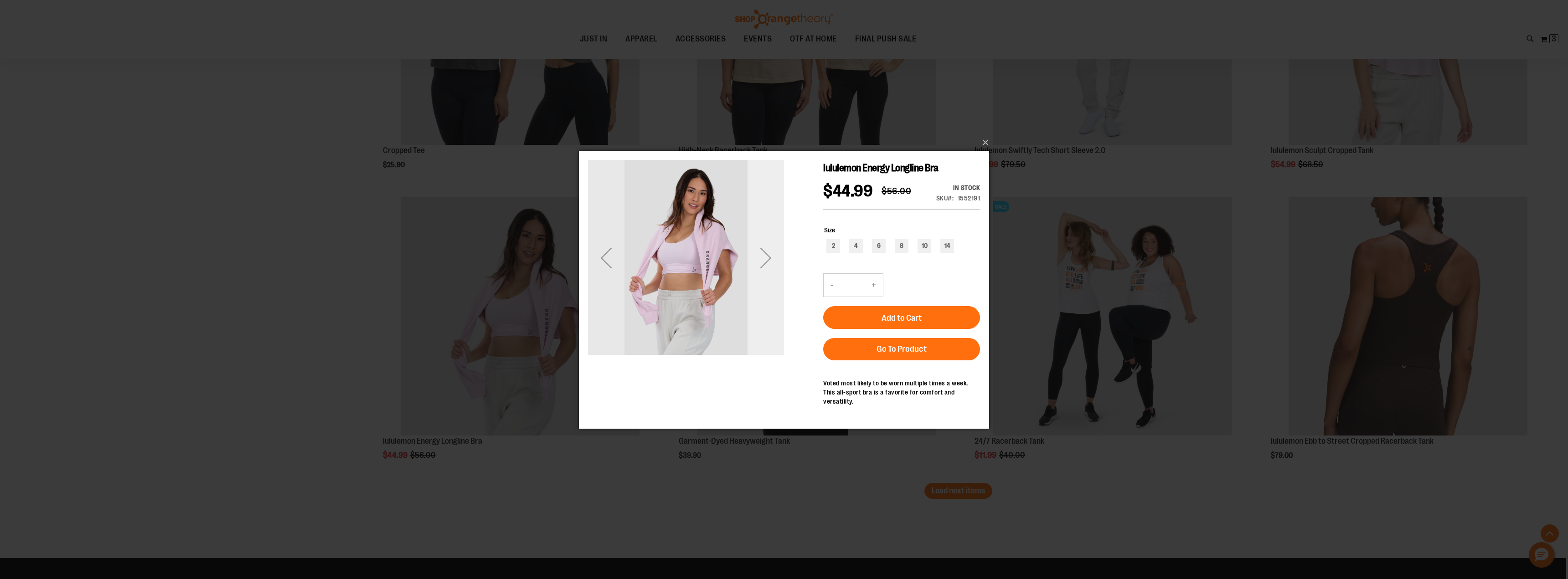
click at [763, 257] on div "Next" at bounding box center [766, 257] width 37 height 36
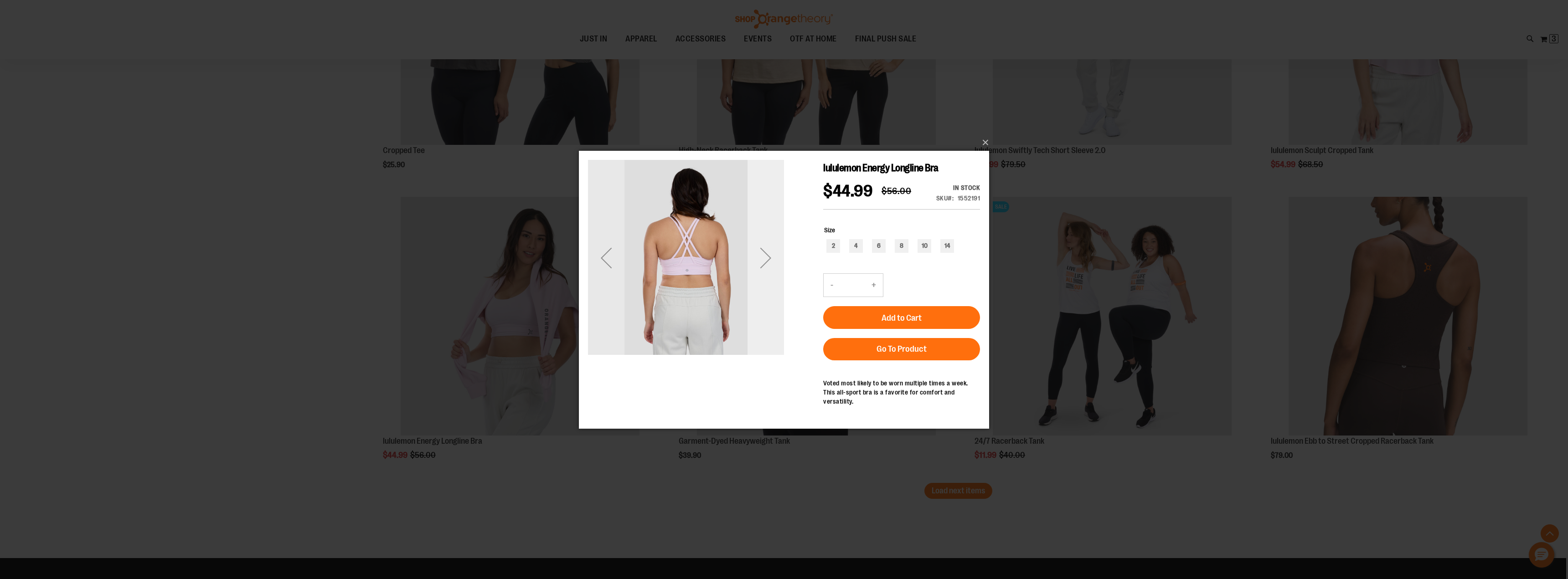
click at [763, 257] on div "Next" at bounding box center [766, 257] width 37 height 36
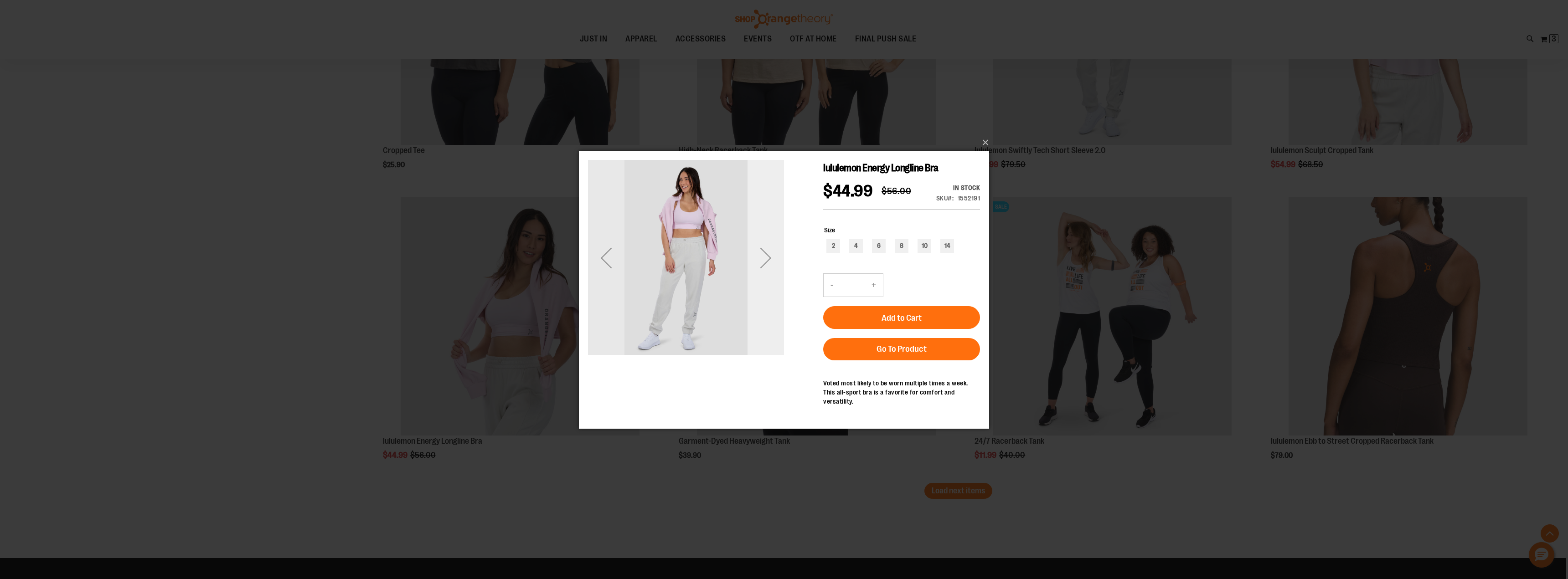
click at [763, 257] on div "Next" at bounding box center [766, 257] width 37 height 36
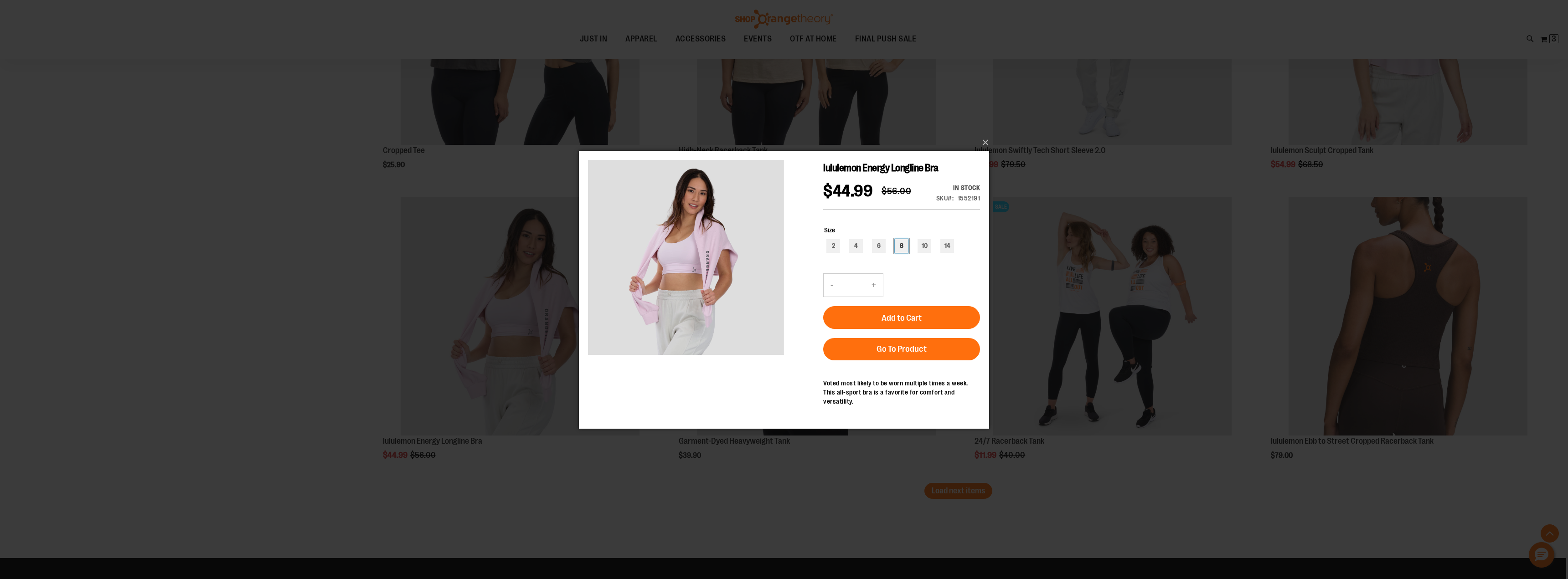
click at [903, 242] on div "8" at bounding box center [901, 245] width 13 height 13
type input "***"
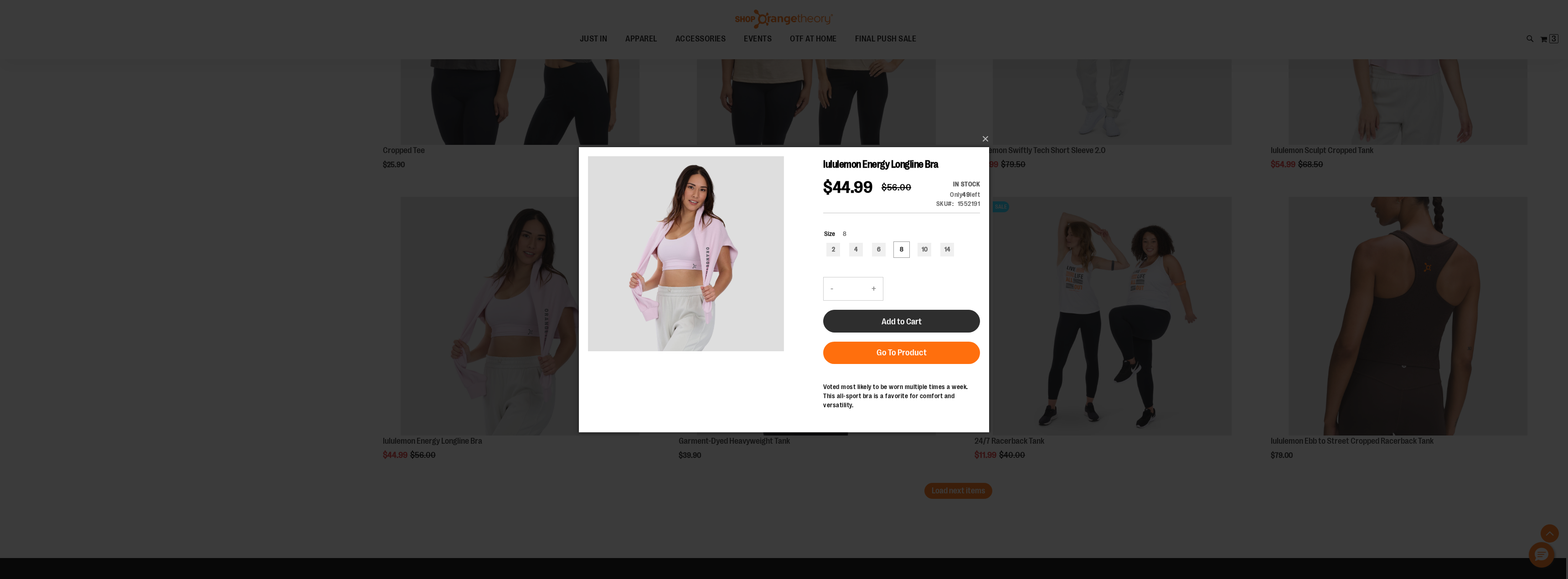
click at [906, 316] on span "Add to Cart" at bounding box center [901, 321] width 40 height 10
click at [985, 139] on button "×" at bounding box center [787, 139] width 410 height 20
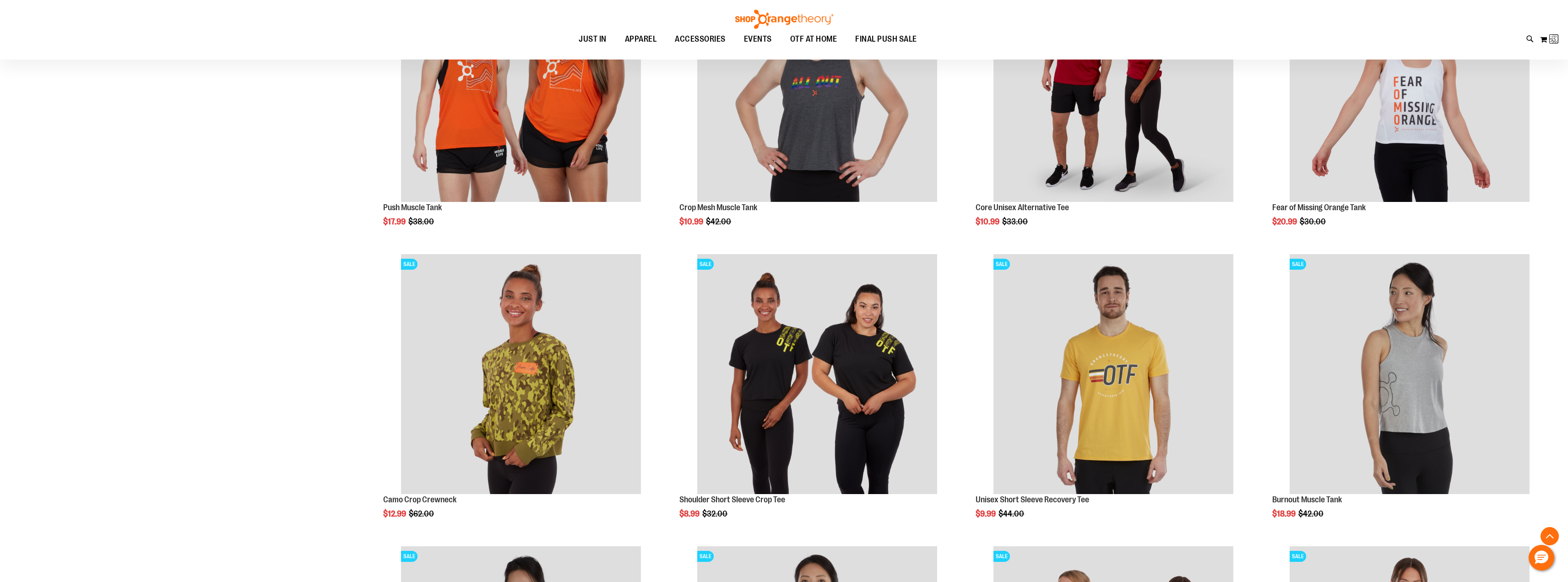
scroll to position [29, 0]
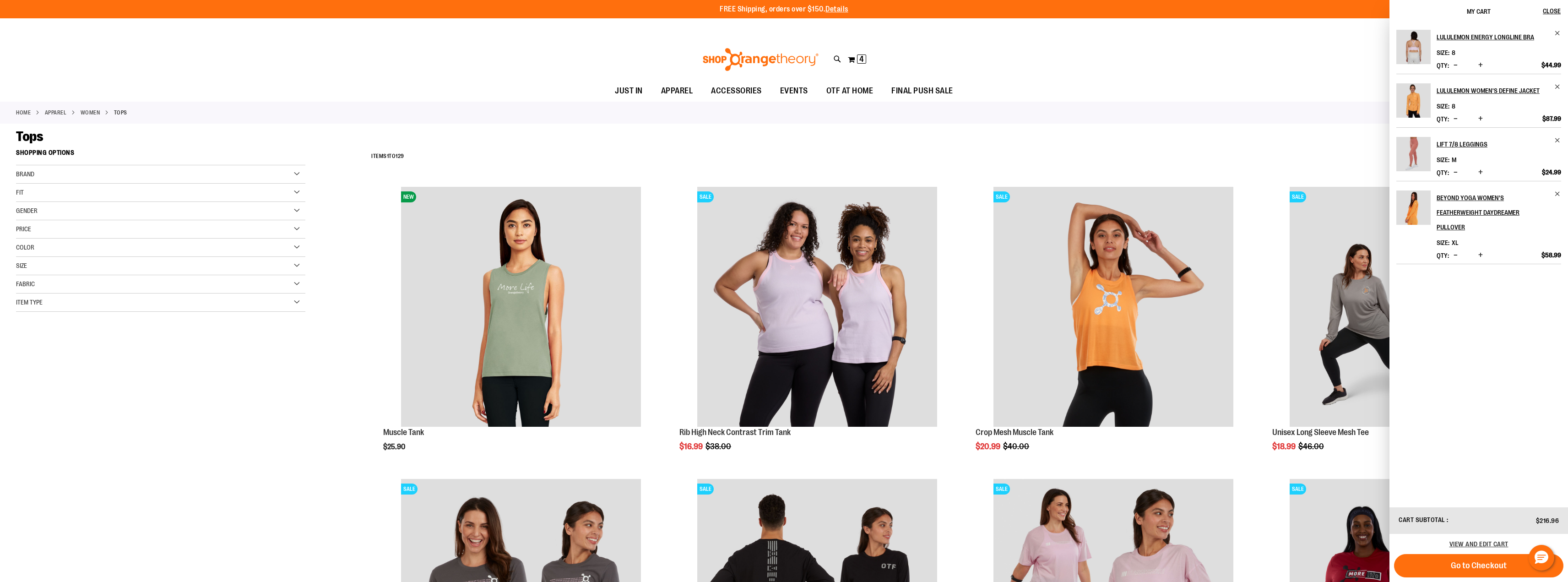
click at [1295, 157] on div "**********" at bounding box center [959, 157] width 1185 height 24
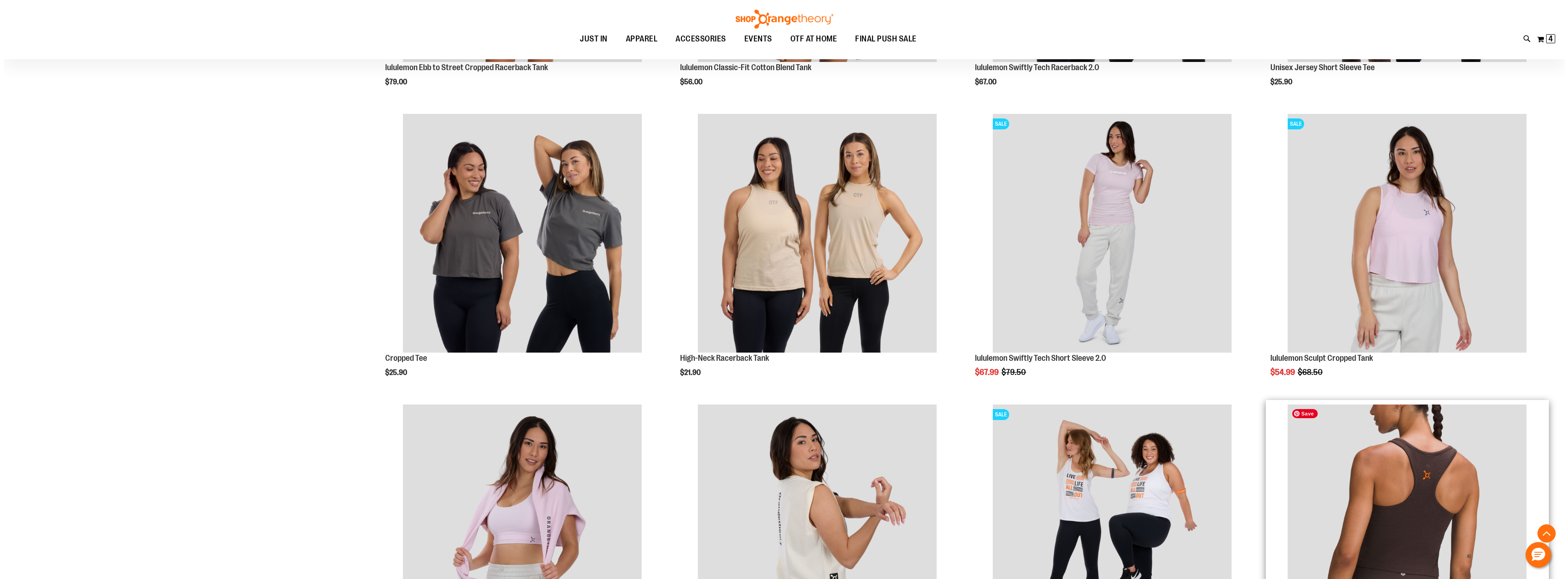
scroll to position [4703, 0]
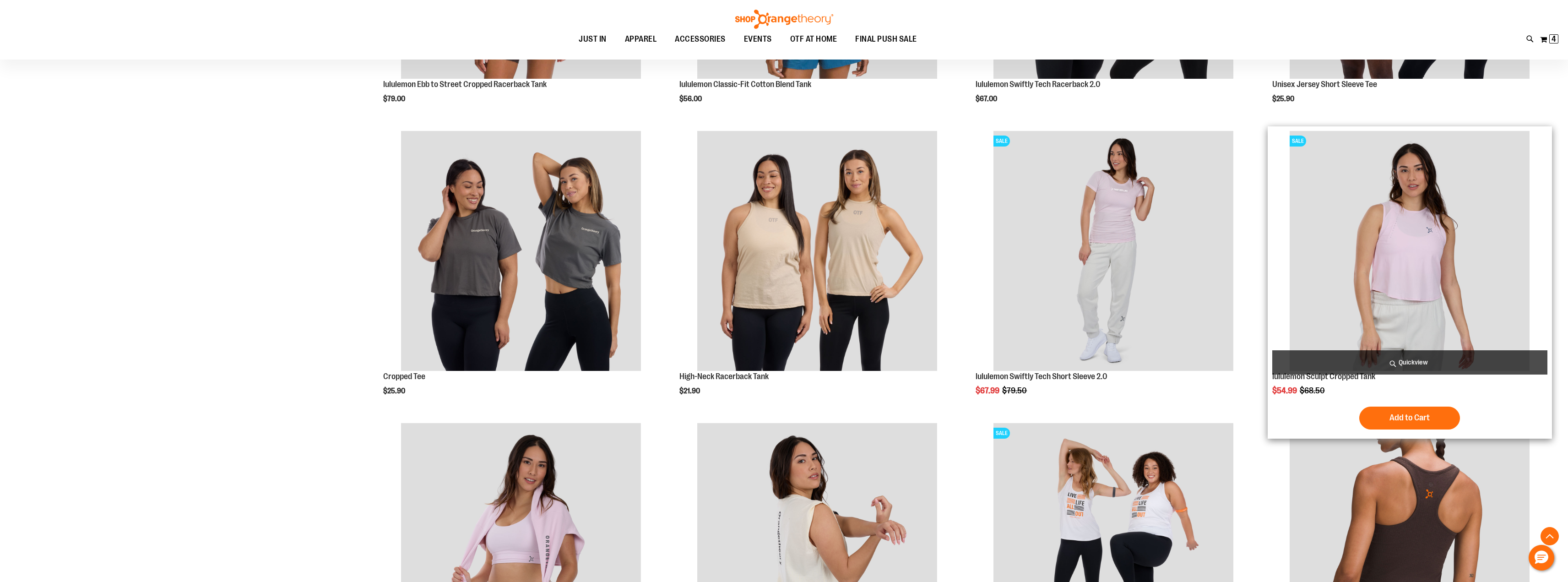
click at [1417, 360] on span "Quickview" at bounding box center [1410, 363] width 275 height 24
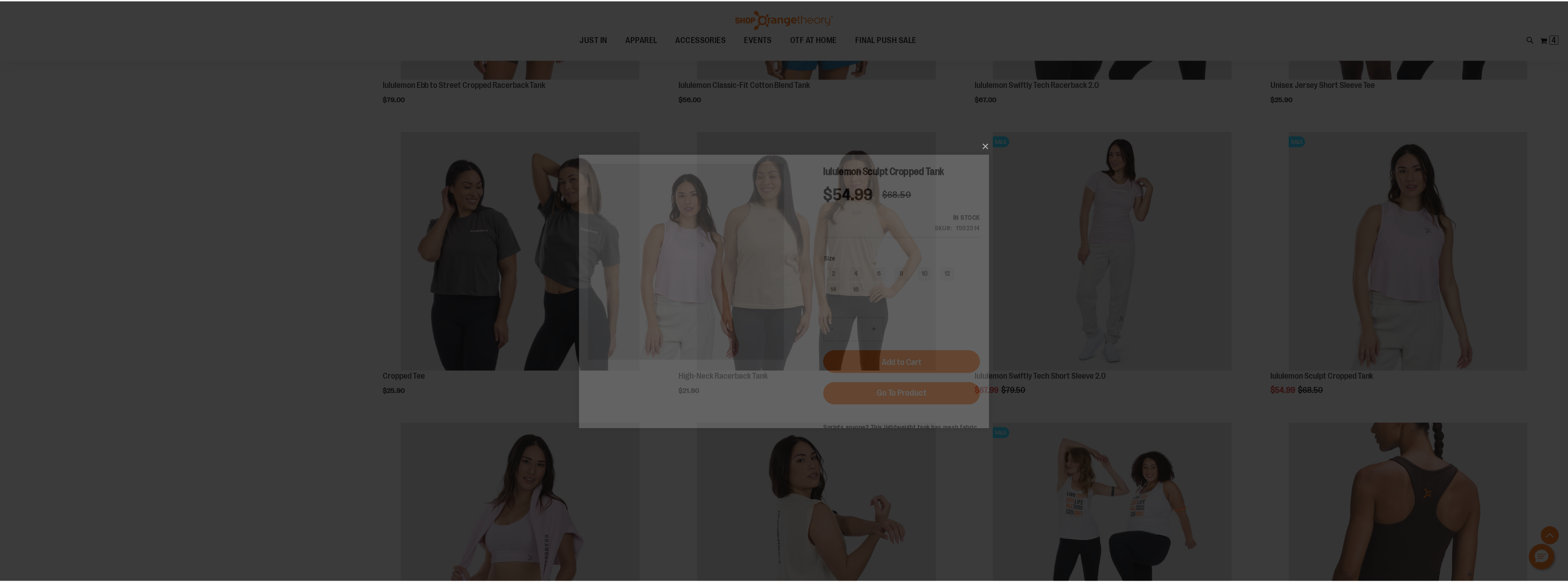
scroll to position [0, 0]
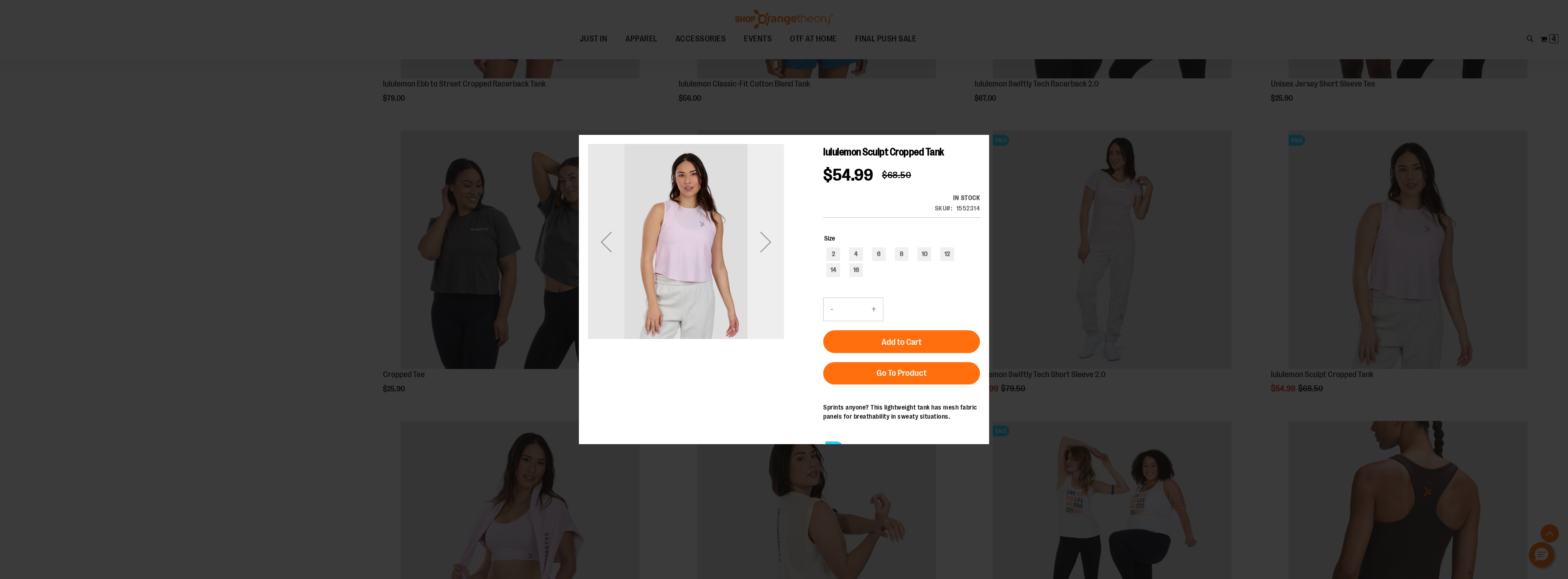
click at [767, 244] on div "Next" at bounding box center [766, 241] width 37 height 36
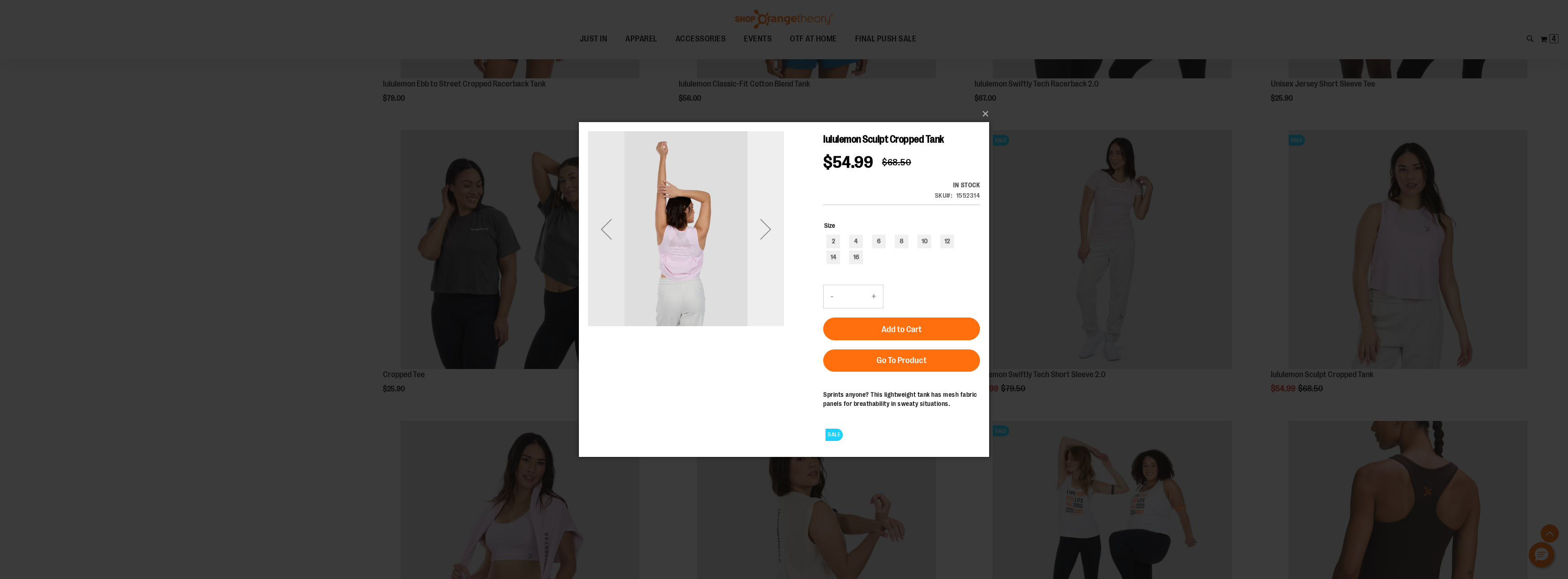
click at [767, 227] on div "Next" at bounding box center [766, 229] width 37 height 36
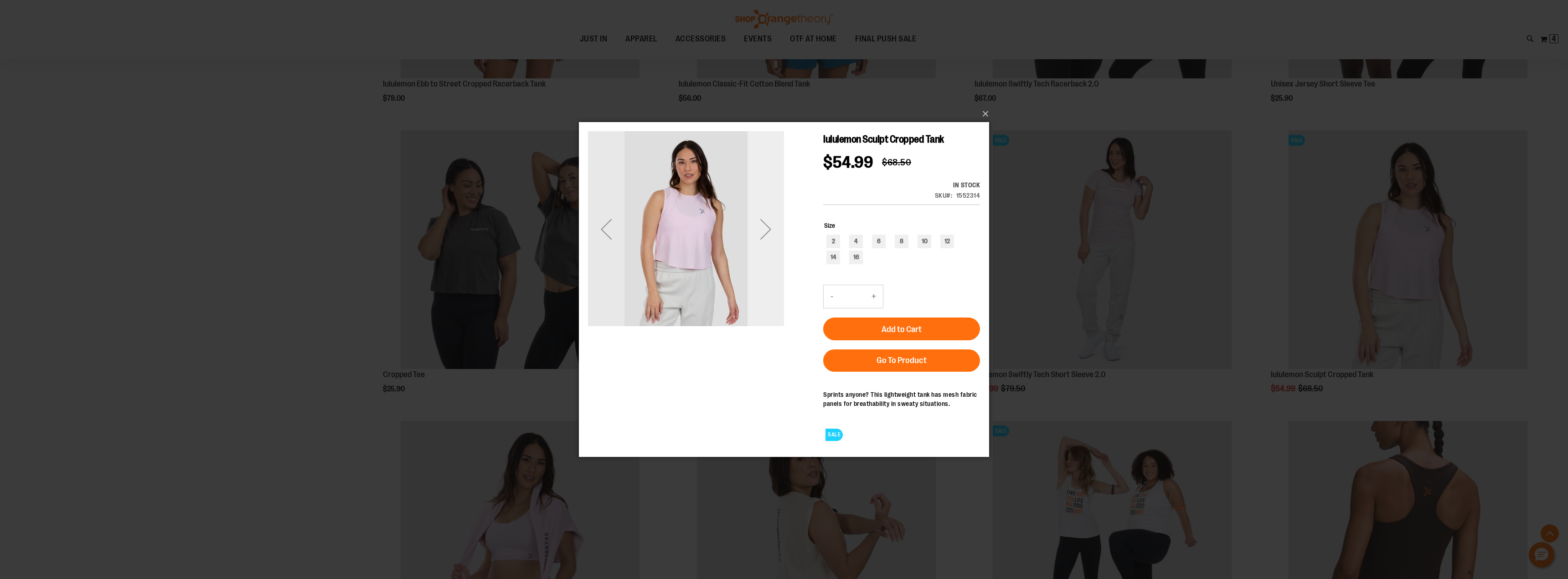
click at [767, 227] on div "Next" at bounding box center [766, 229] width 37 height 36
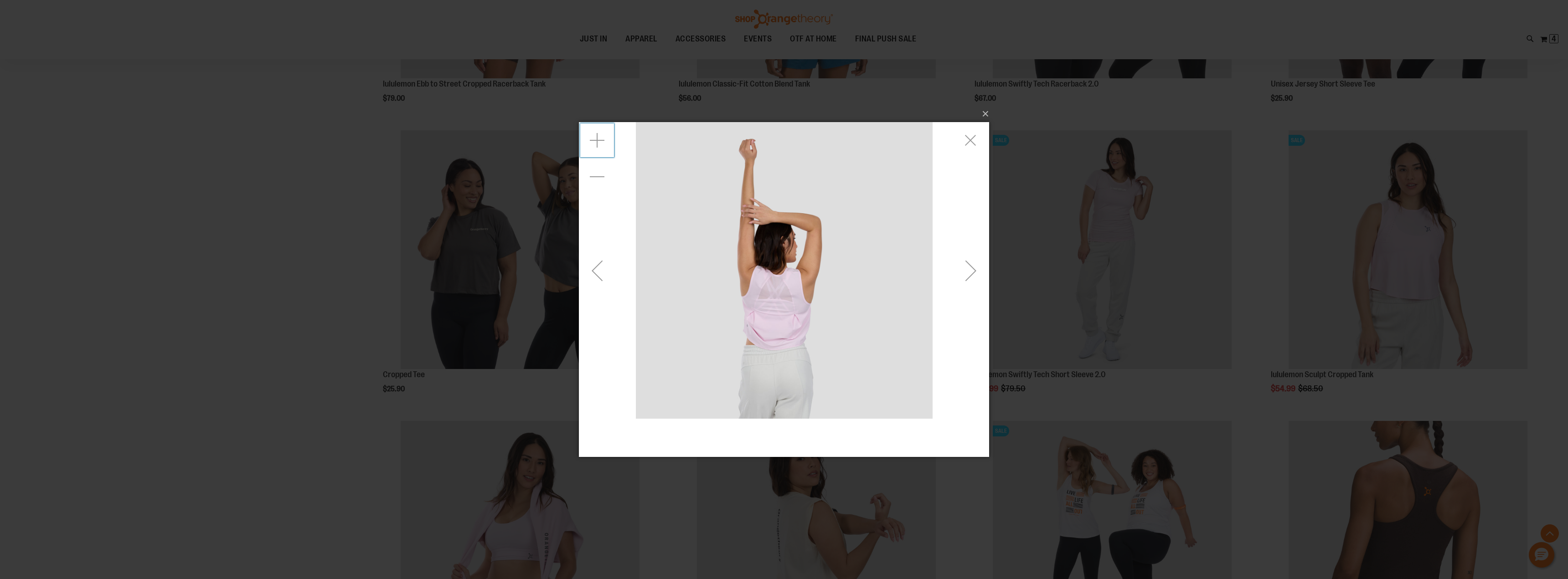
click at [593, 136] on div "Zoom in" at bounding box center [597, 140] width 37 height 36
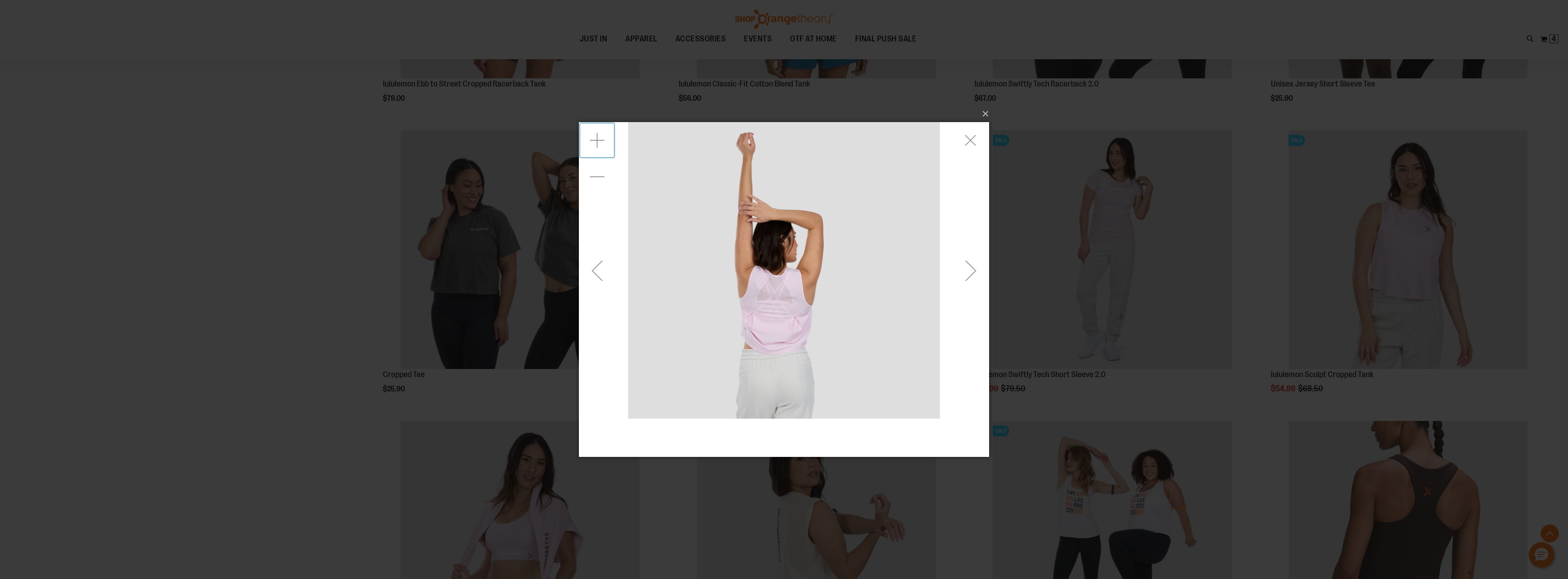
click at [593, 136] on div "Zoom in" at bounding box center [597, 140] width 37 height 36
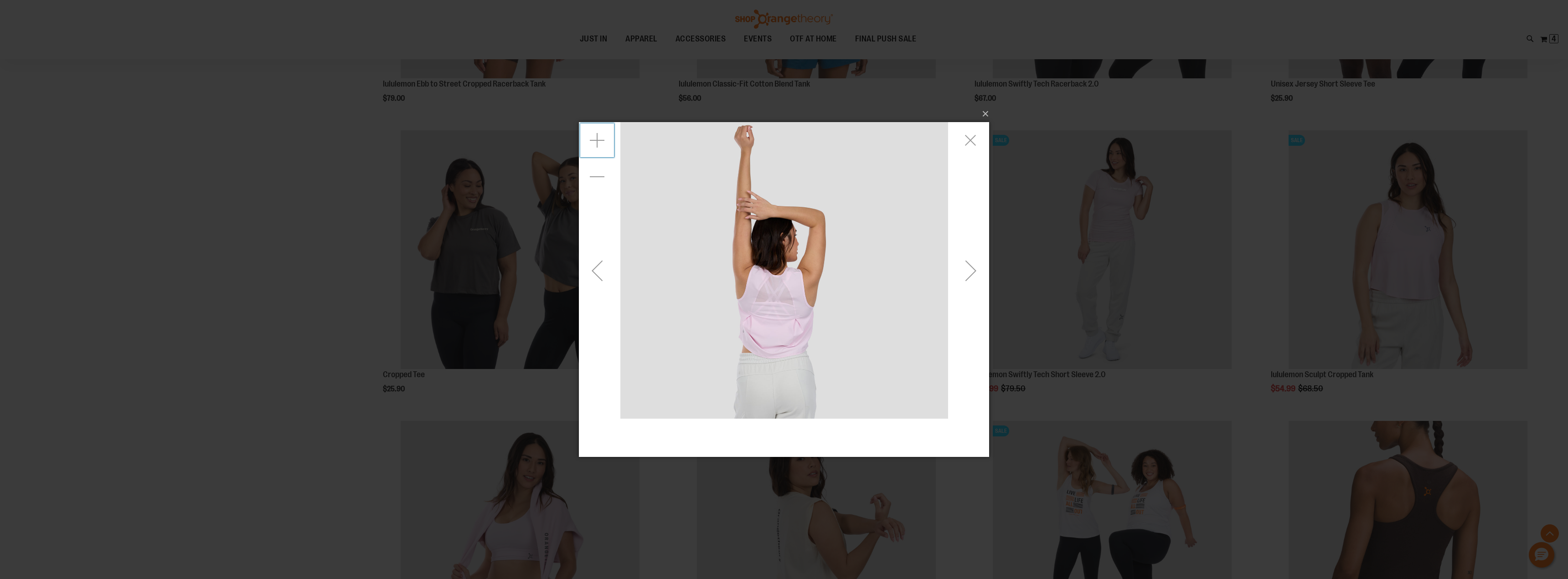
click at [593, 136] on div "Zoom in" at bounding box center [597, 140] width 37 height 36
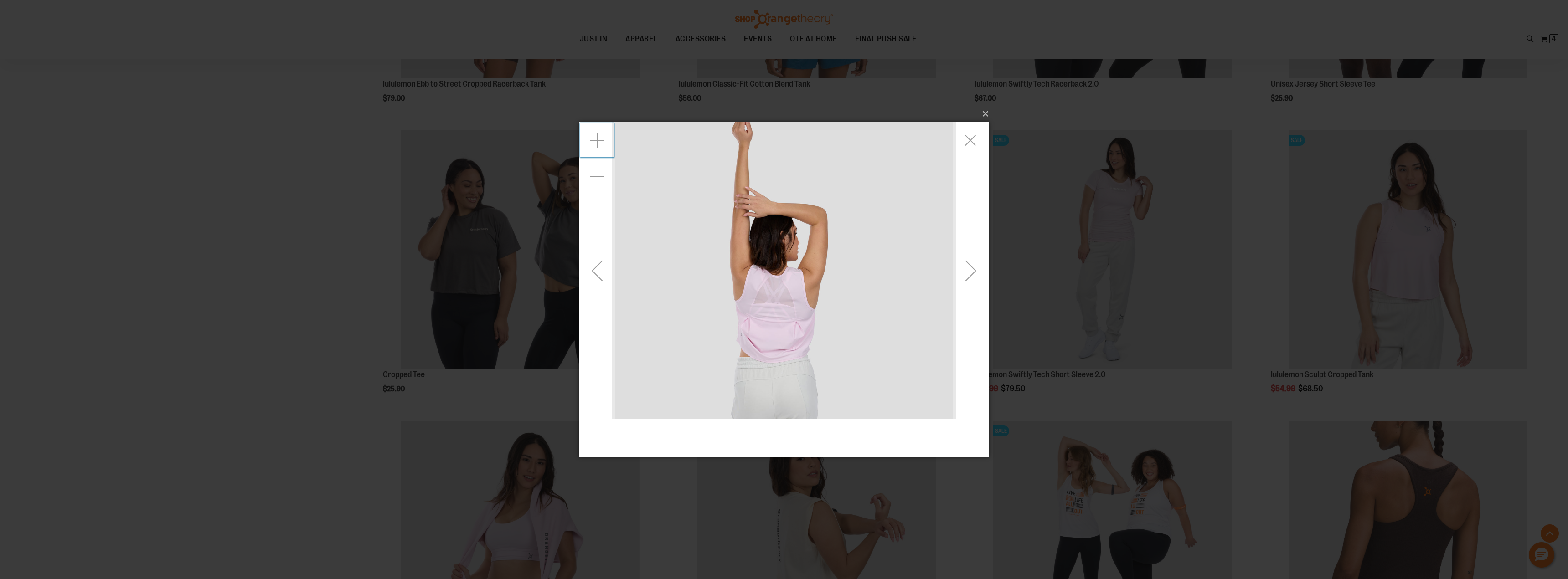
click at [593, 136] on div "Zoom in" at bounding box center [597, 140] width 37 height 36
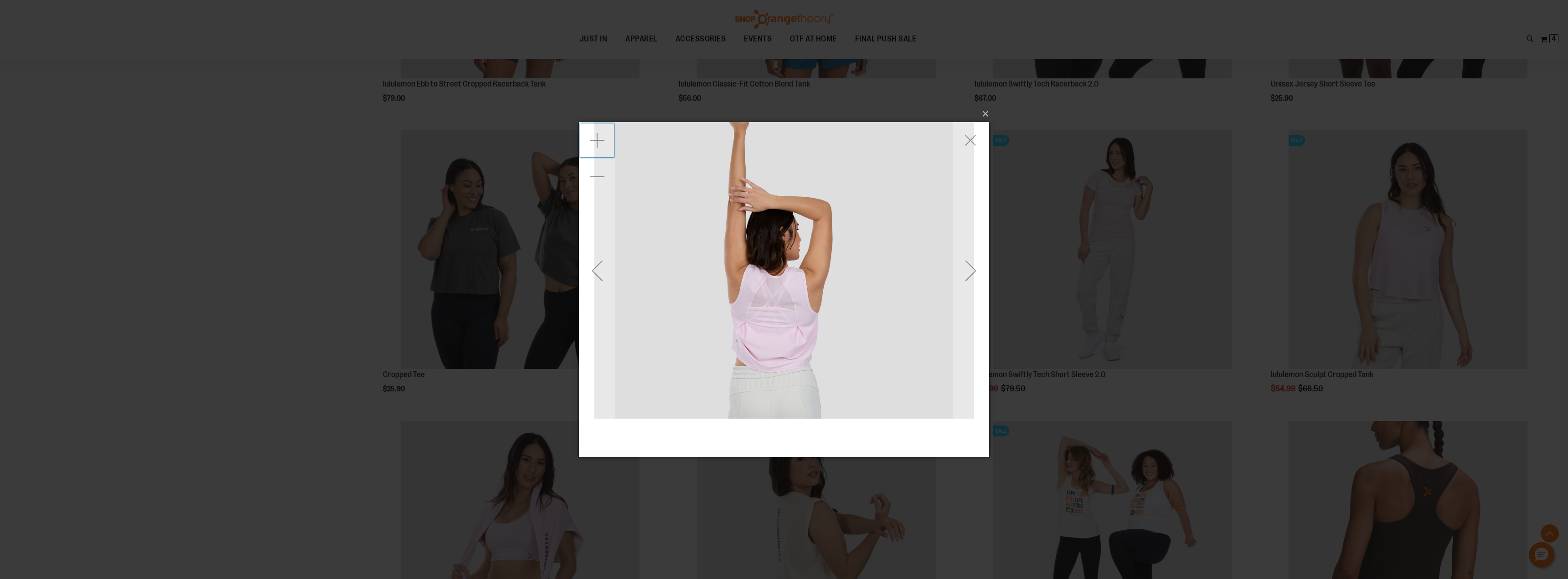
click at [593, 136] on div "Zoom in" at bounding box center [597, 140] width 37 height 36
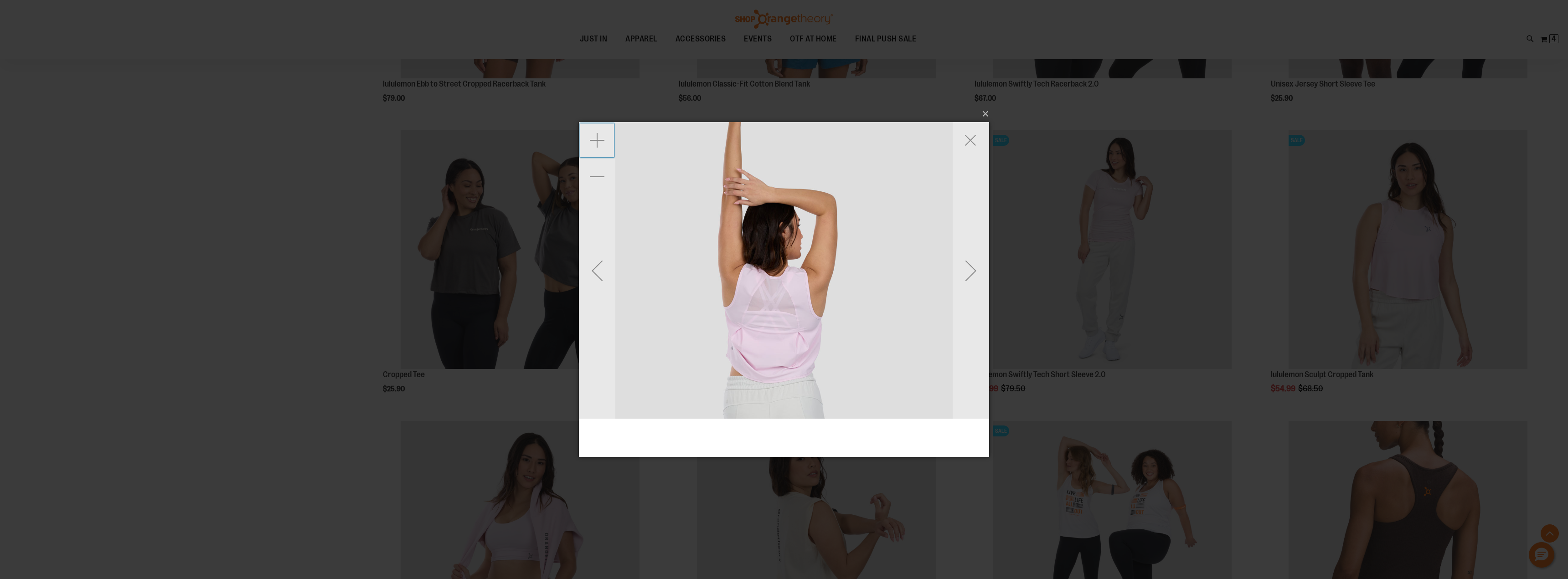
click at [593, 136] on div "Zoom in" at bounding box center [597, 140] width 37 height 36
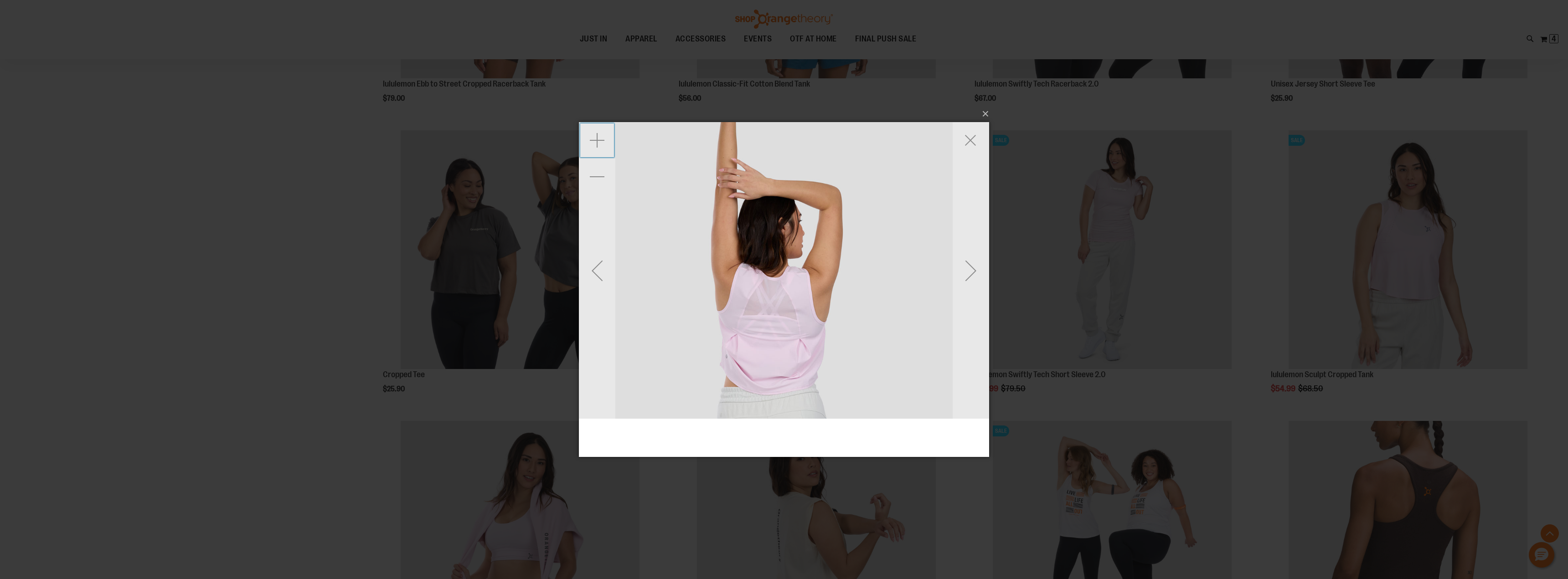
click at [593, 136] on div "Zoom in" at bounding box center [597, 140] width 37 height 36
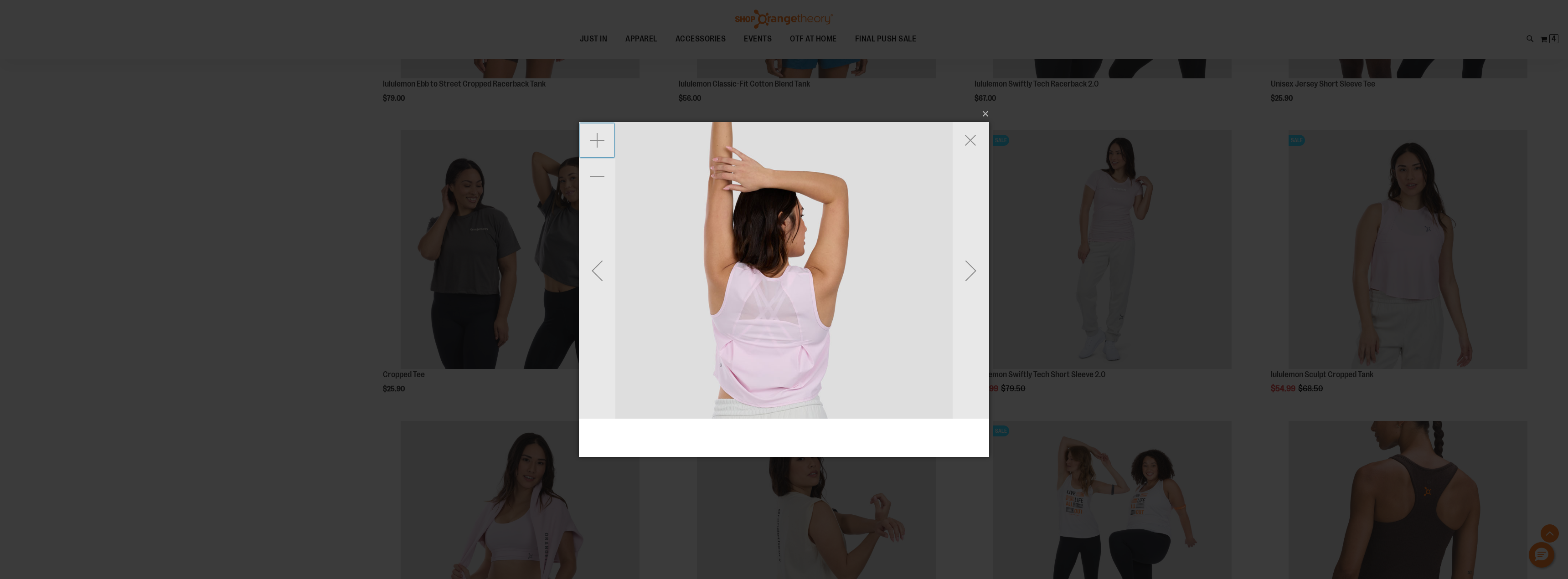
click at [593, 136] on div "Zoom in" at bounding box center [597, 140] width 37 height 36
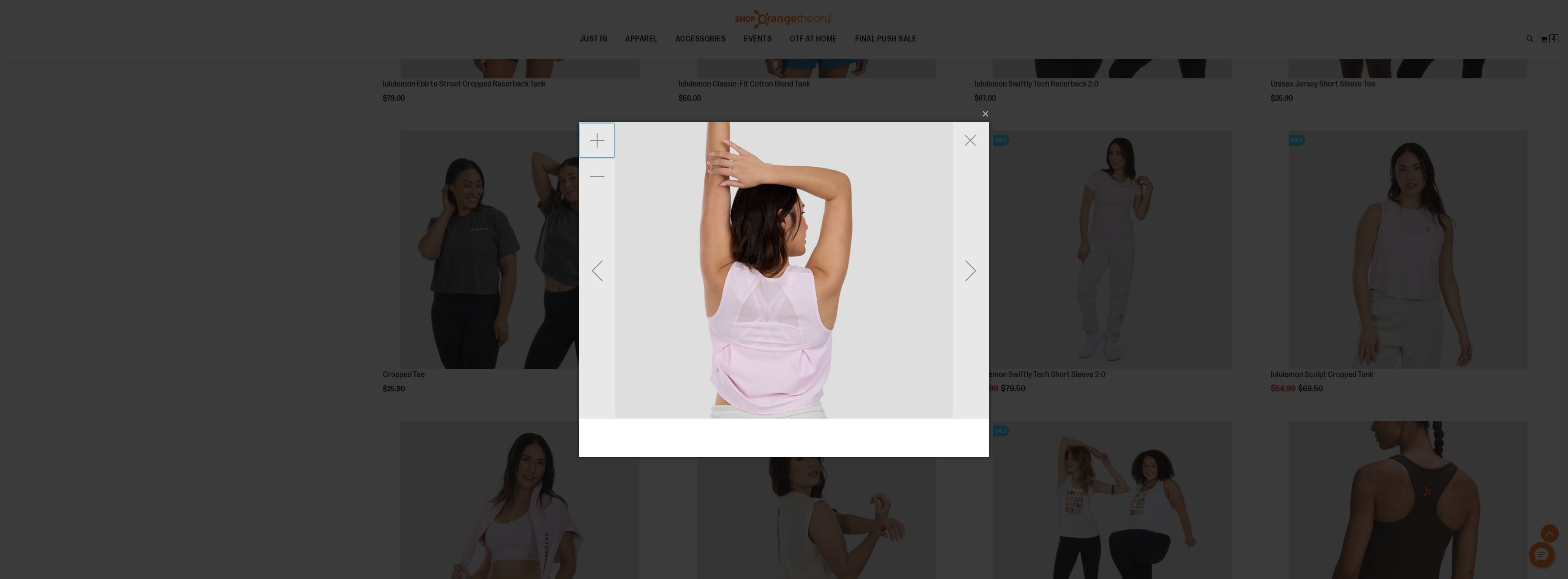
click at [593, 136] on div "Zoom in" at bounding box center [597, 140] width 37 height 36
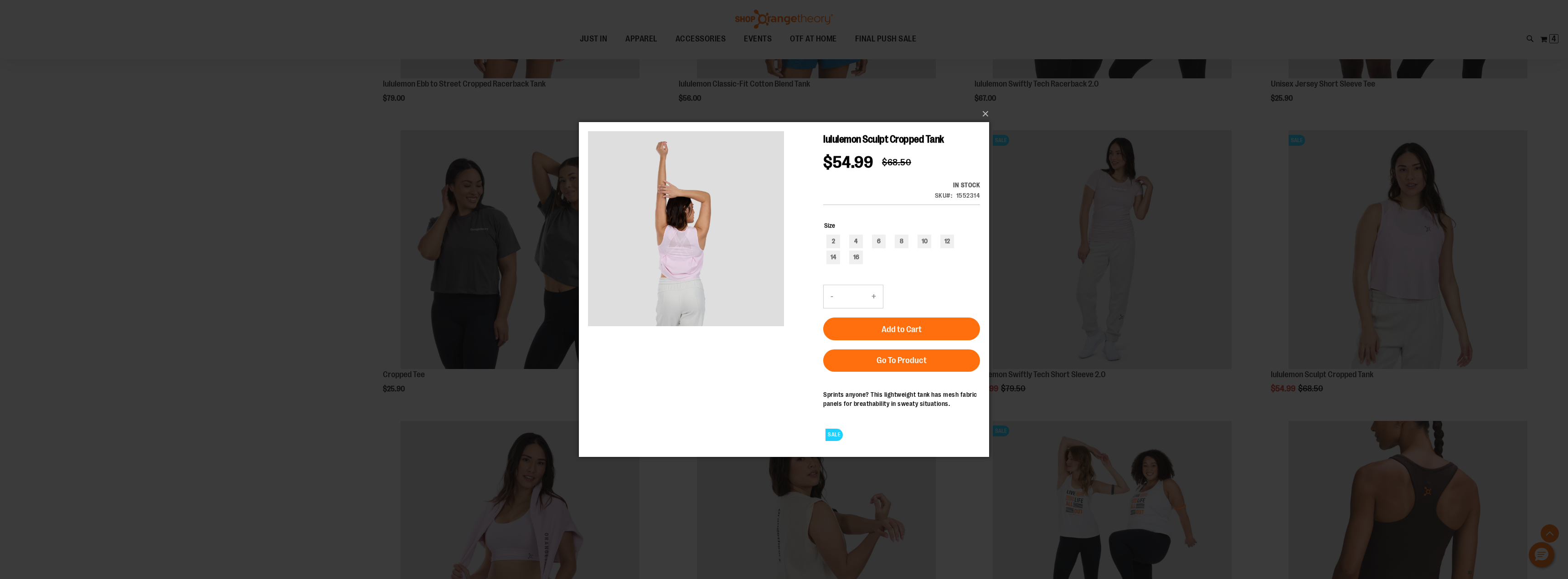
click at [360, 417] on div "×" at bounding box center [784, 290] width 1568 height 579
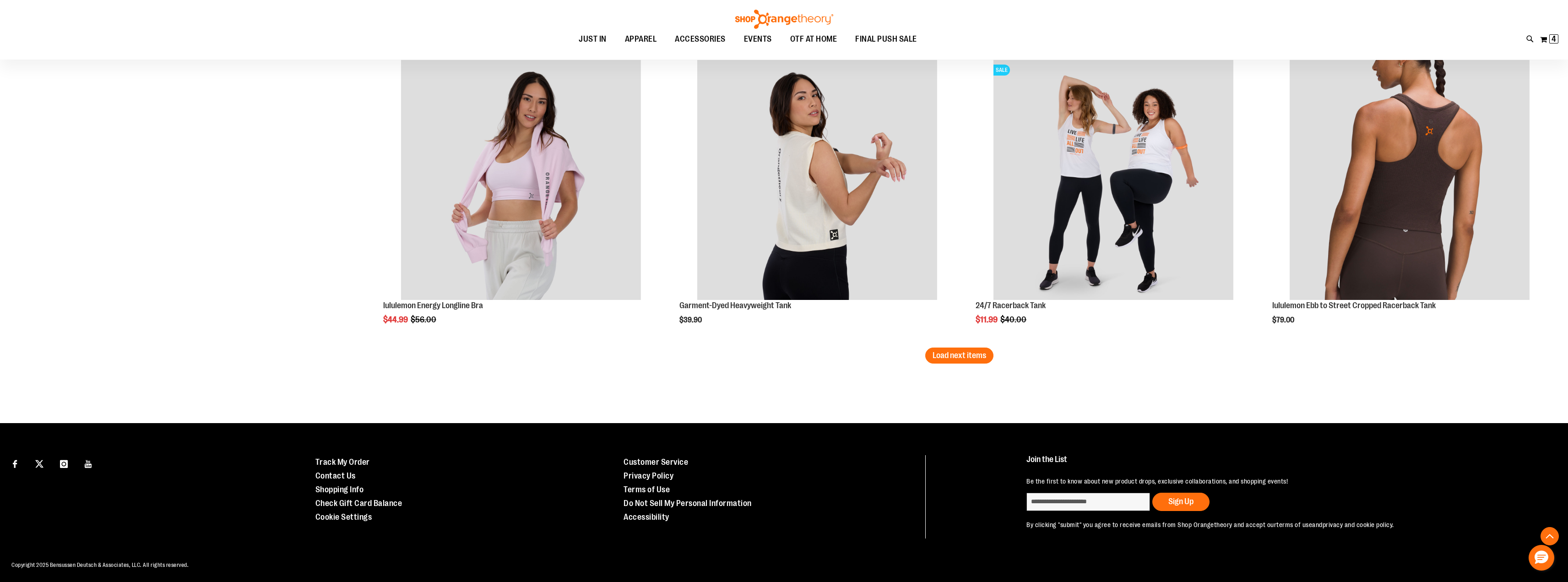
scroll to position [5094, 0]
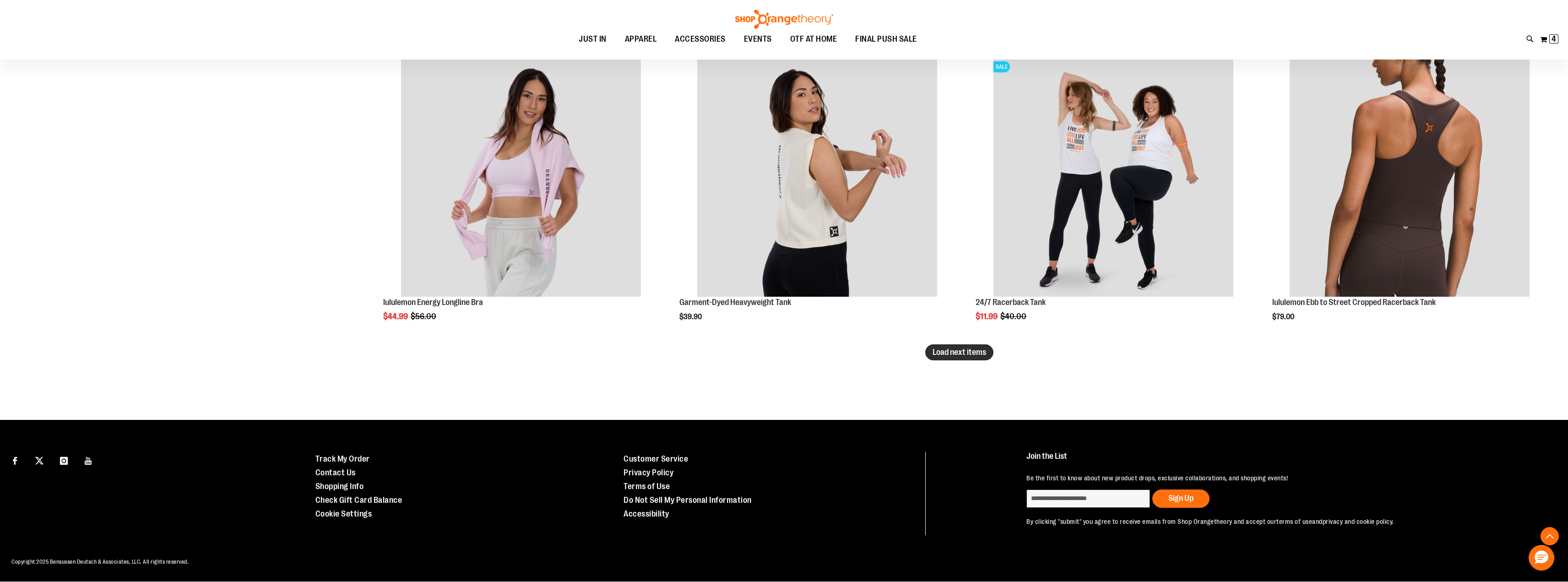
click at [945, 352] on span "Load next items" at bounding box center [959, 352] width 54 height 9
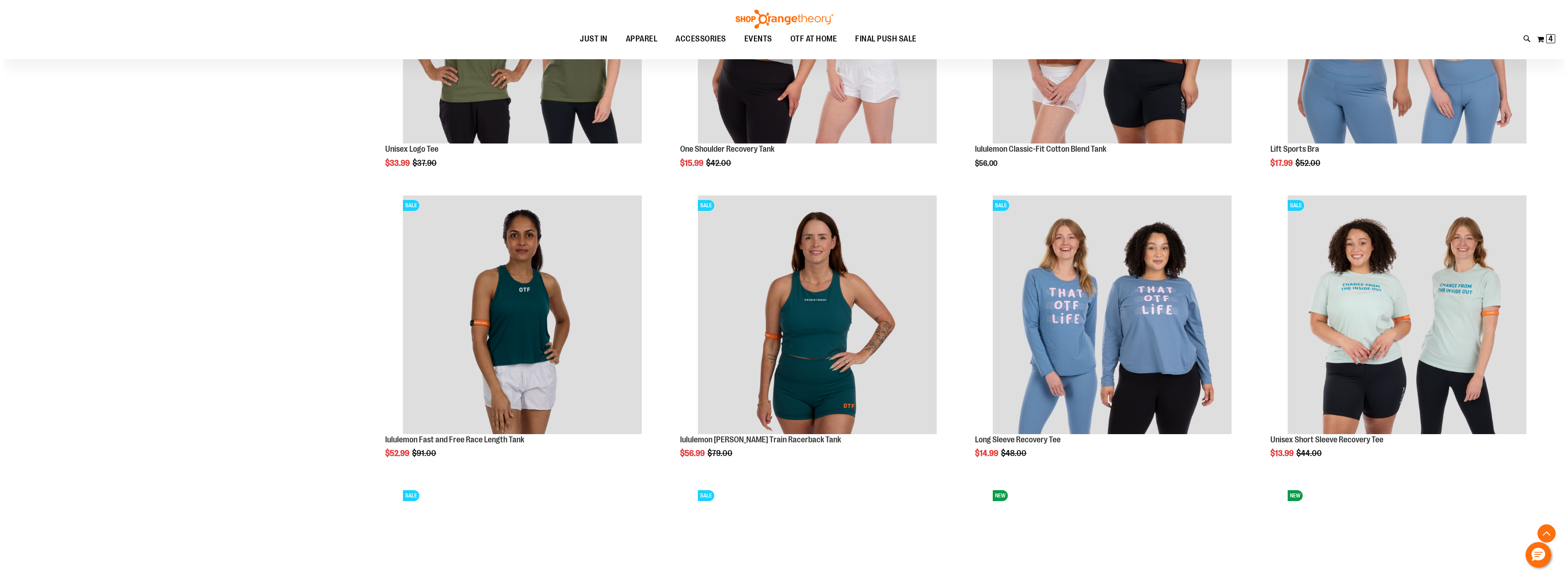
scroll to position [5525, 0]
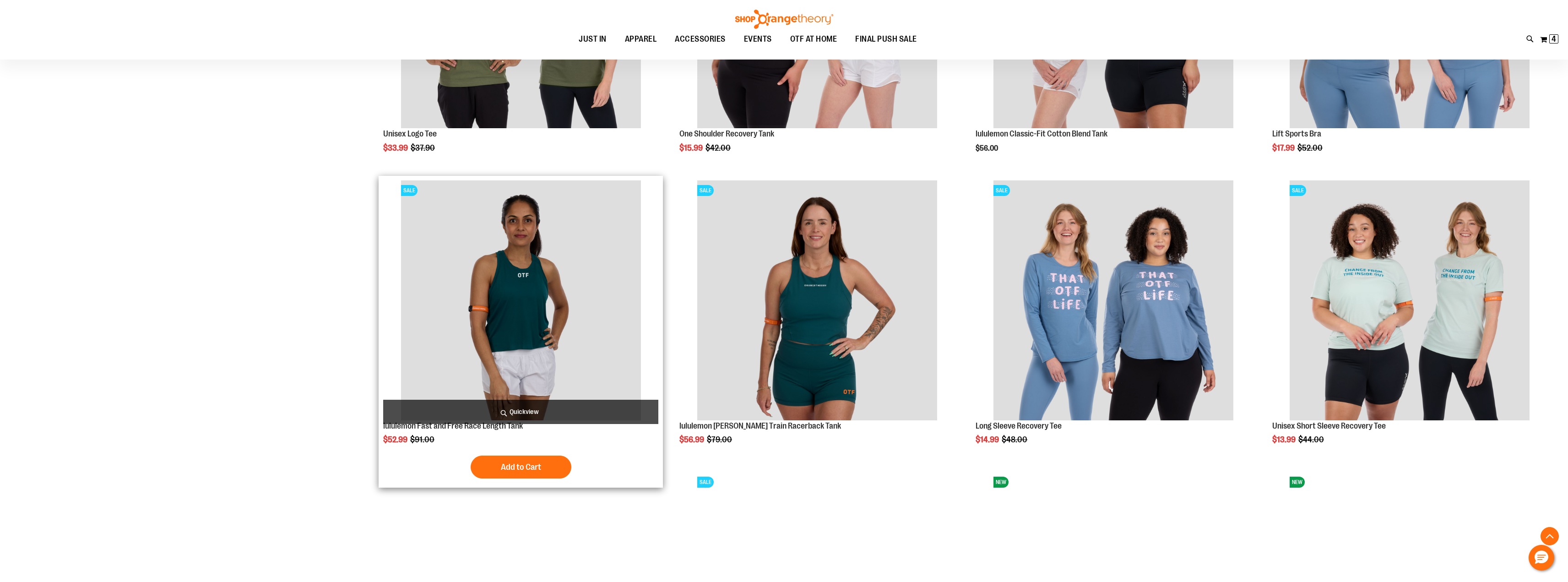
click at [520, 408] on span "Quickview" at bounding box center [521, 412] width 275 height 24
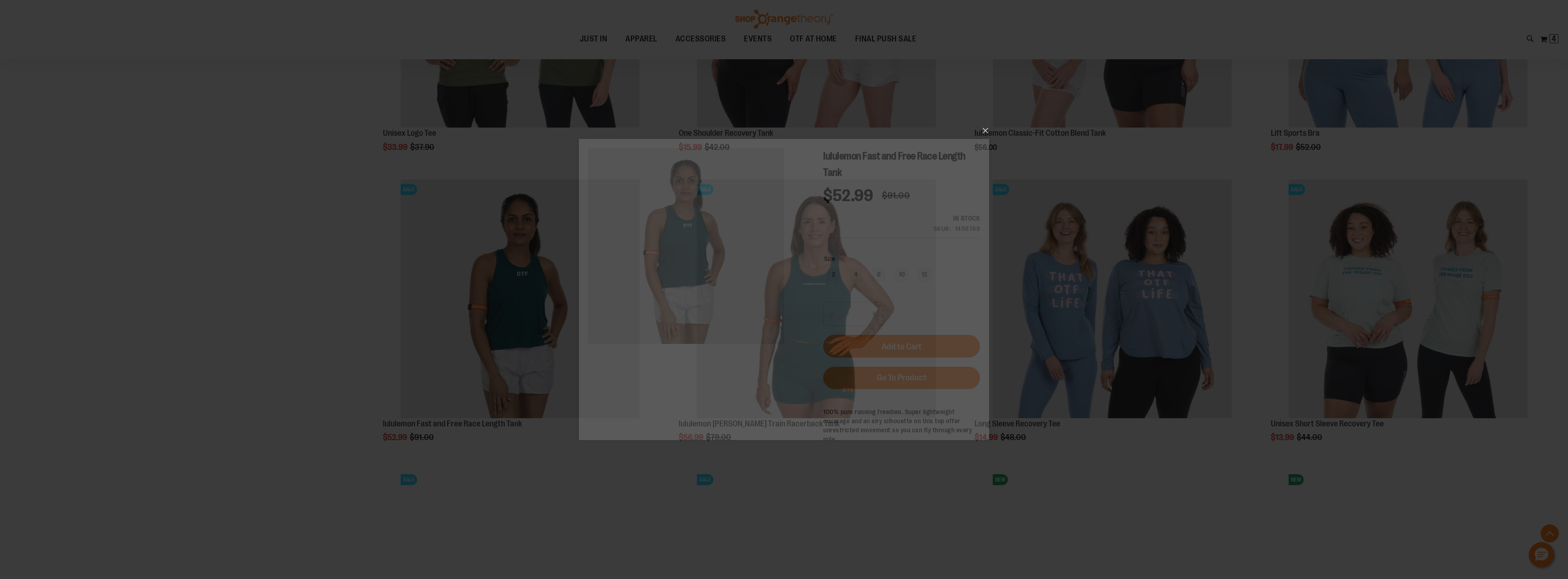
scroll to position [0, 0]
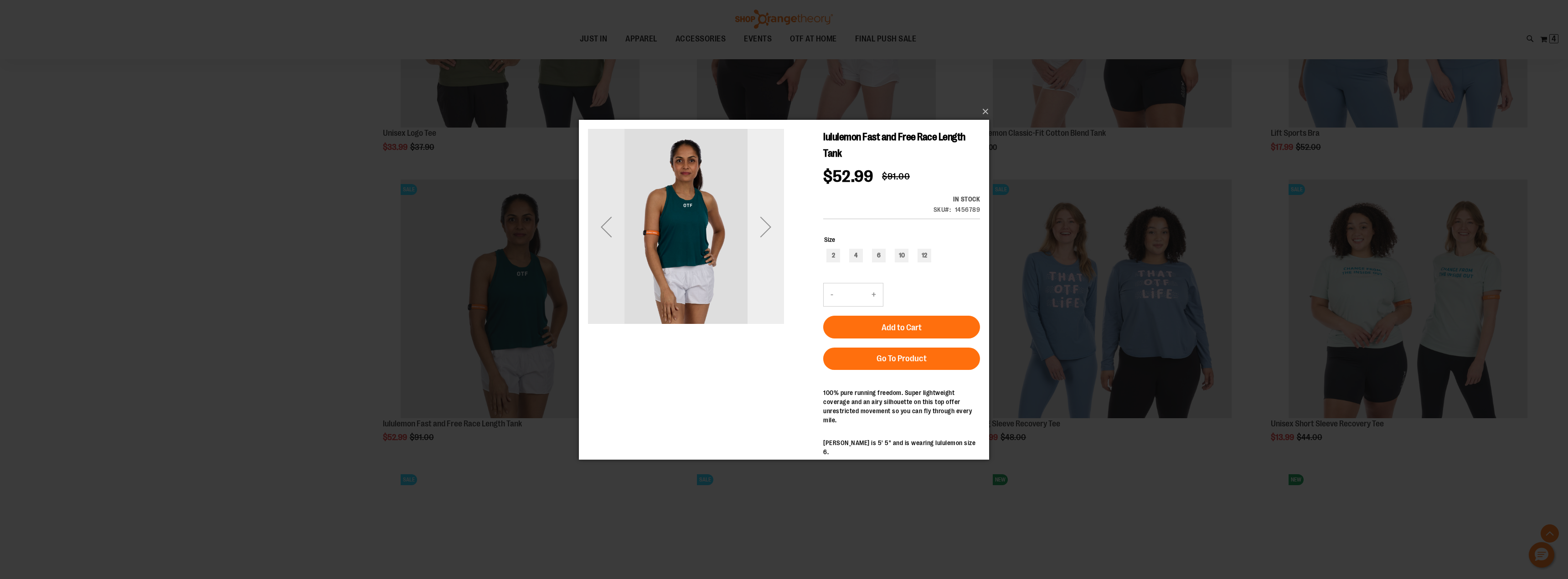
click at [763, 227] on div "Next" at bounding box center [766, 226] width 37 height 36
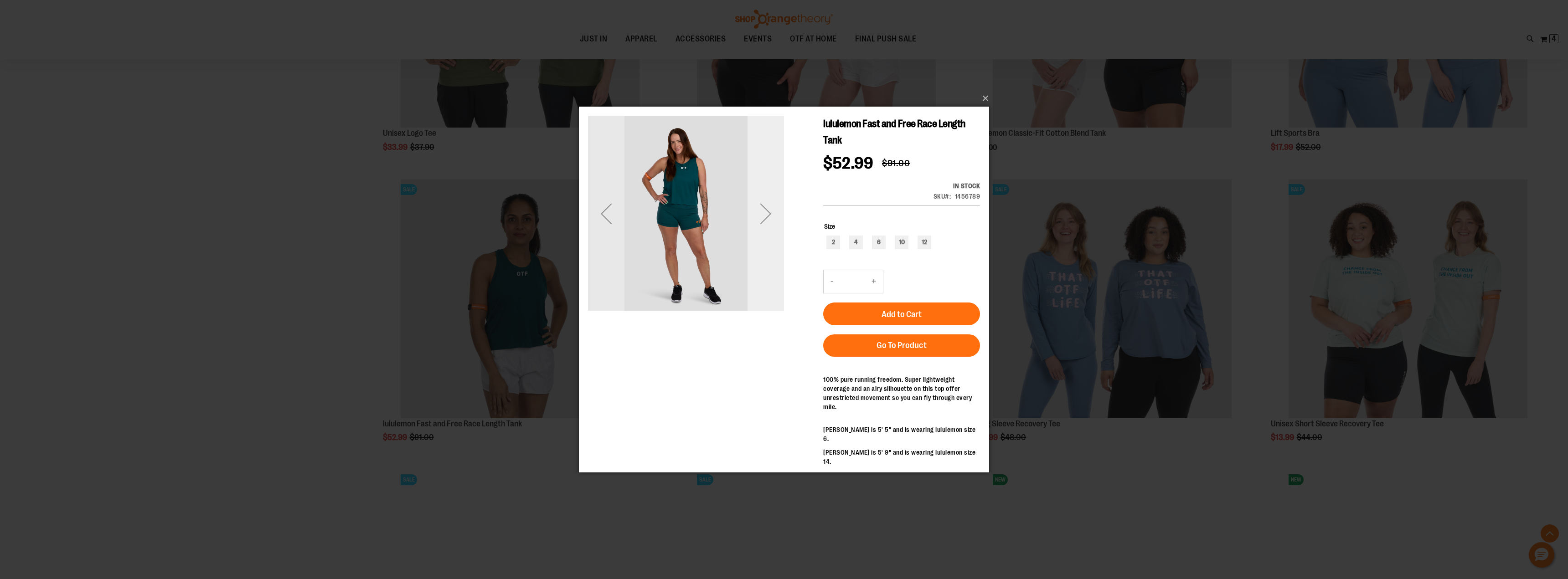
click at [768, 215] on div "Next" at bounding box center [766, 213] width 37 height 36
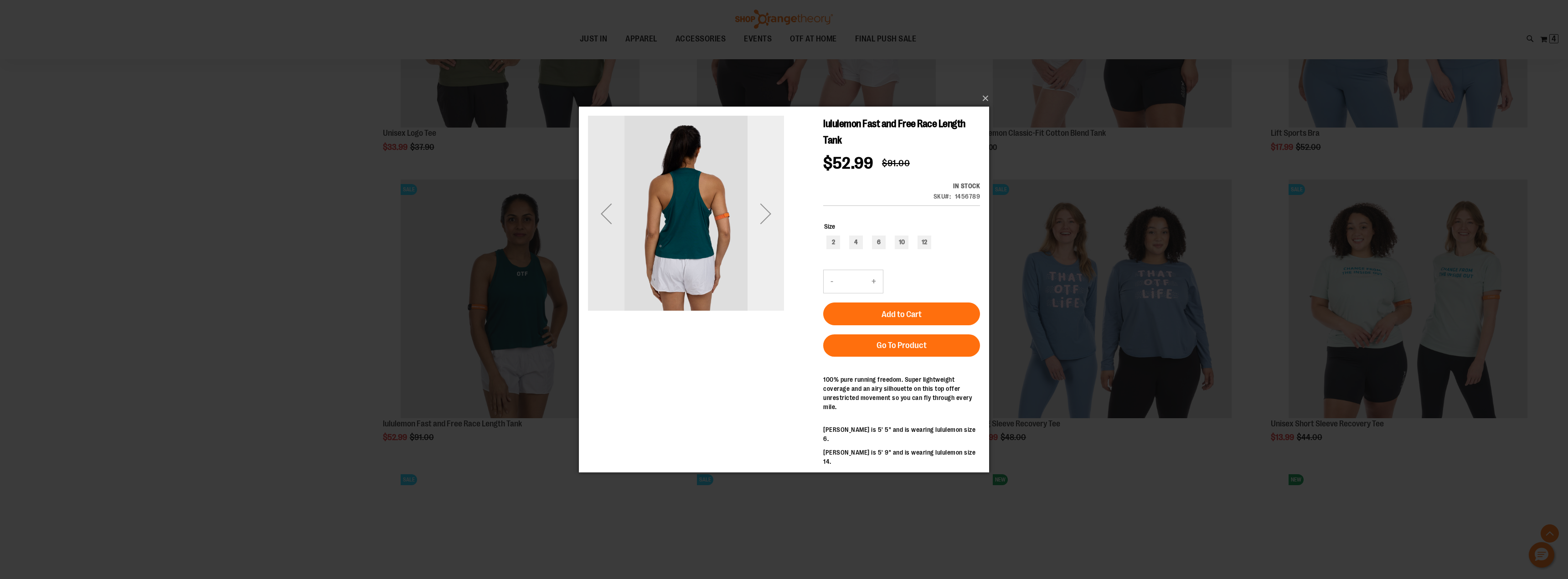
click at [765, 209] on div "Next" at bounding box center [766, 213] width 37 height 36
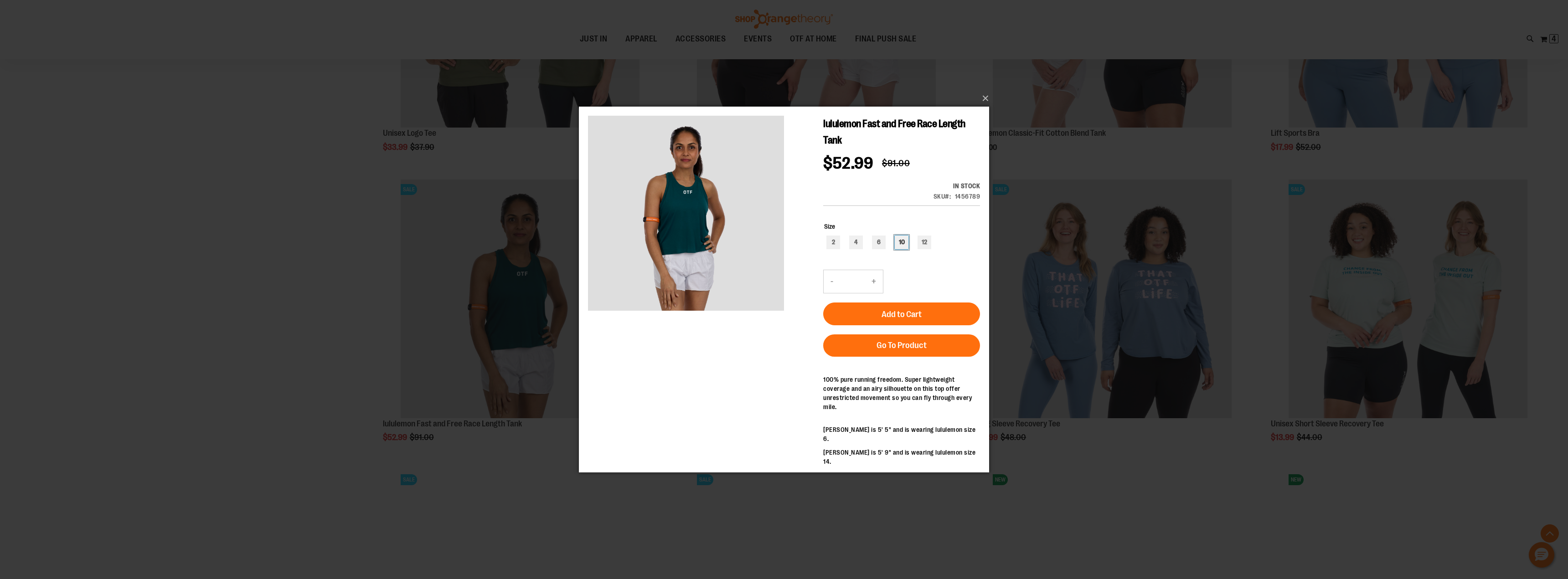
click at [903, 235] on div "10" at bounding box center [901, 241] width 13 height 13
type input "***"
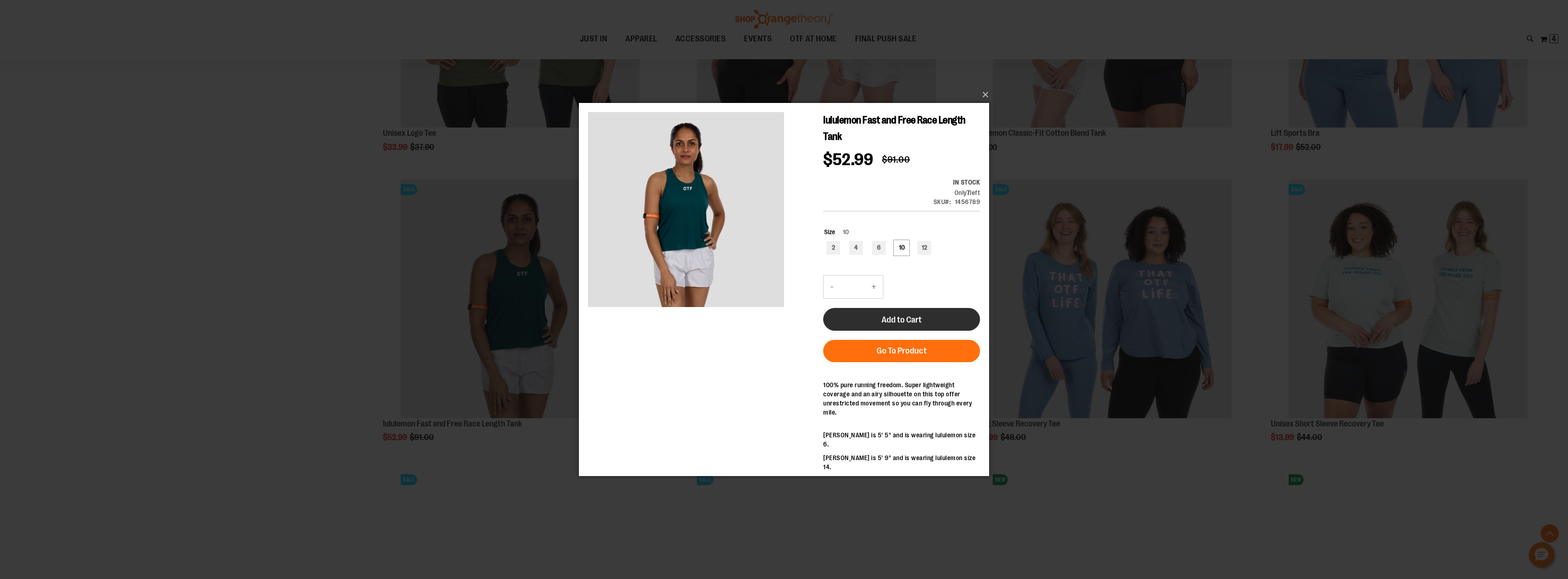
click at [897, 314] on span "Add to Cart" at bounding box center [901, 319] width 40 height 10
click at [984, 95] on button "×" at bounding box center [787, 94] width 410 height 20
click at [320, 448] on div "×" at bounding box center [784, 290] width 1568 height 579
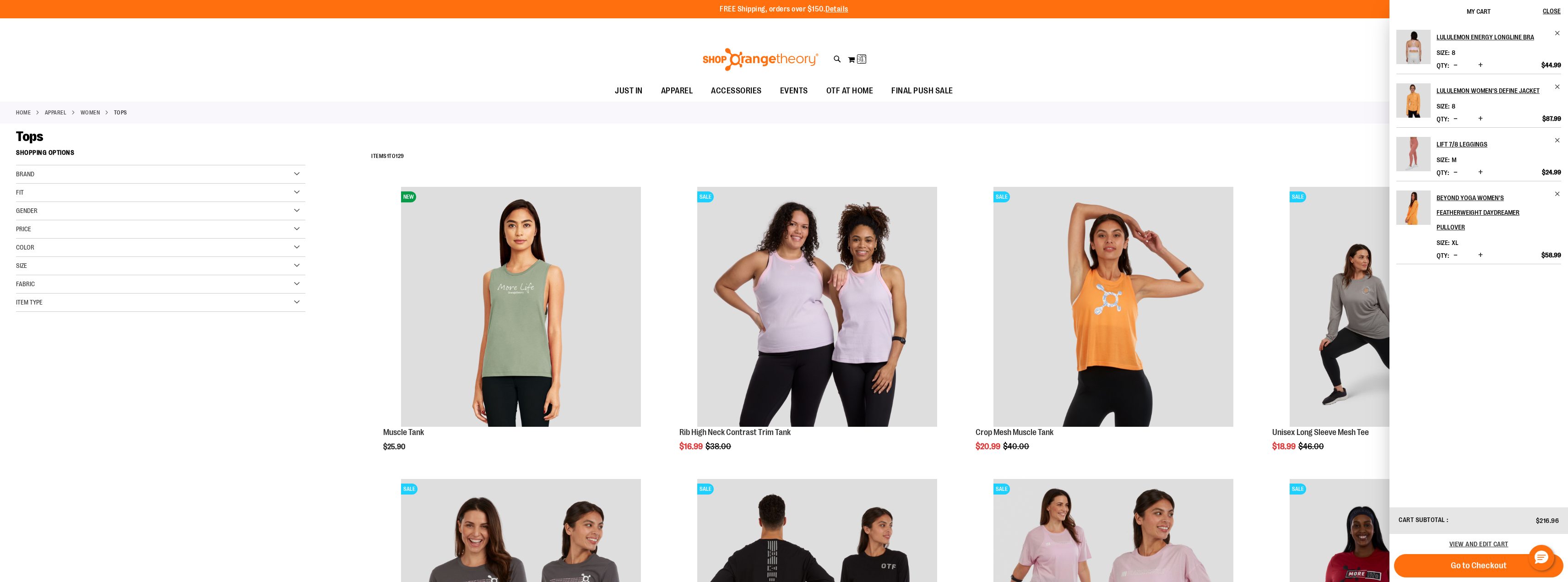
drag, startPoint x: 1287, startPoint y: 163, endPoint x: 1293, endPoint y: 161, distance: 6.3
click at [1287, 163] on div "**********" at bounding box center [959, 157] width 1185 height 24
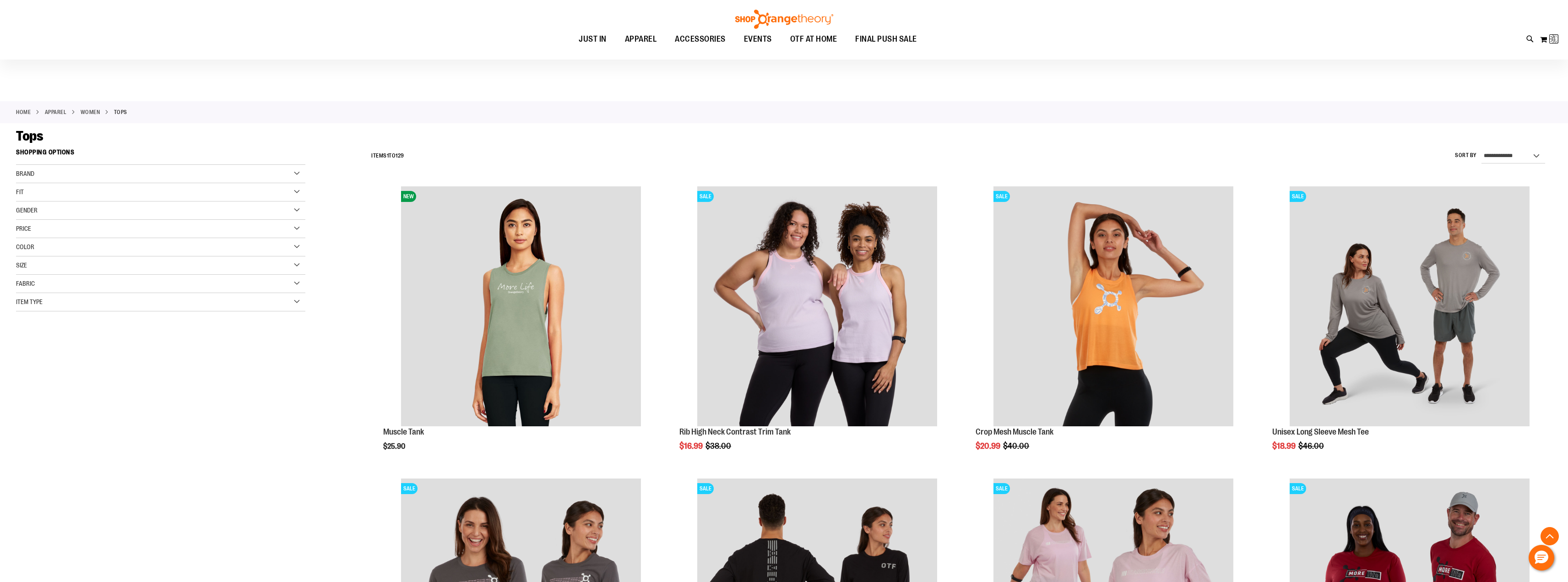
scroll to position [5945, 0]
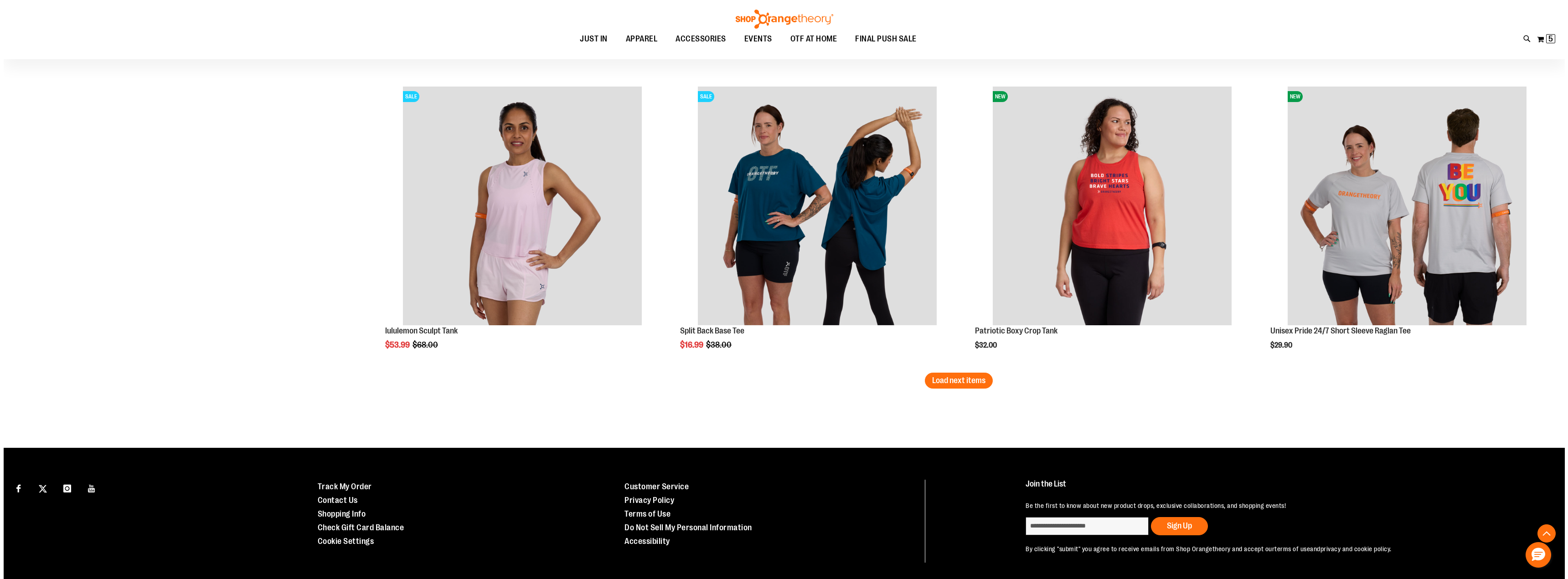
scroll to position [5938, 0]
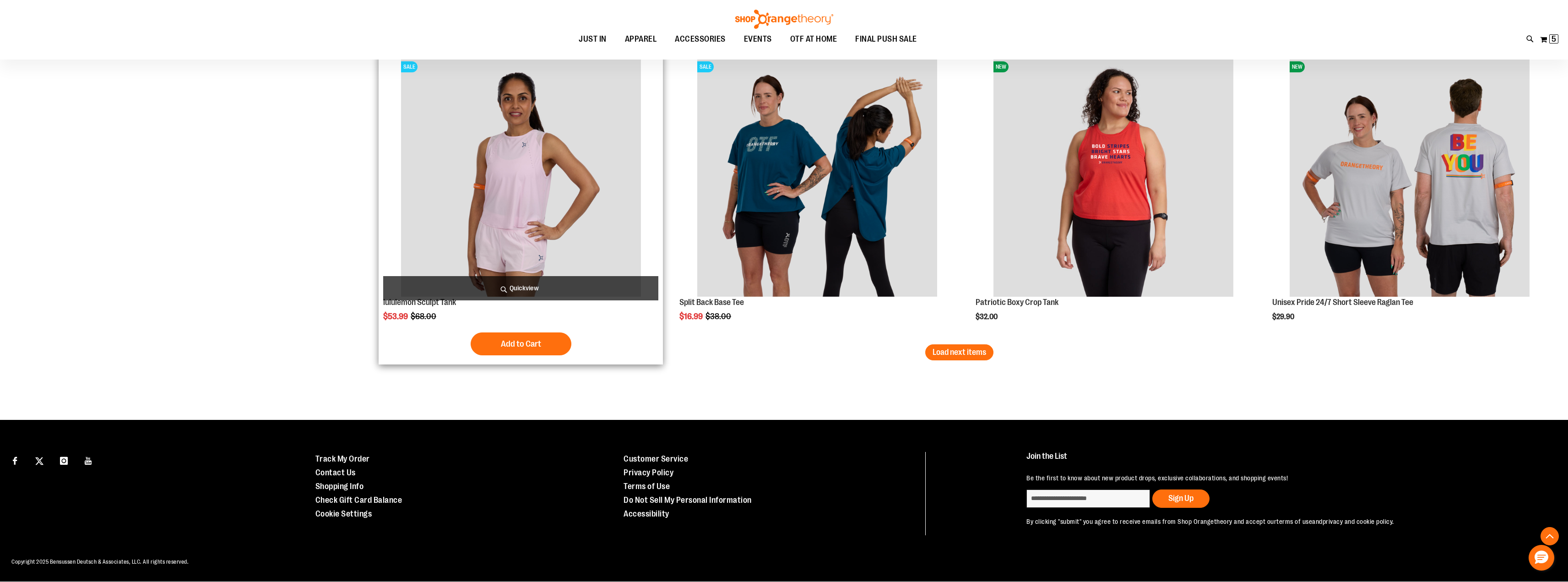
click at [523, 284] on span "Quickview" at bounding box center [521, 289] width 275 height 24
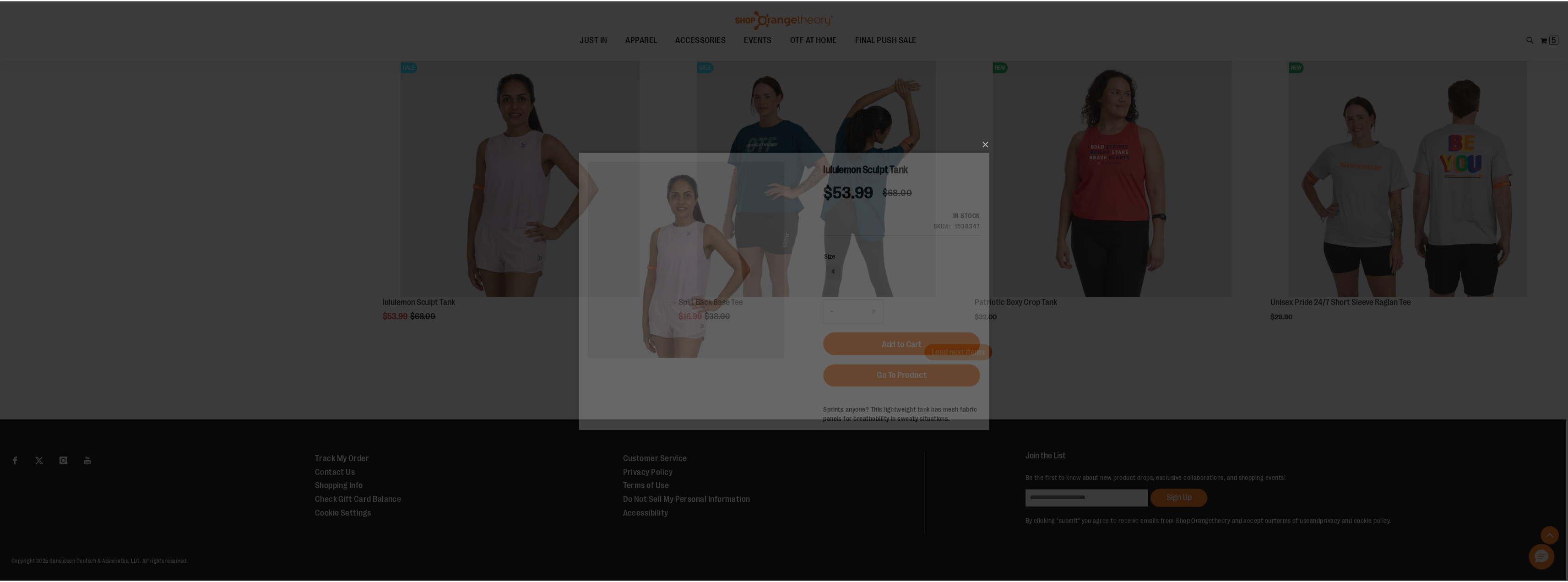
scroll to position [0, 0]
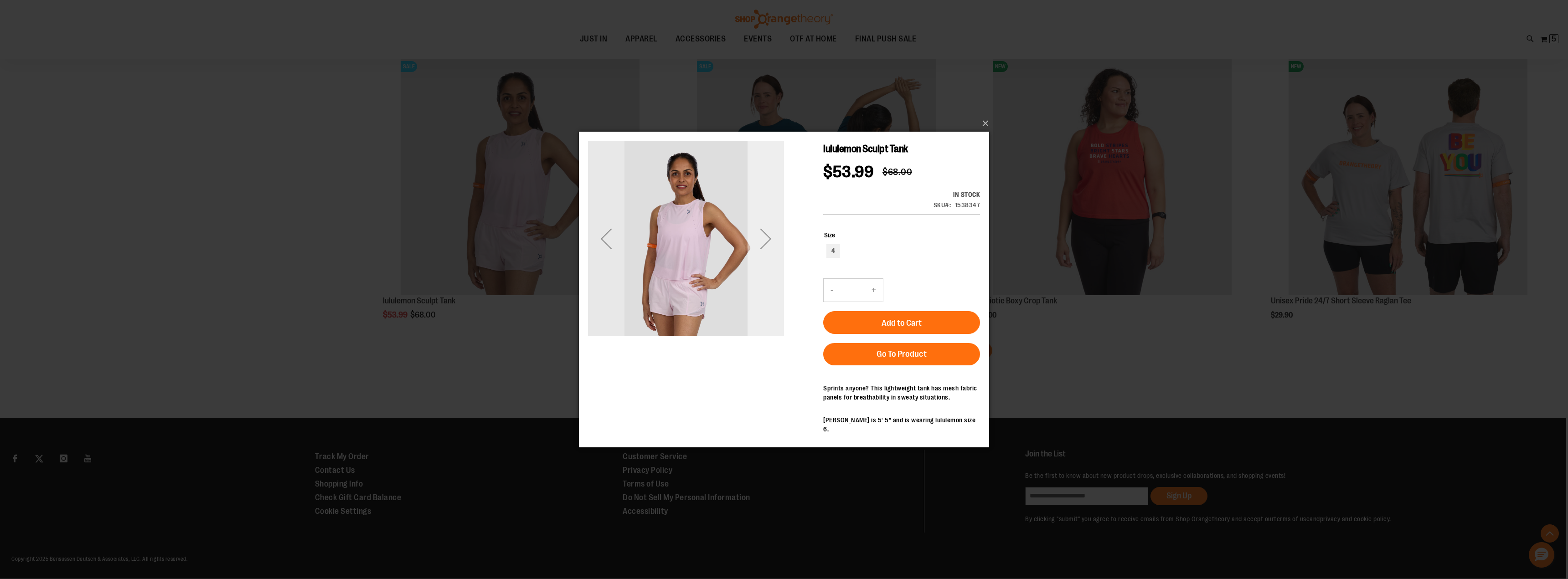
click at [765, 238] on div "Next" at bounding box center [766, 238] width 37 height 36
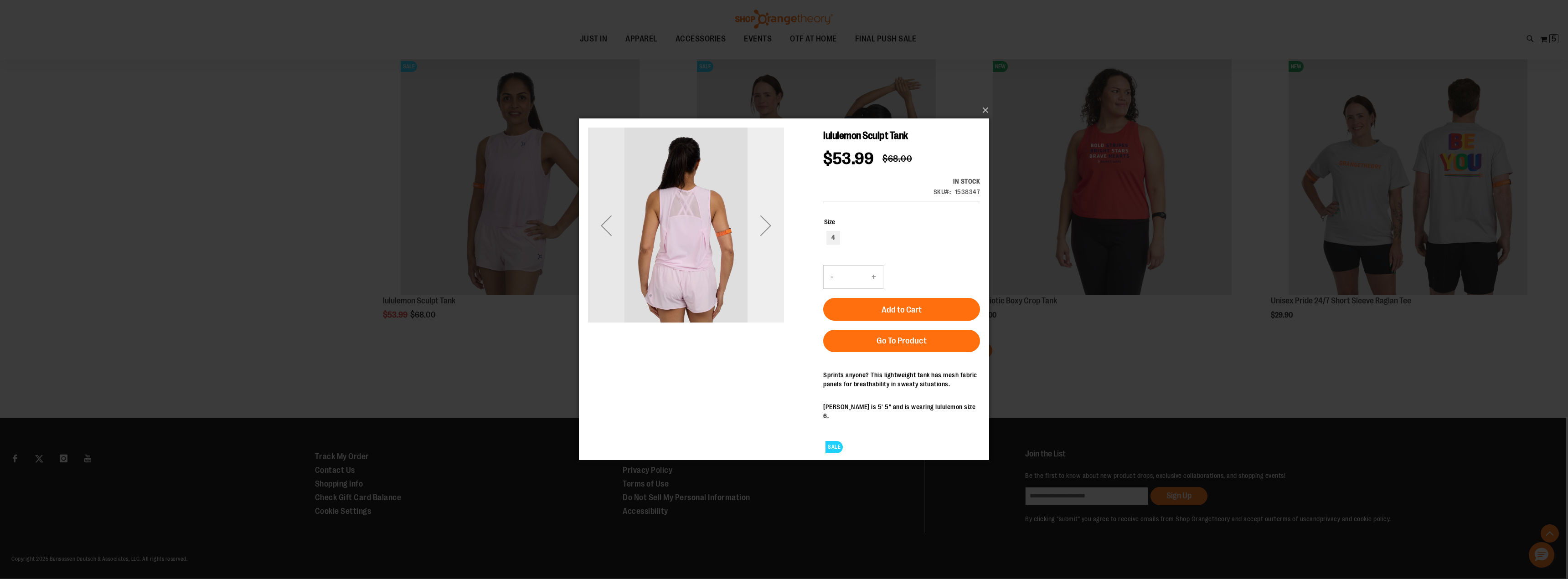
click at [763, 223] on div "Next" at bounding box center [766, 226] width 37 height 36
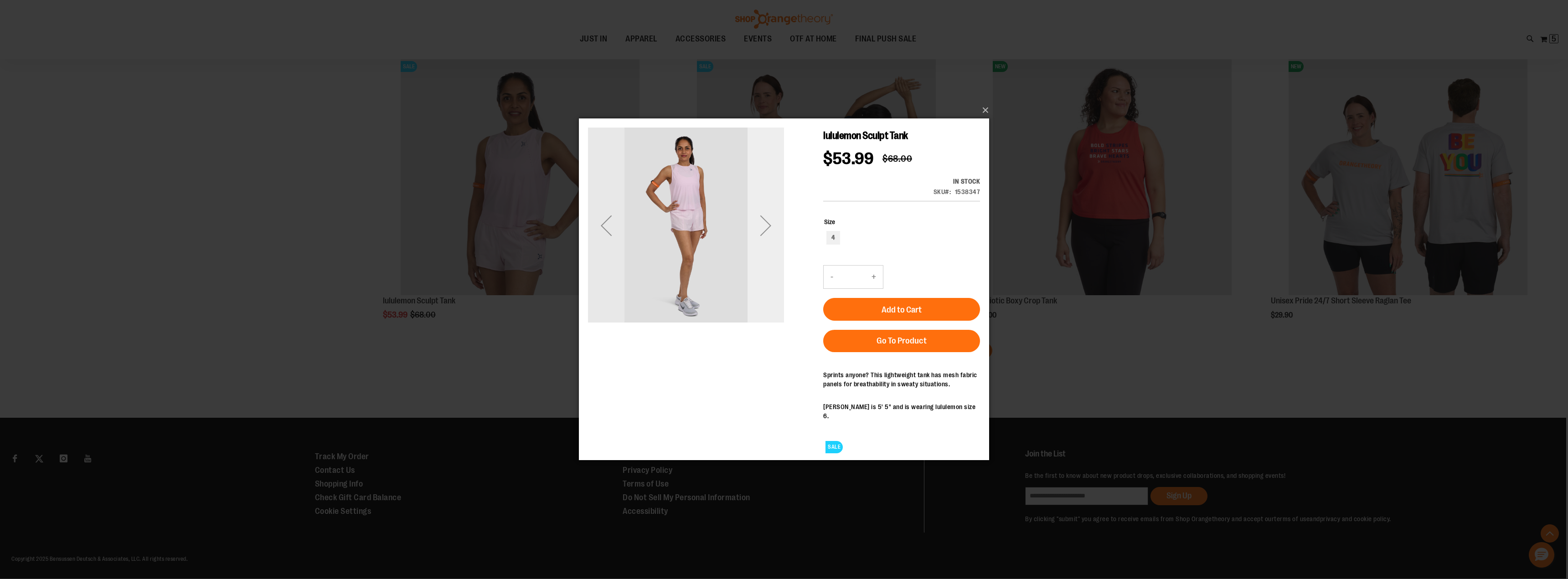
click at [763, 223] on div "Next" at bounding box center [766, 226] width 37 height 36
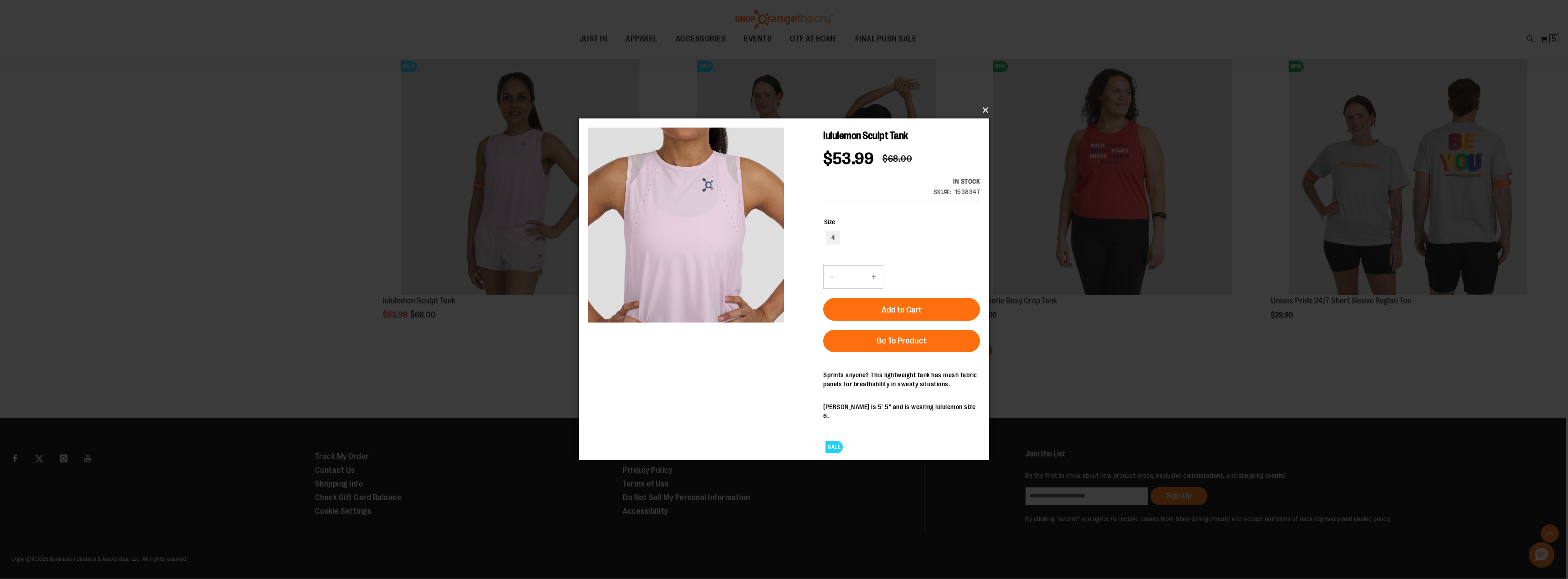
click at [982, 109] on button "×" at bounding box center [787, 110] width 410 height 20
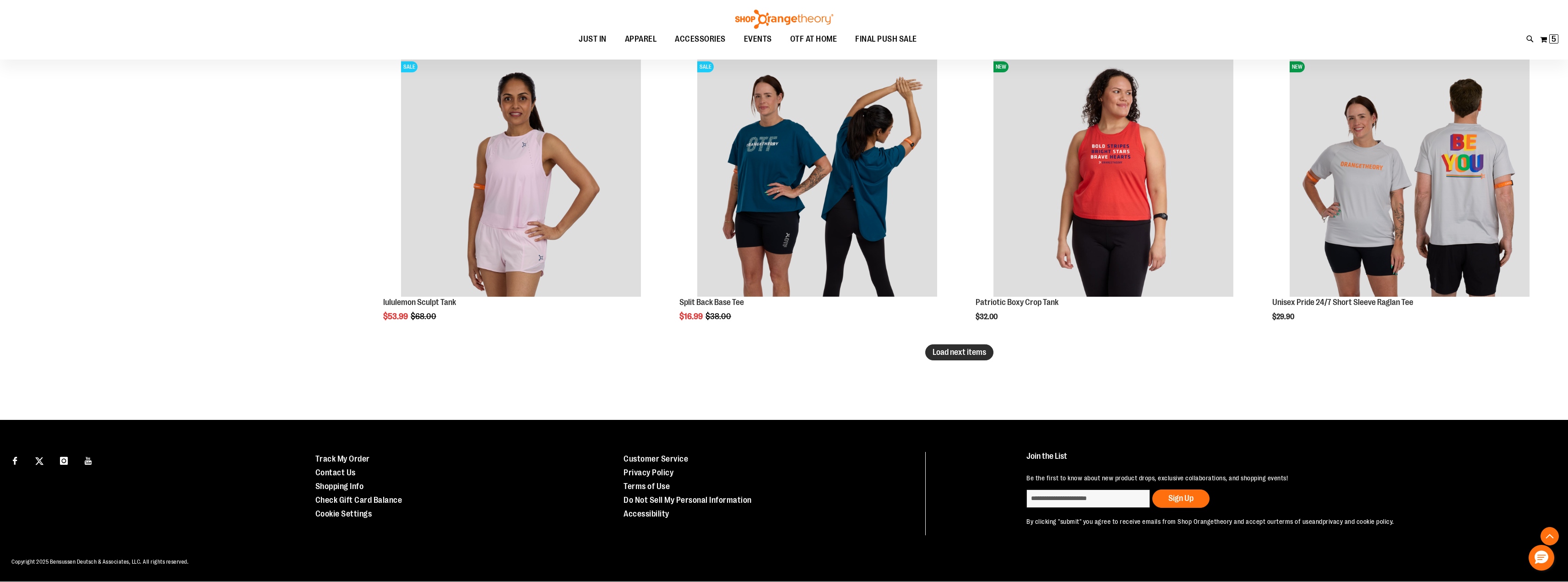
click at [973, 351] on span "Load next items" at bounding box center [959, 352] width 54 height 9
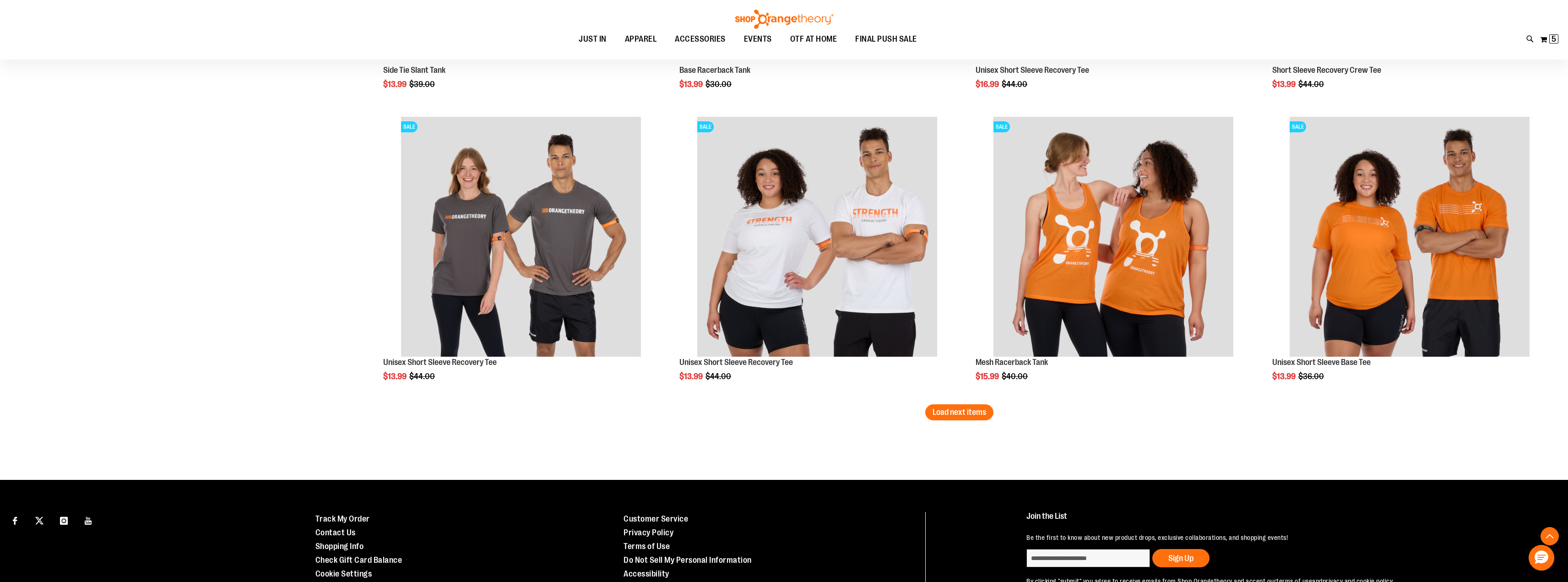
scroll to position [6804, 0]
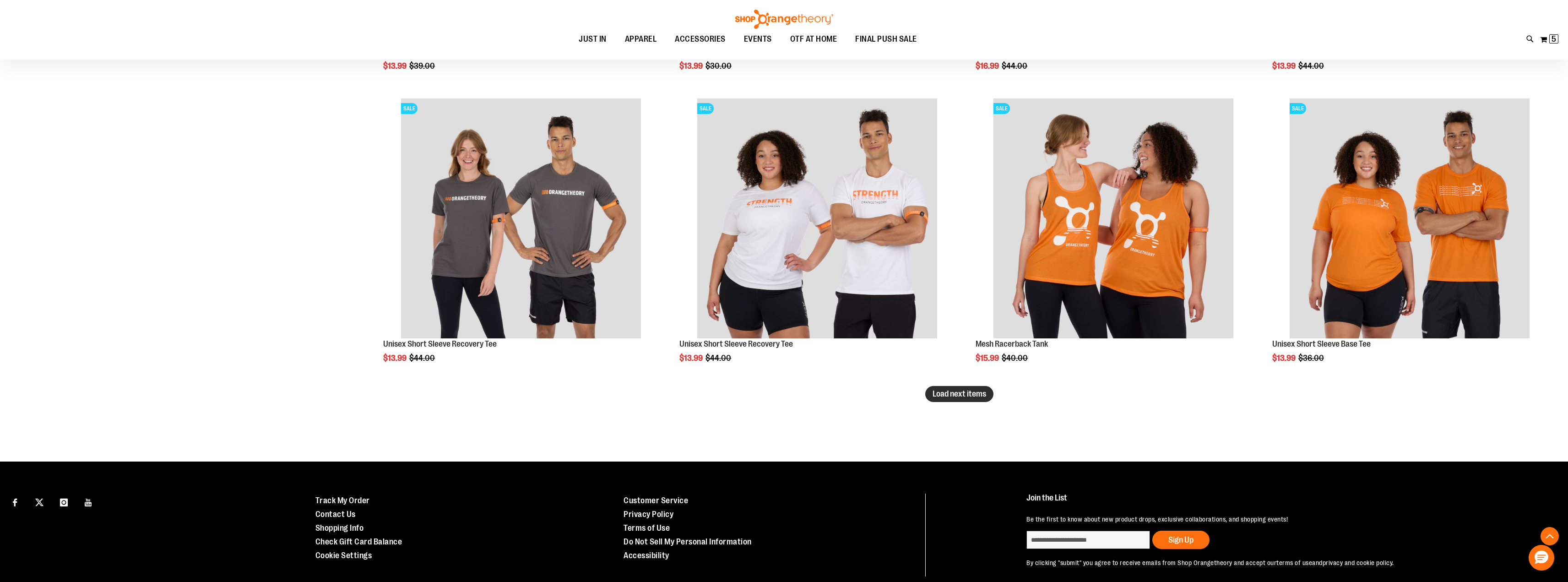
click at [946, 396] on span "Load next items" at bounding box center [959, 394] width 54 height 9
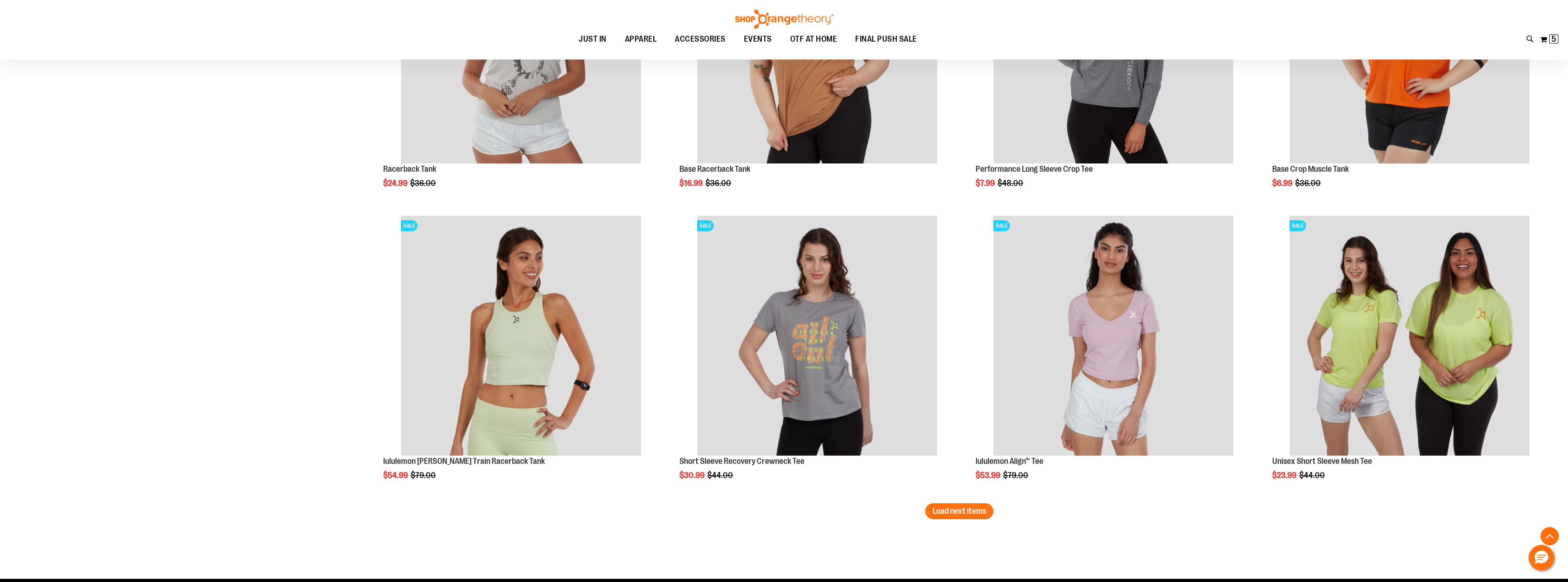
scroll to position [7569, 0]
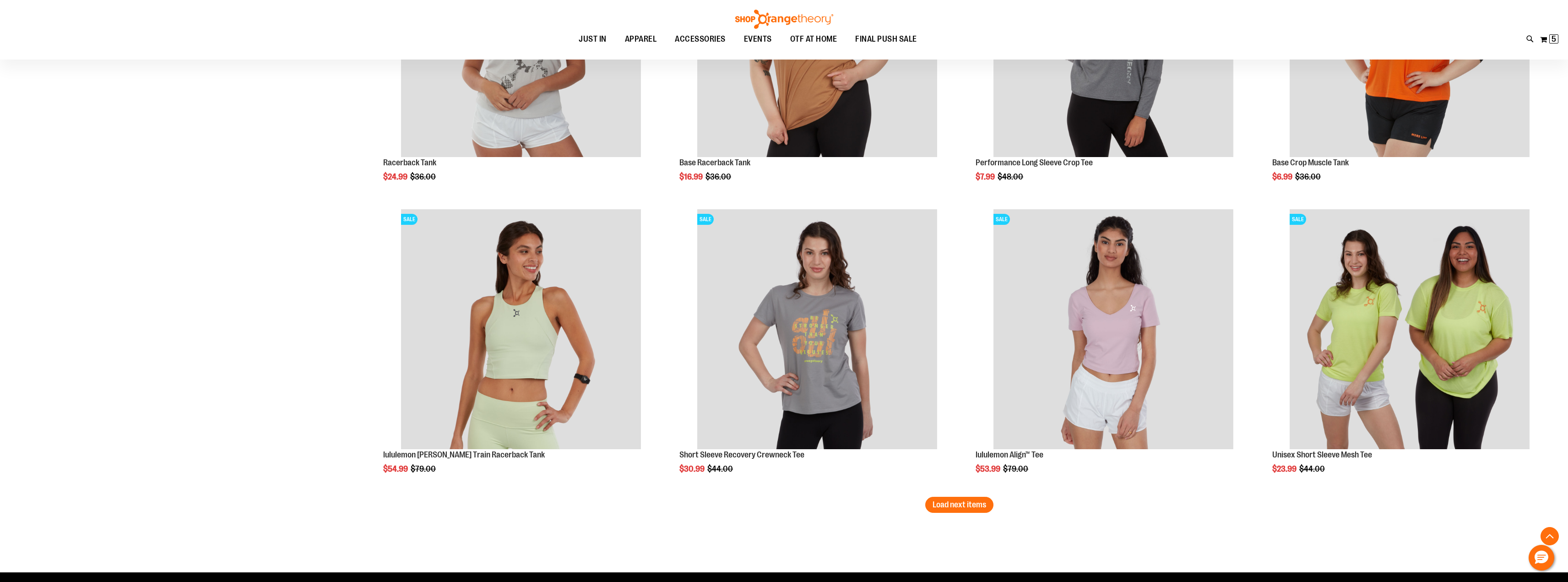
click at [942, 505] on span "Load next items" at bounding box center [959, 504] width 54 height 9
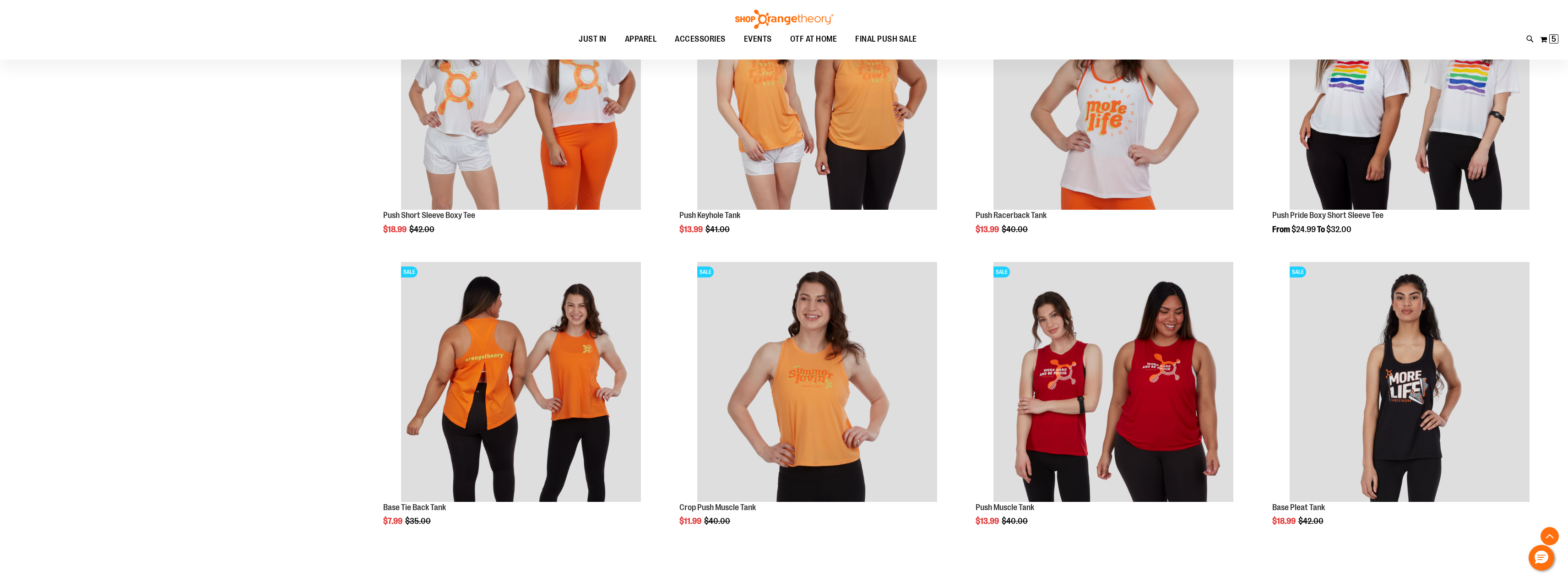
scroll to position [8451, 0]
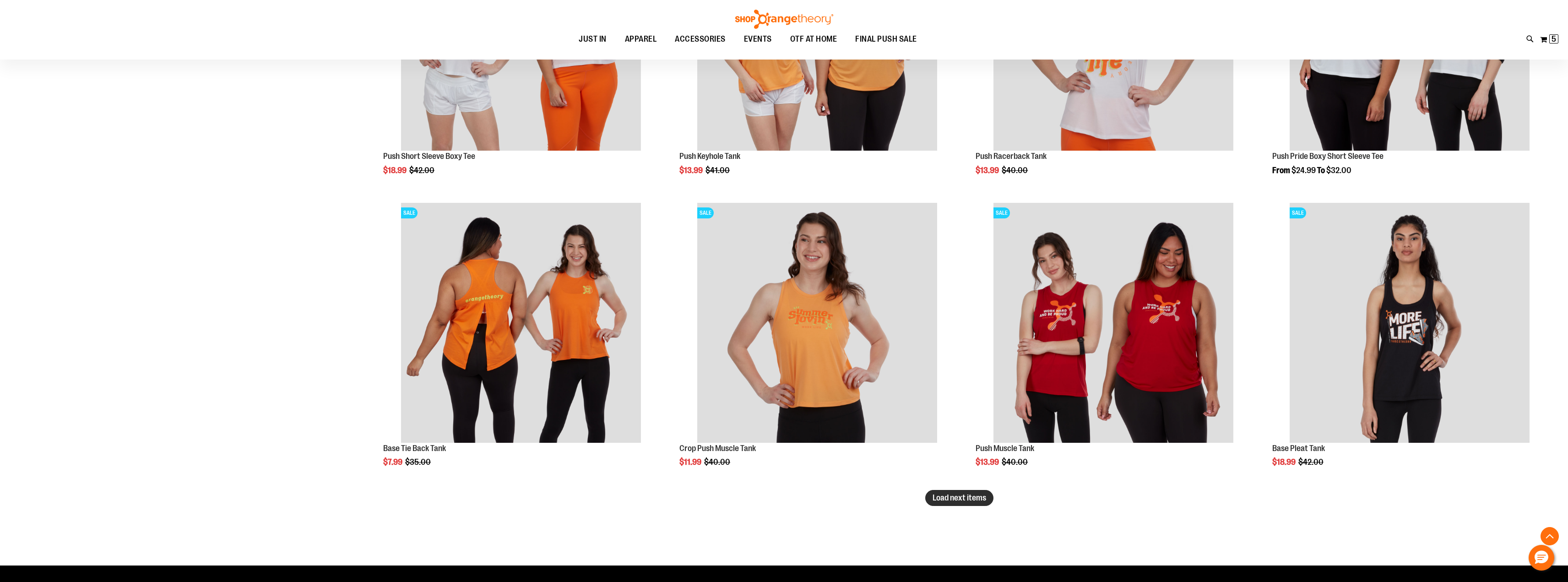
click at [963, 498] on span "Load next items" at bounding box center [959, 497] width 54 height 9
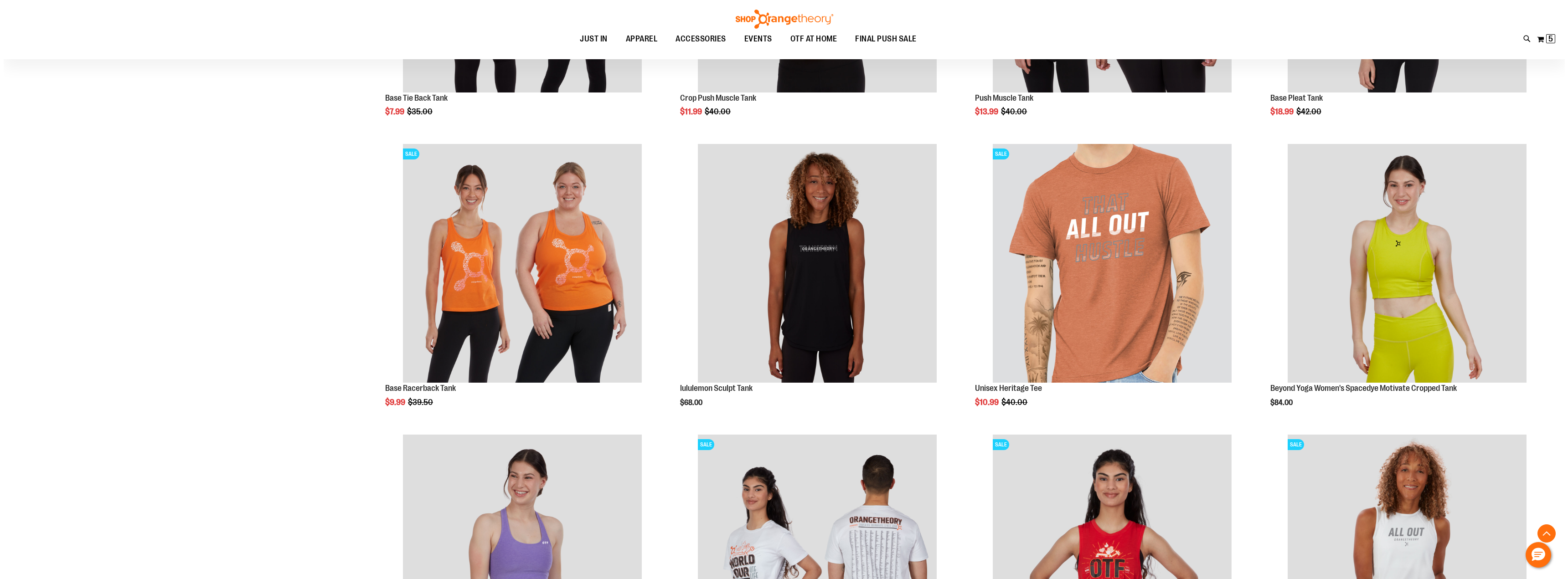
scroll to position [8764, 0]
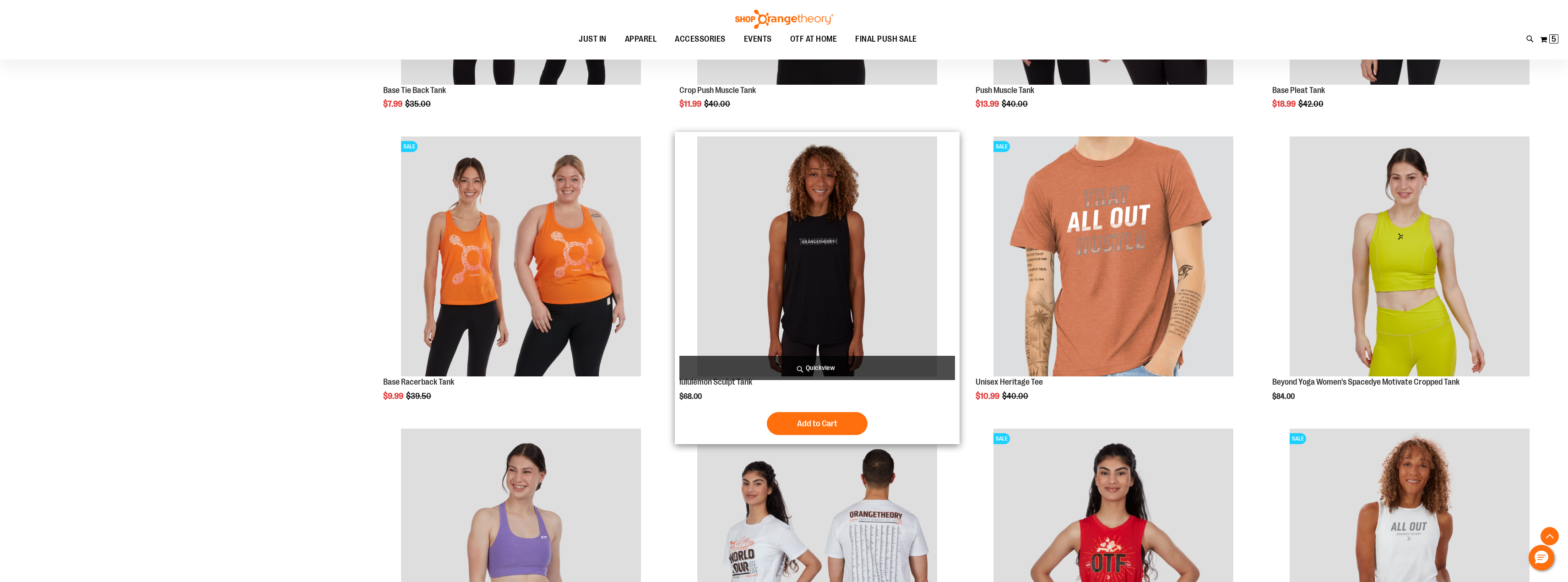
click at [814, 367] on span "Quickview" at bounding box center [817, 368] width 275 height 24
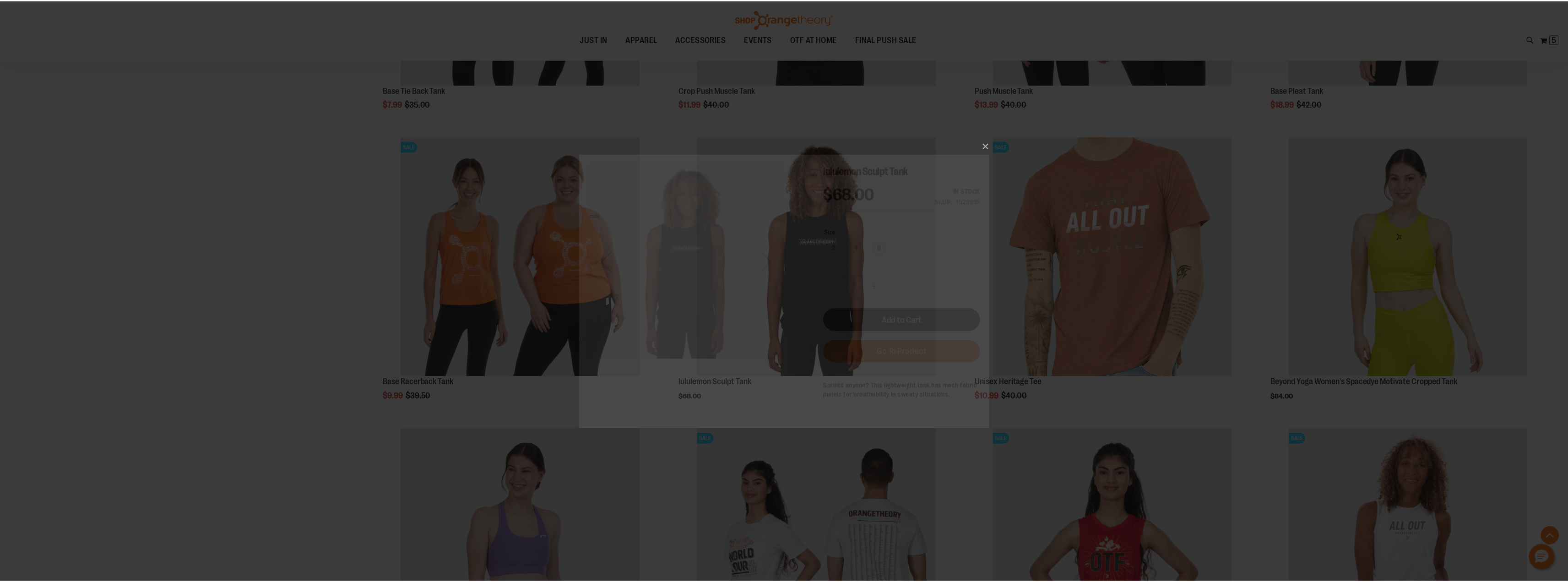
scroll to position [0, 0]
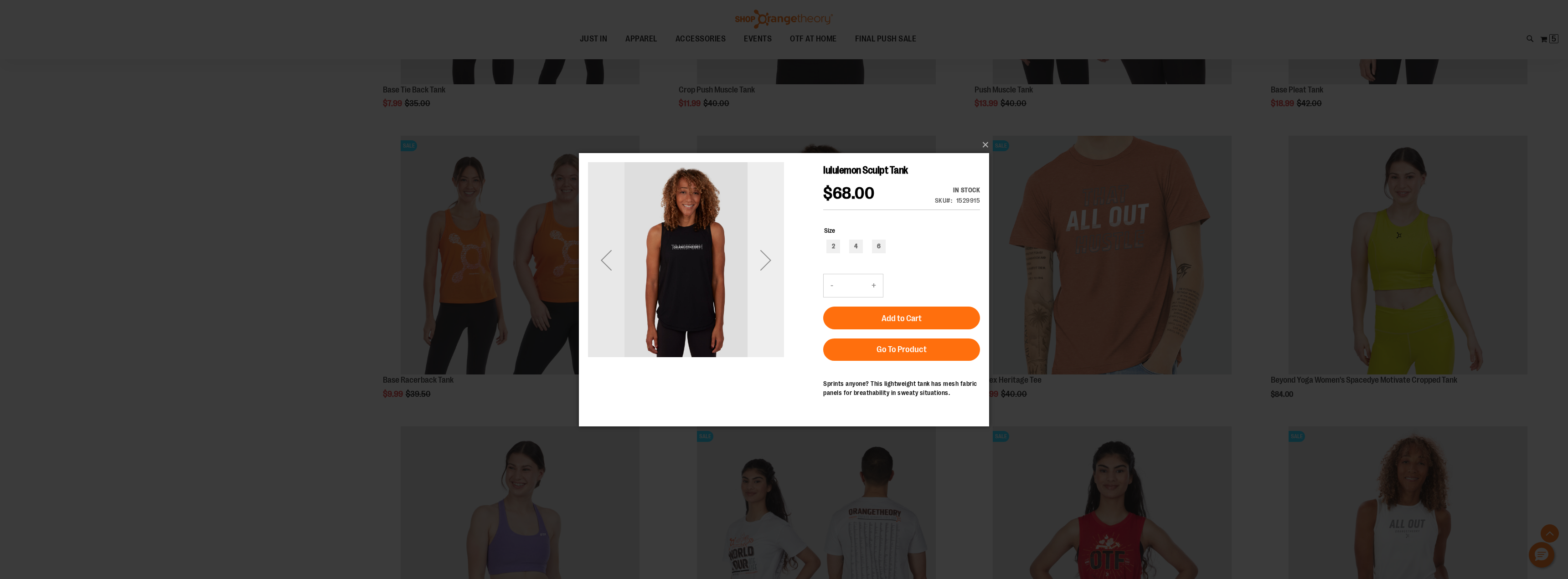
click at [763, 255] on div "Next" at bounding box center [766, 260] width 37 height 36
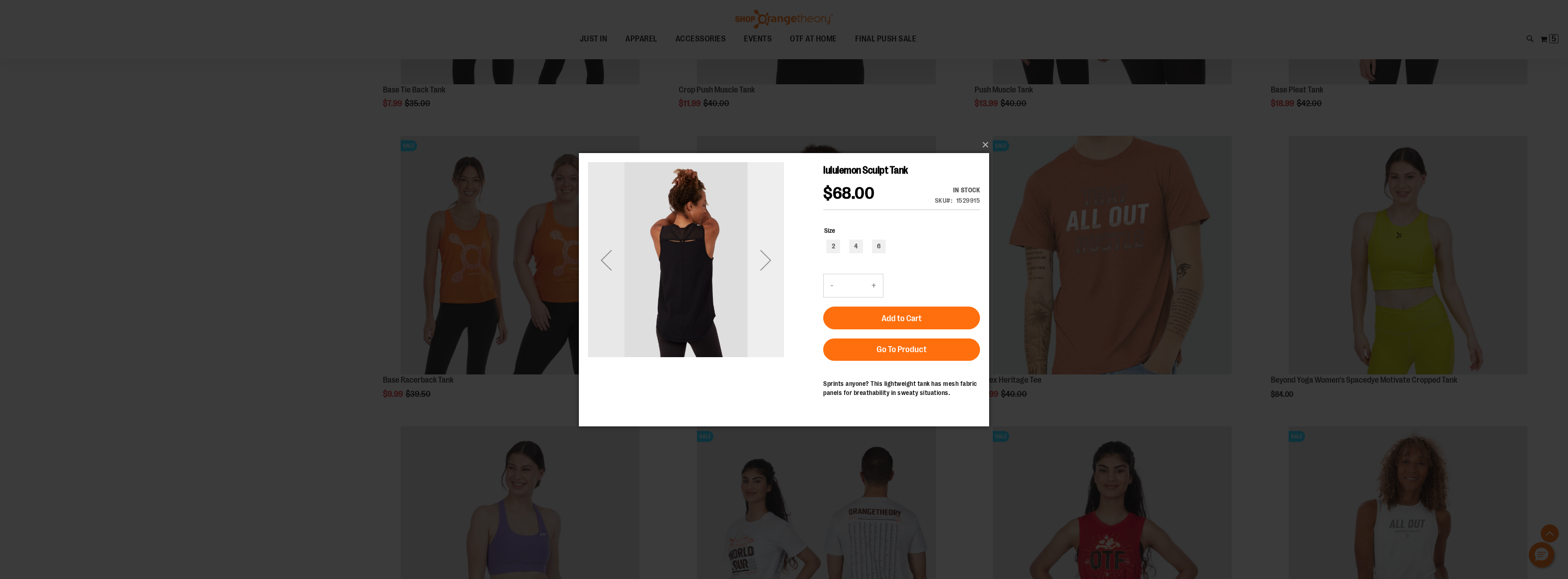
click at [763, 258] on div "Next" at bounding box center [766, 260] width 37 height 36
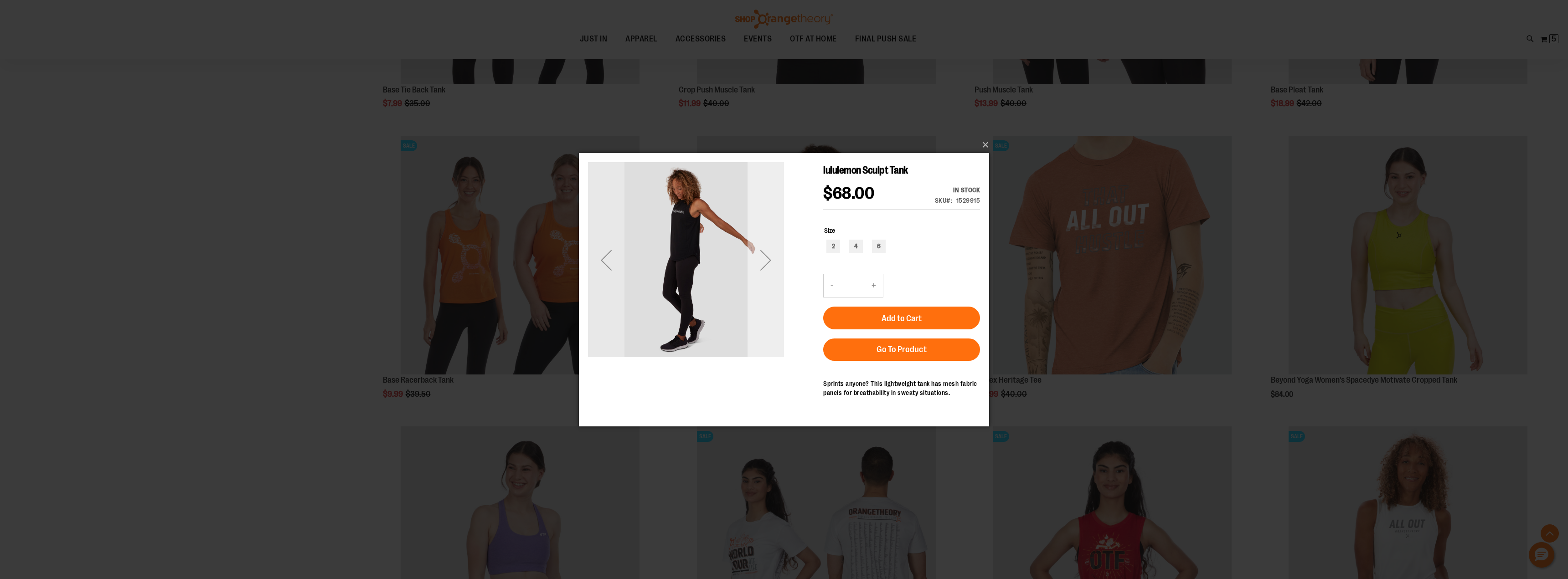
click at [763, 258] on div "Next" at bounding box center [766, 260] width 37 height 36
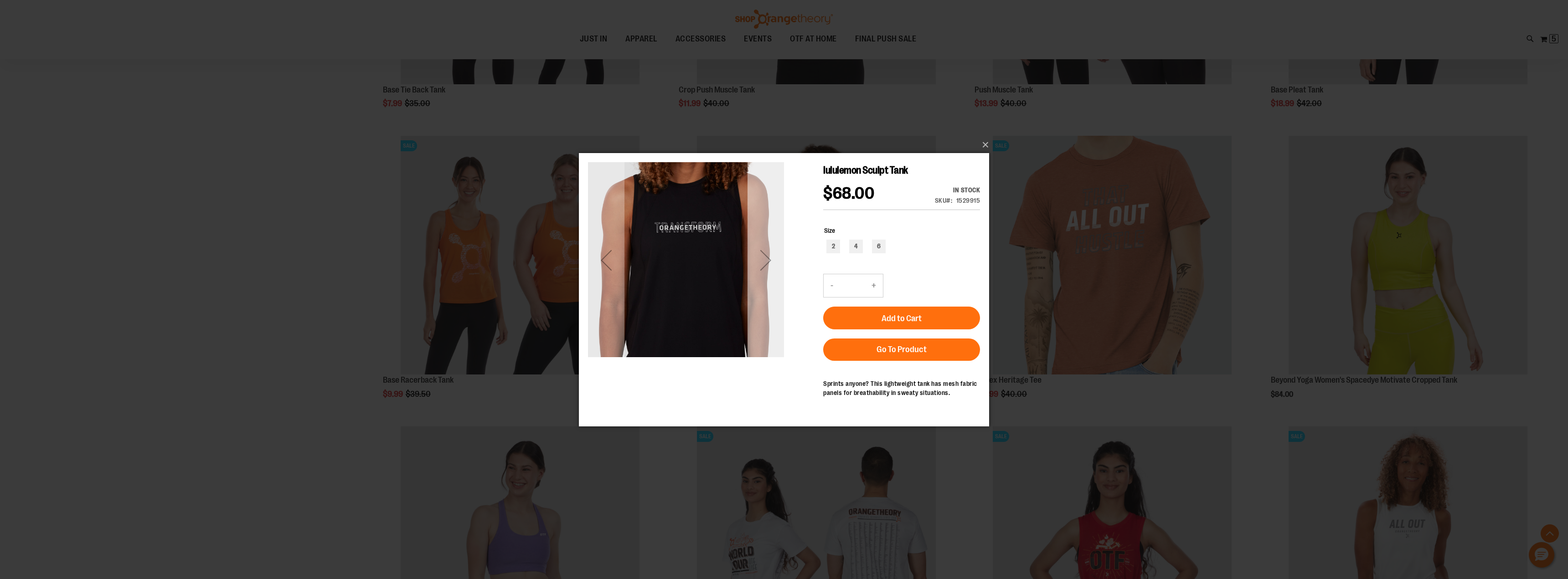
click at [763, 258] on div "Next" at bounding box center [766, 260] width 37 height 36
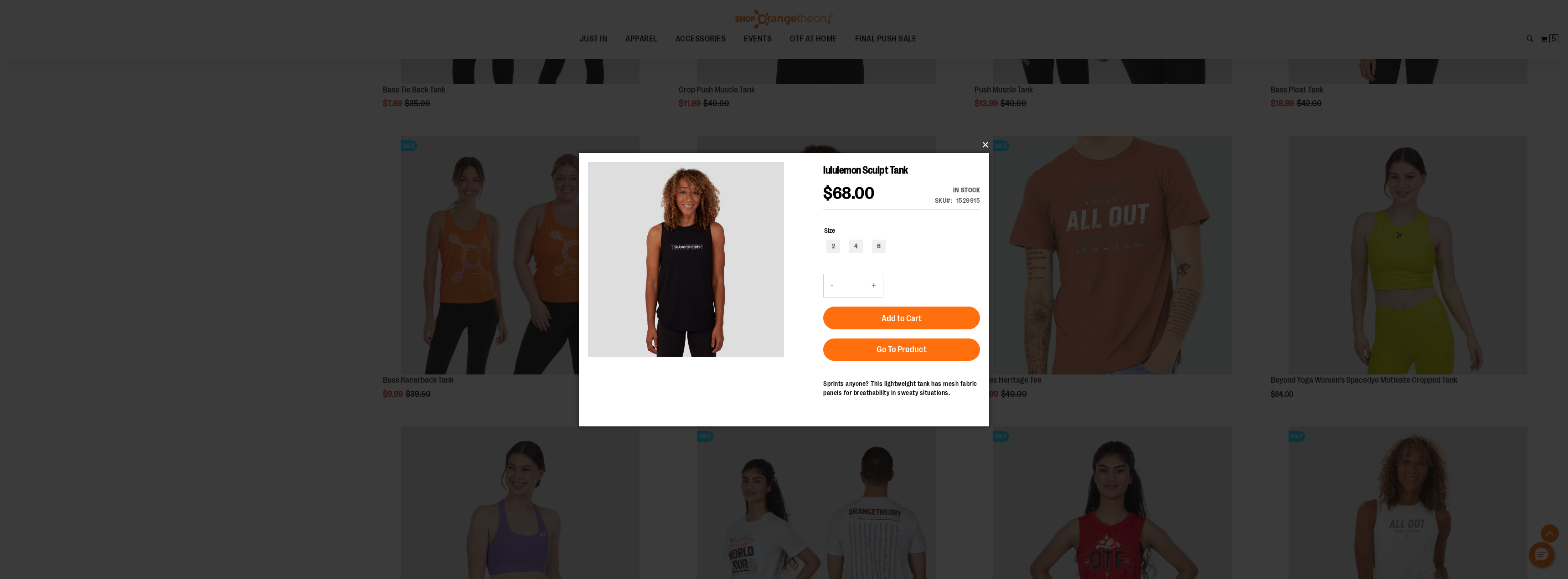
click at [985, 144] on button "×" at bounding box center [787, 145] width 410 height 20
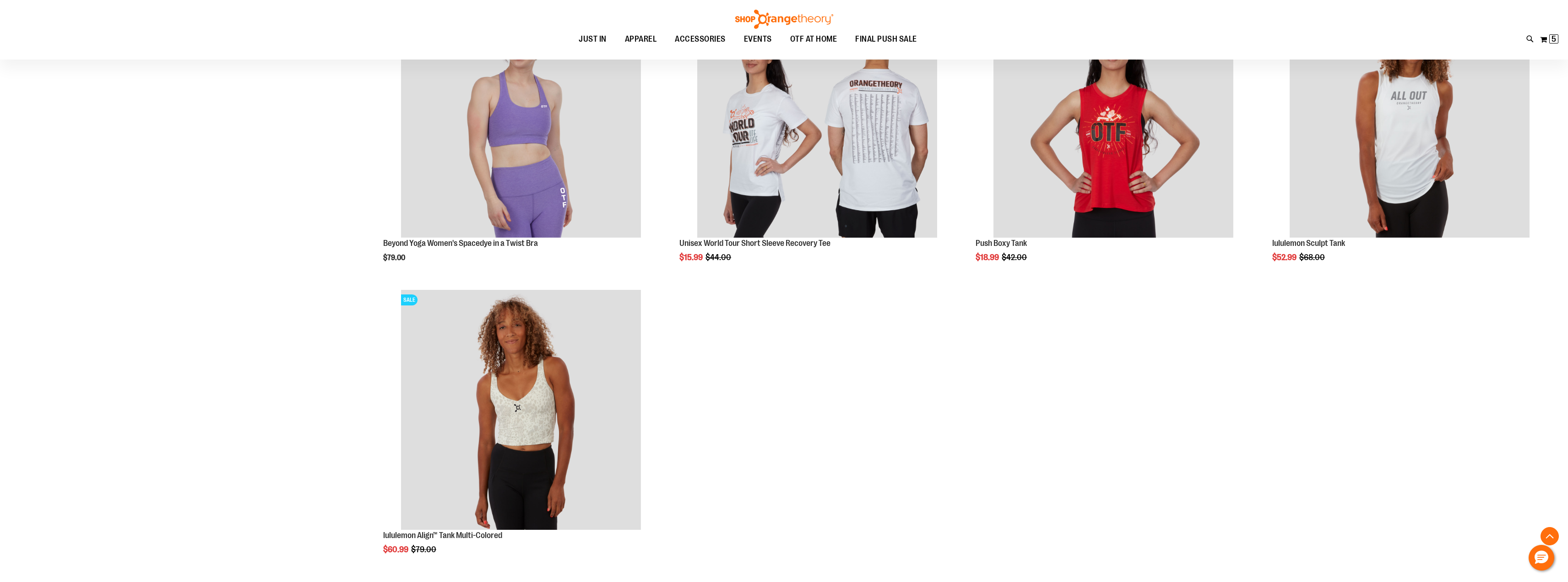
scroll to position [9248, 0]
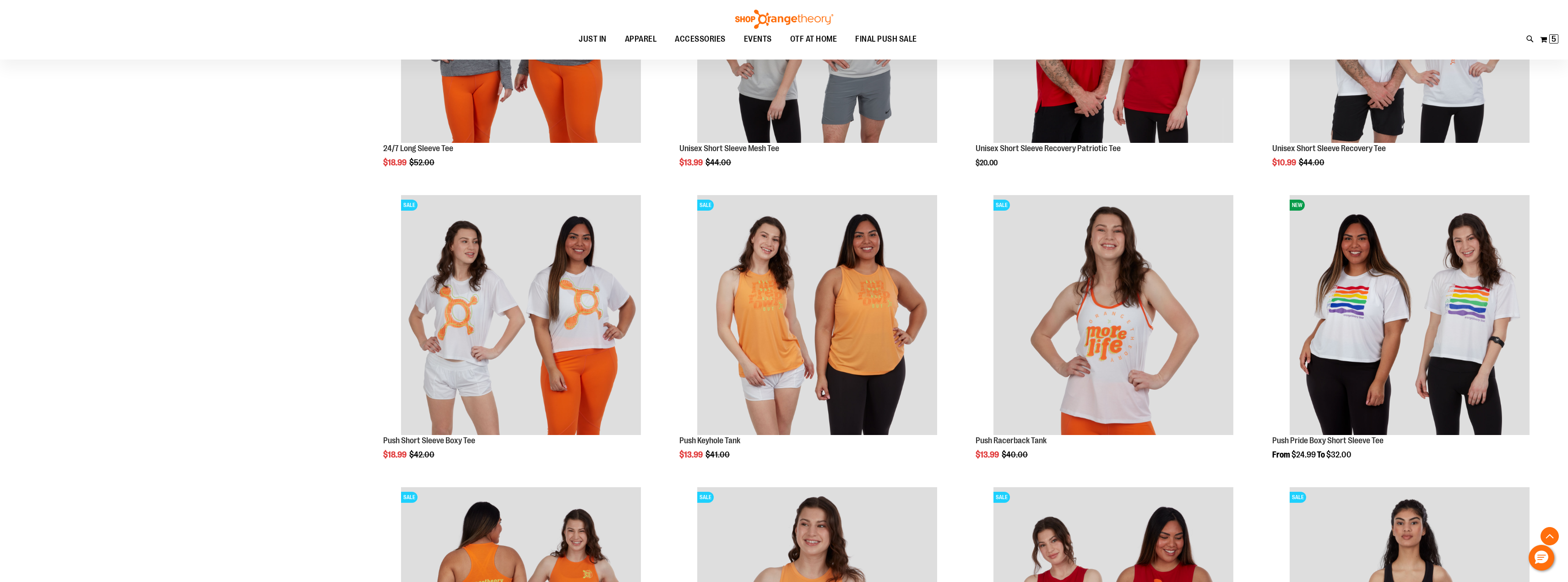
scroll to position [8037, 0]
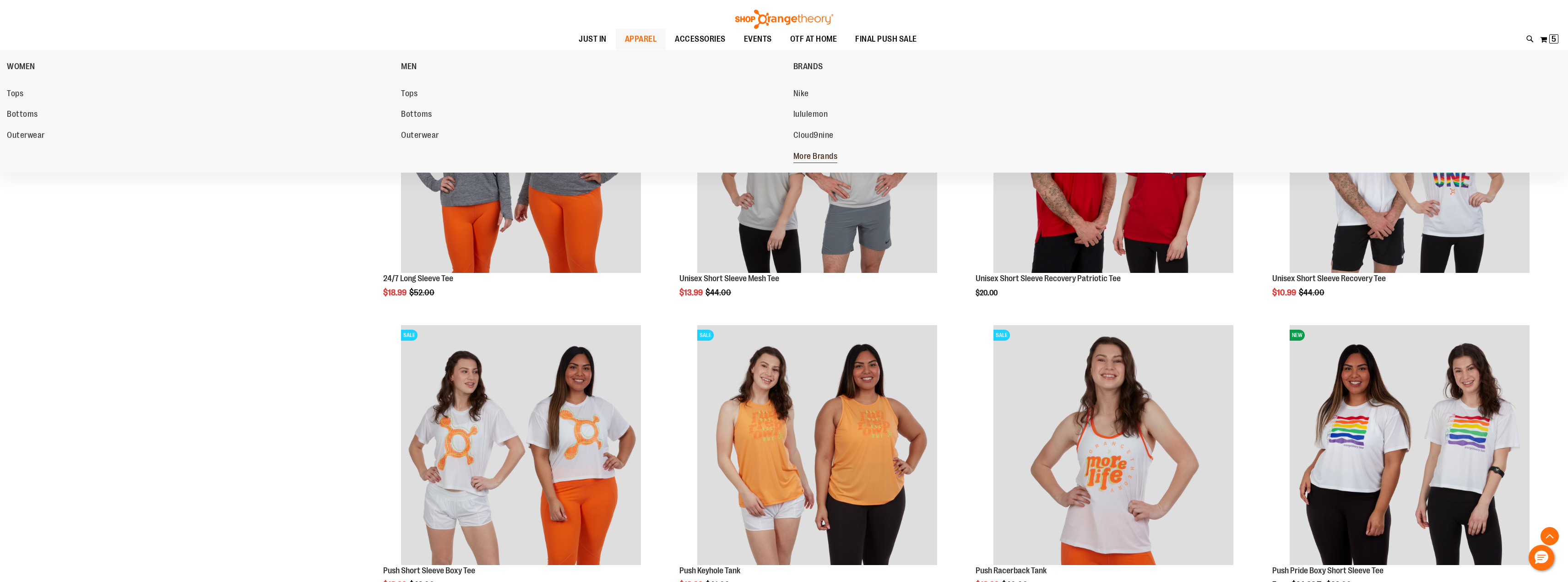
click at [810, 154] on span "More Brands" at bounding box center [815, 157] width 45 height 12
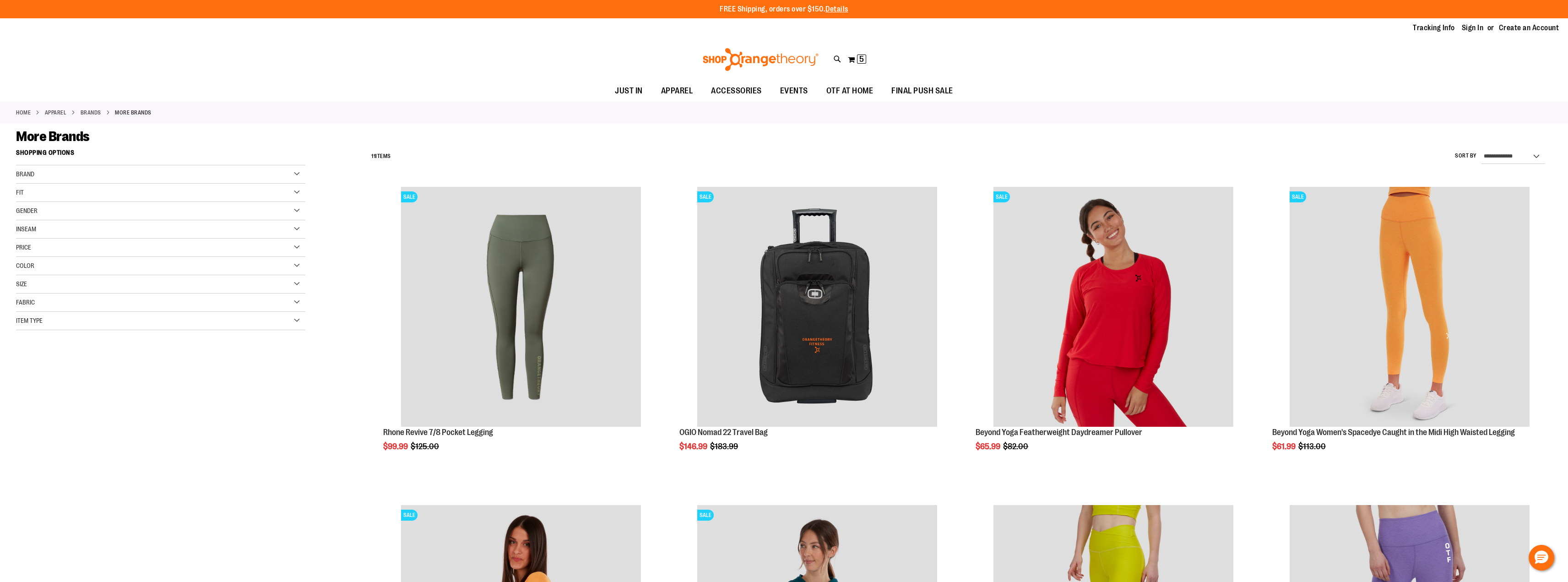
click at [296, 169] on div "Brand" at bounding box center [160, 174] width 289 height 18
click at [21, 202] on link "Beyond Yoga" at bounding box center [152, 202] width 278 height 10
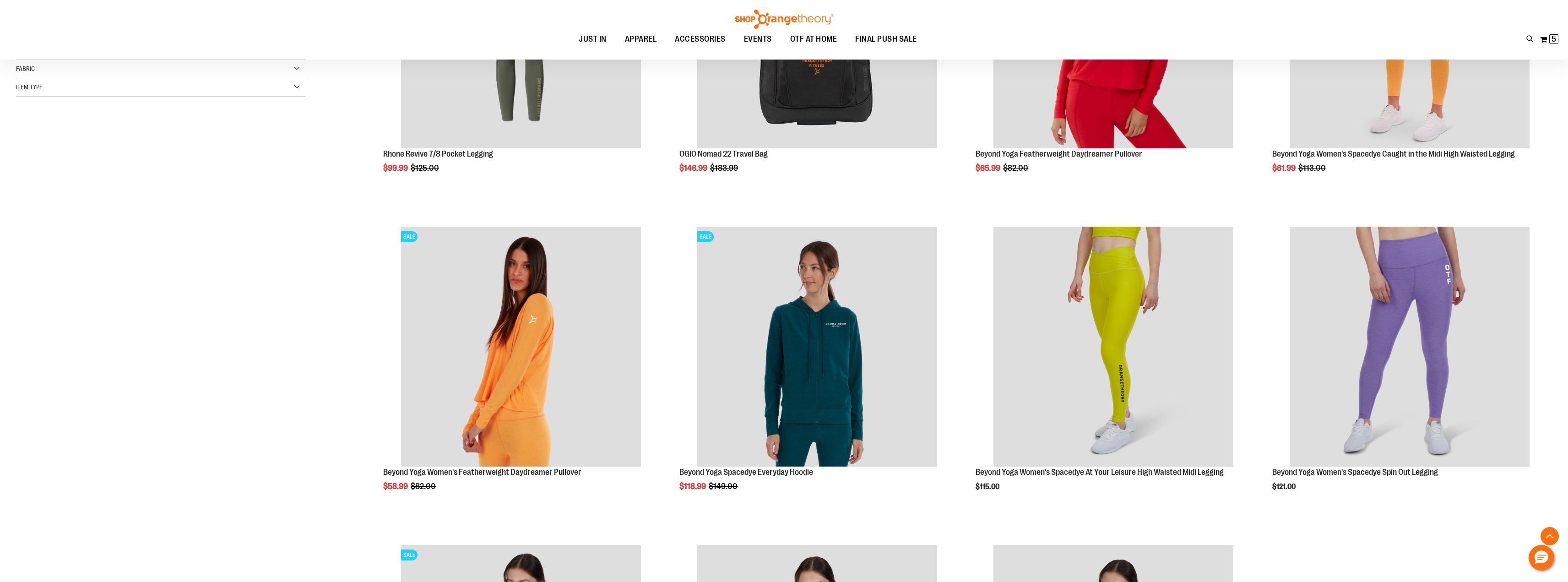
scroll to position [282, 0]
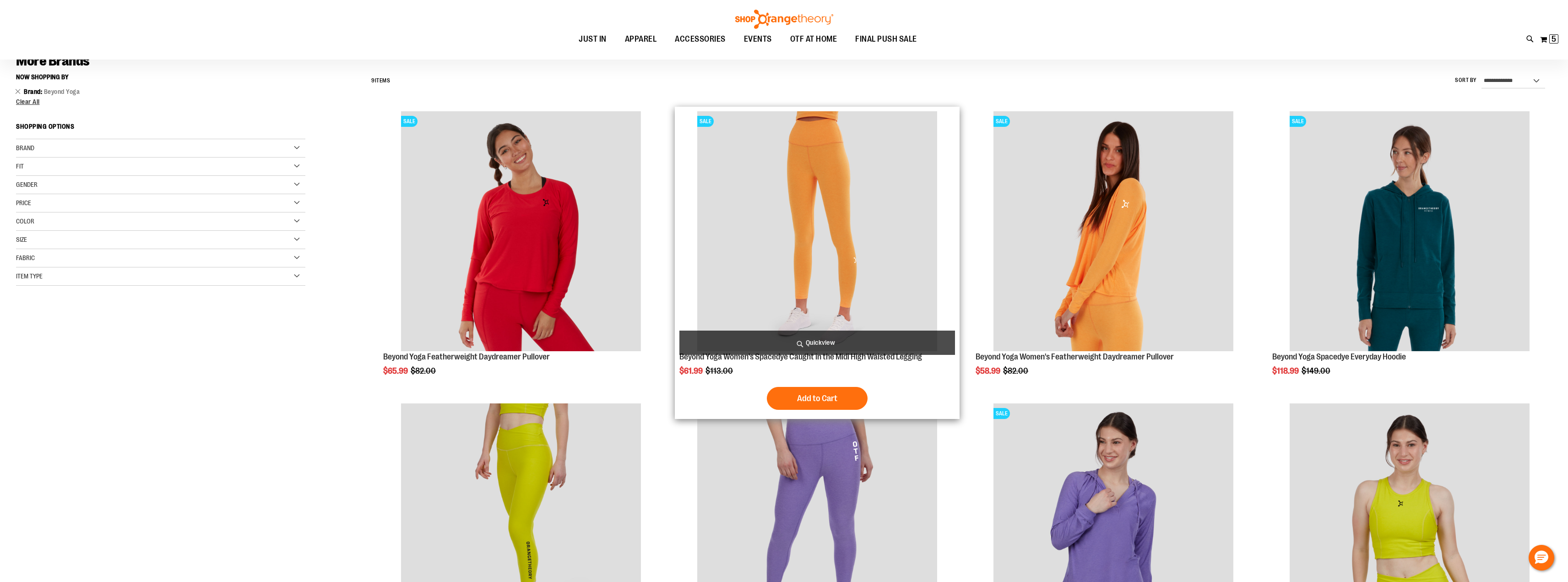
scroll to position [53, 0]
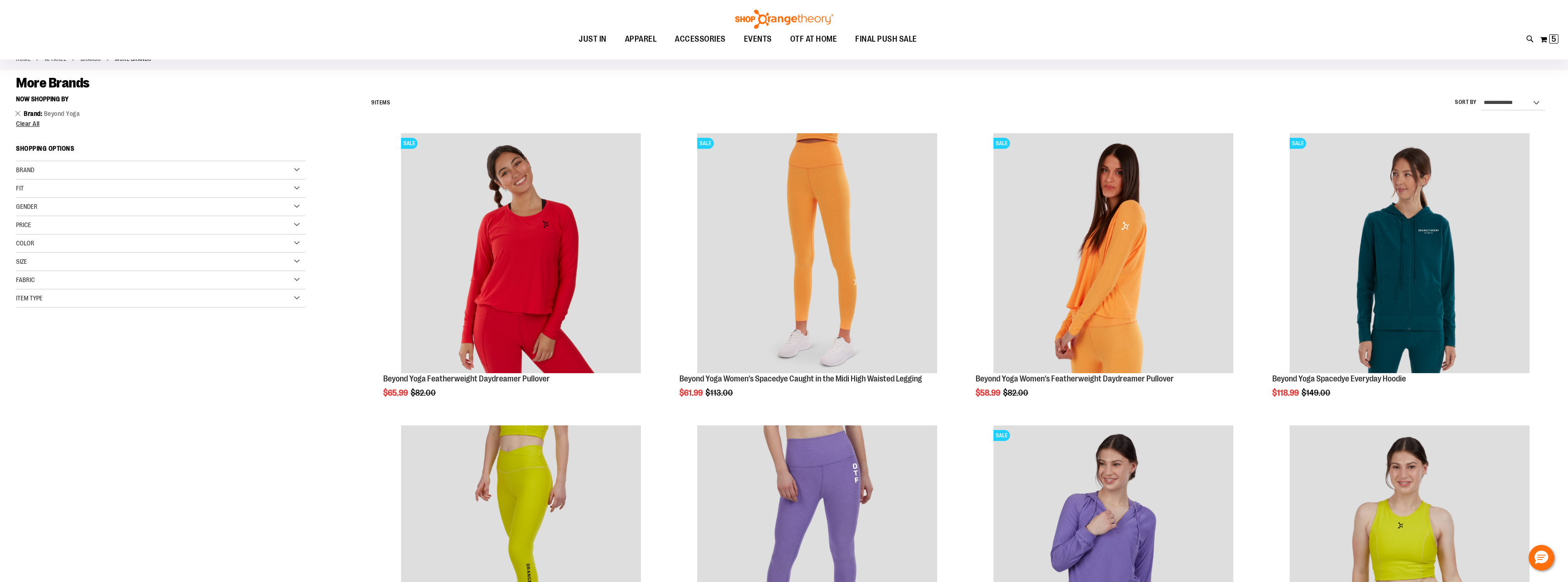
click at [290, 167] on div "Brand" at bounding box center [160, 171] width 289 height 18
click at [19, 199] on link "Beyond Yoga" at bounding box center [152, 199] width 278 height 10
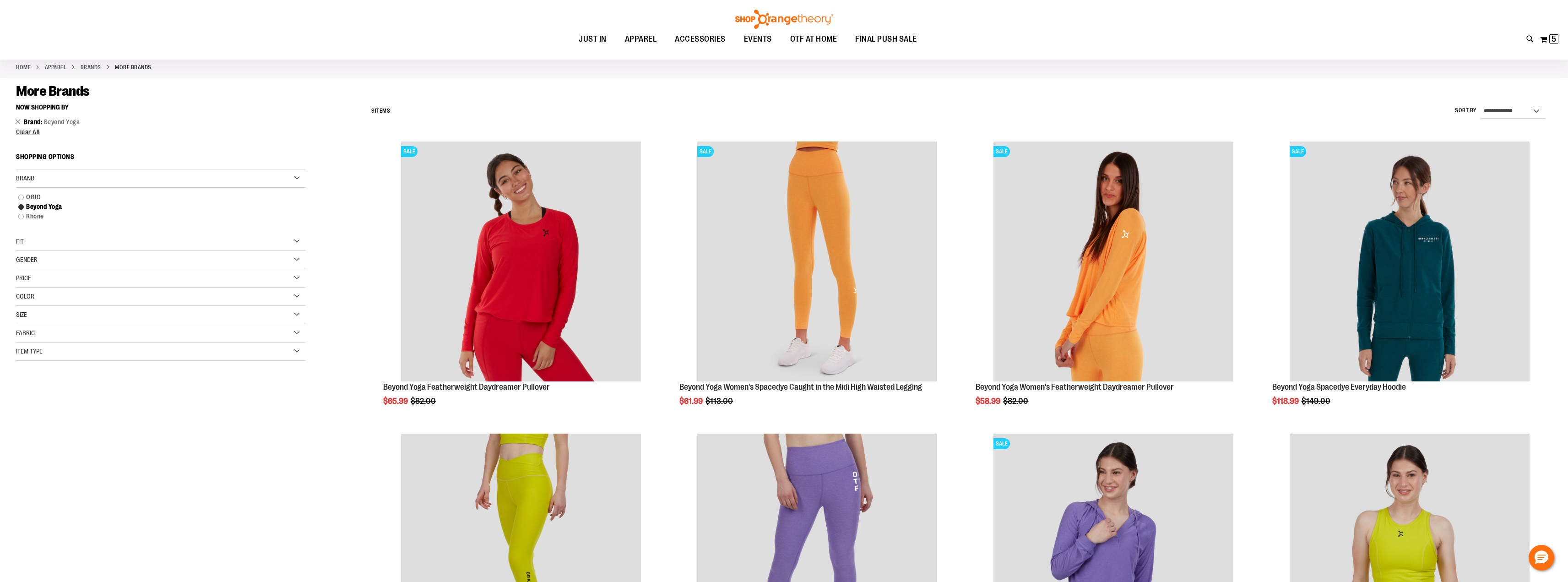
scroll to position [46, 0]
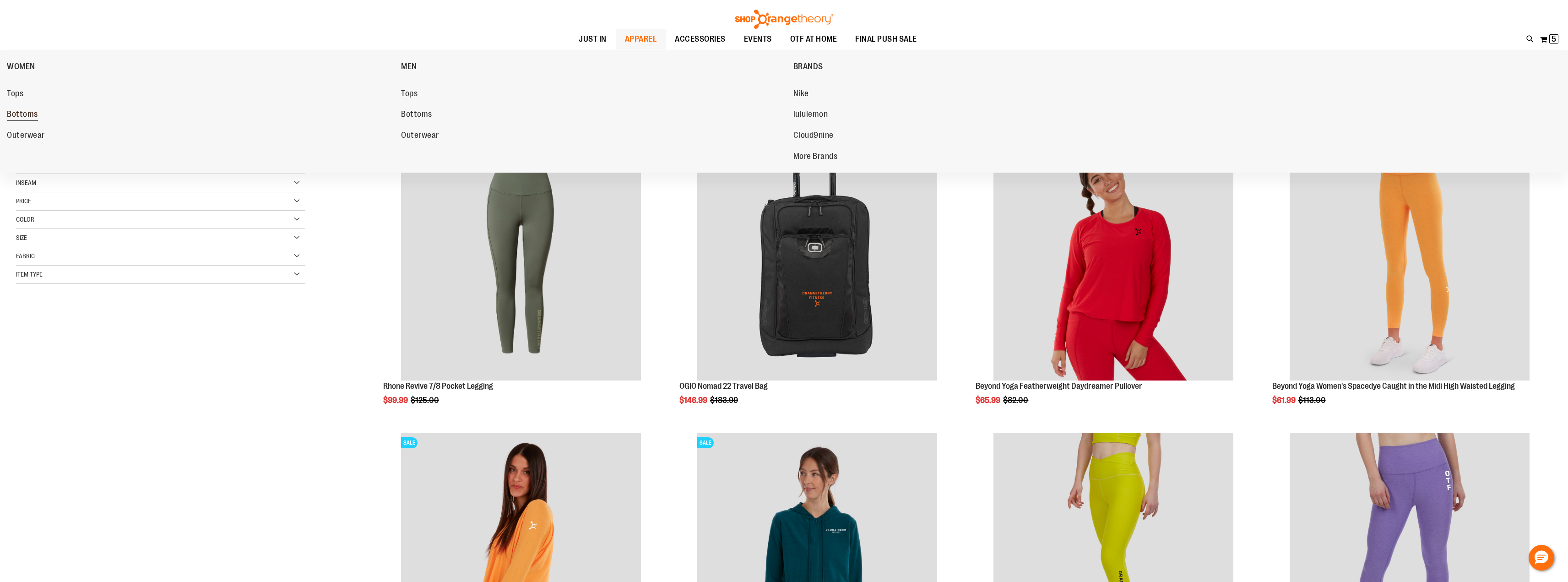
click at [17, 114] on span "Bottoms" at bounding box center [22, 115] width 31 height 12
